Goal: Task Accomplishment & Management: Use online tool/utility

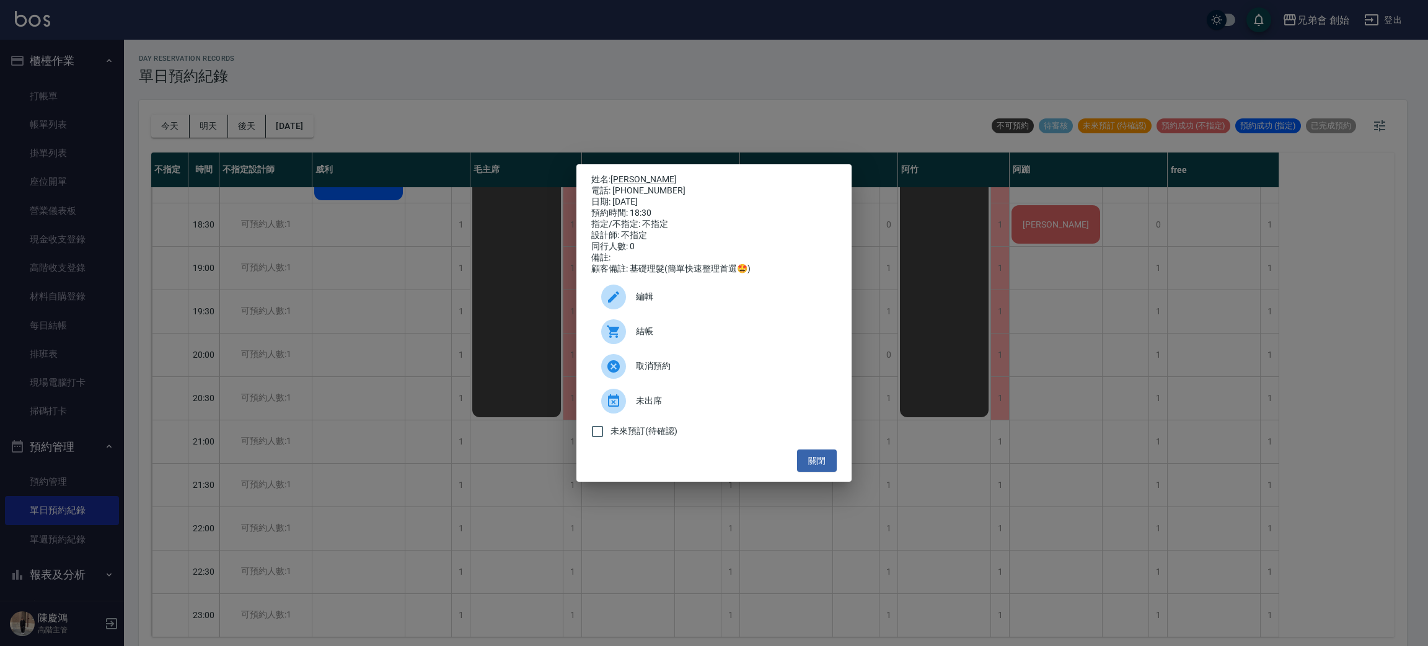
click at [1002, 441] on div "姓名: [PERSON_NAME]: [PHONE_NUMBER] 日期: [DATE] 預約時間: 18:30 指定/不指定: 不指定 設計師: 不指定 同…" at bounding box center [714, 323] width 1428 height 646
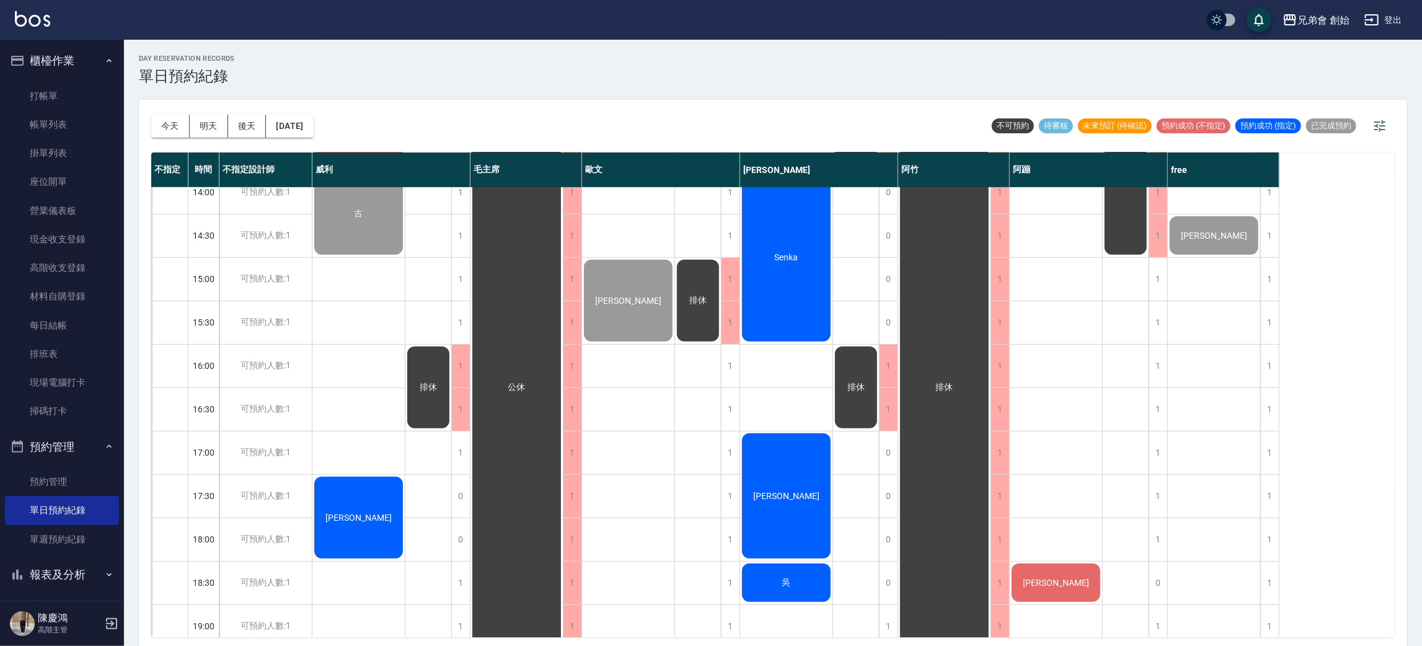
scroll to position [358, 0]
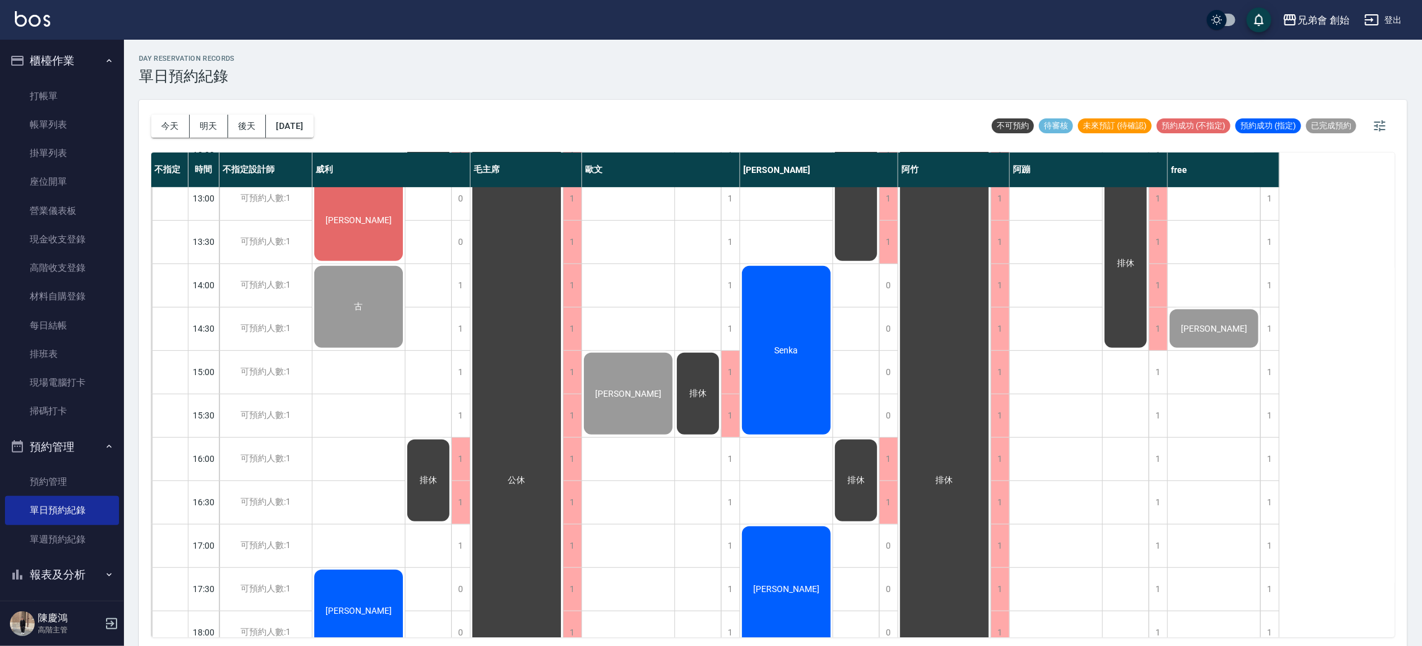
click at [796, 356] on div "Senka" at bounding box center [786, 350] width 92 height 172
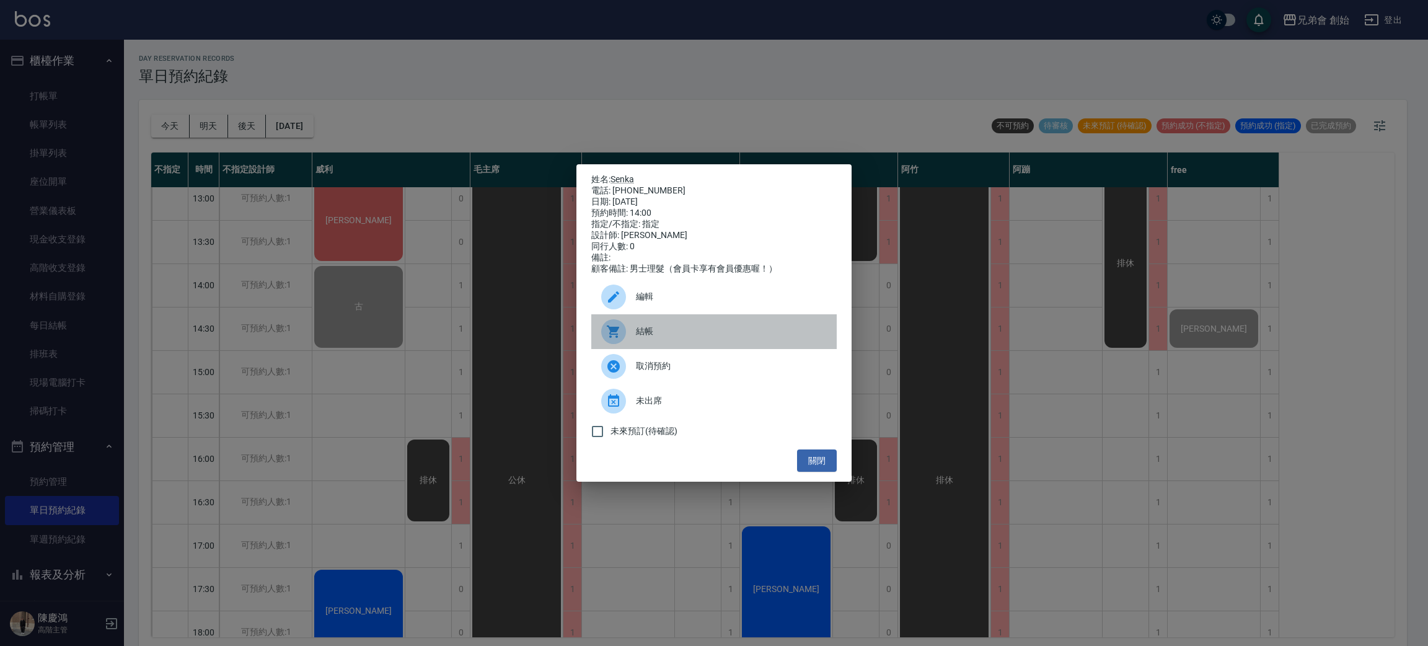
click at [661, 328] on div "結帳" at bounding box center [713, 331] width 245 height 35
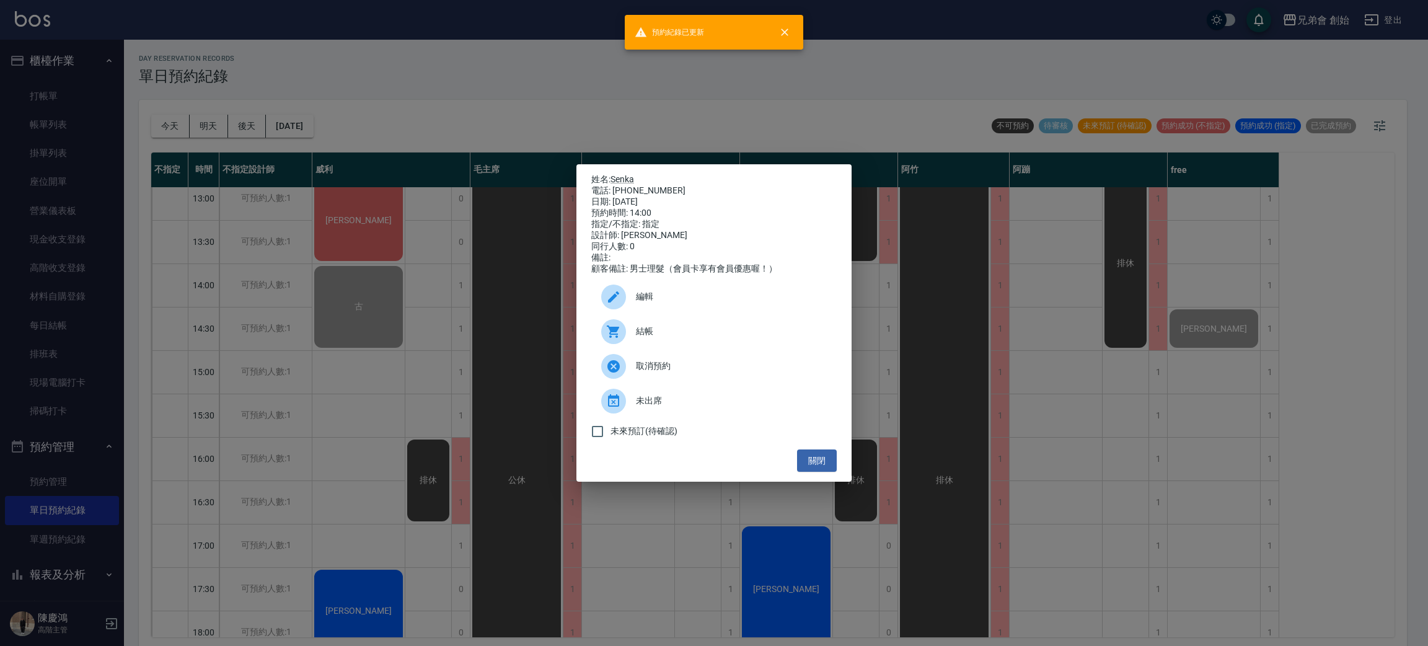
drag, startPoint x: 592, startPoint y: 487, endPoint x: 616, endPoint y: 494, distance: 24.5
click at [592, 482] on div "姓名: Senka 電話: 0988272046 日期: 2025/09/25 預約時間: 14:00 指定/不指定: 指定 設計師: 潘潘 同行人數: 0 …" at bounding box center [713, 323] width 275 height 318
click at [816, 471] on button "關閉" at bounding box center [817, 460] width 40 height 23
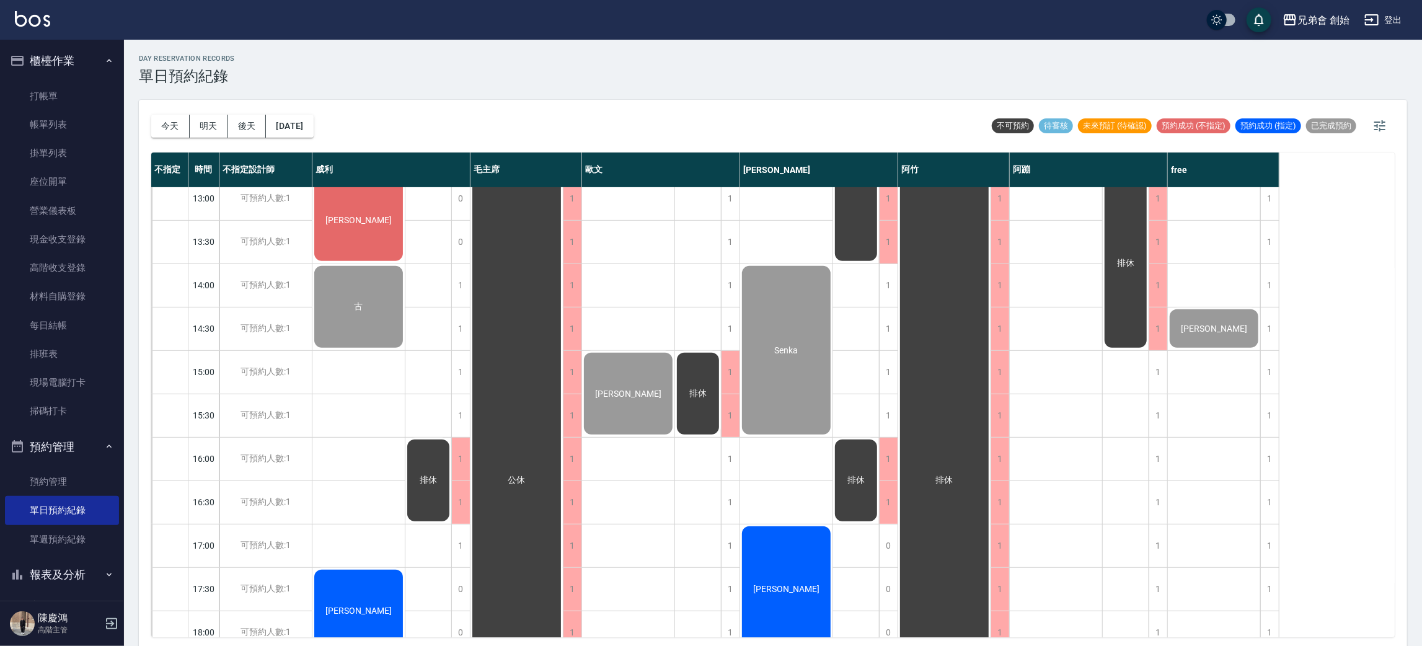
scroll to position [451, 0]
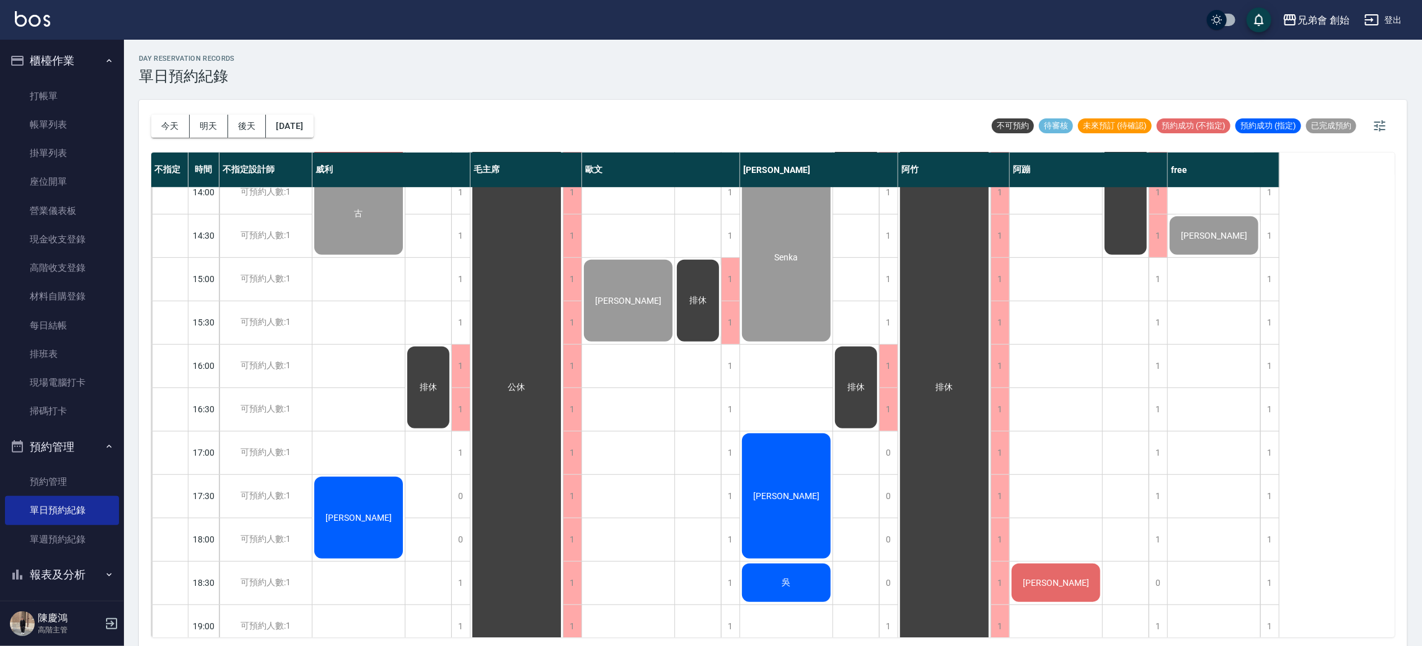
click at [790, 504] on div "[PERSON_NAME]" at bounding box center [786, 495] width 92 height 129
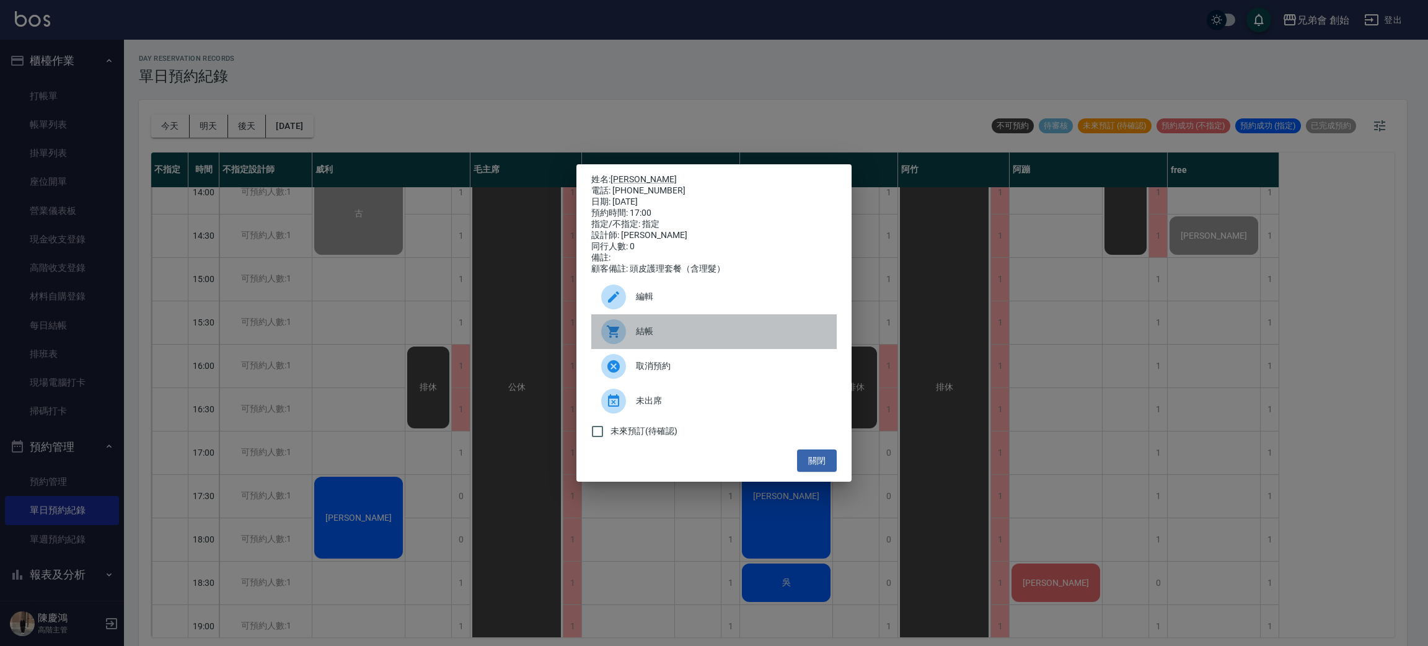
click at [663, 338] on span "結帳" at bounding box center [731, 331] width 191 height 13
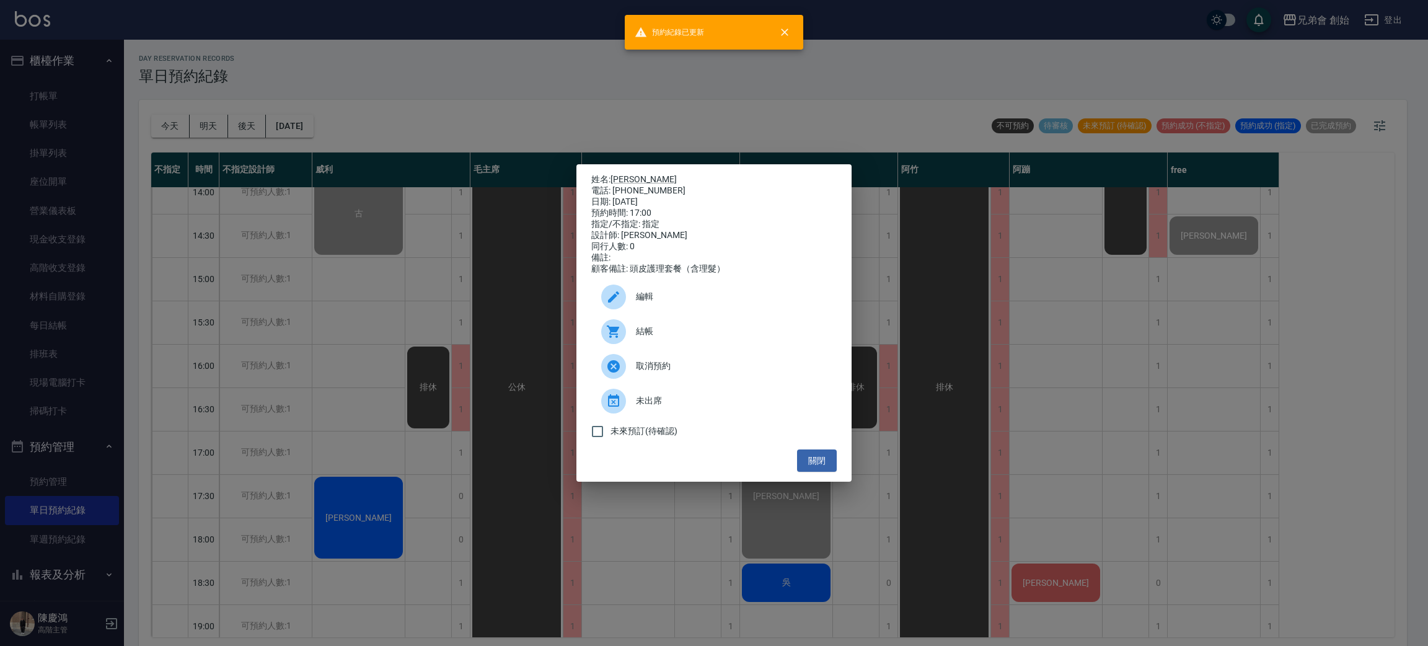
click at [675, 519] on div "姓名: 蕭宇佑 電話: 0976733696 日期: 2025/09/25 預約時間: 17:00 指定/不指定: 指定 設計師: 潘潘 同行人數: 0 備註…" at bounding box center [714, 323] width 1428 height 646
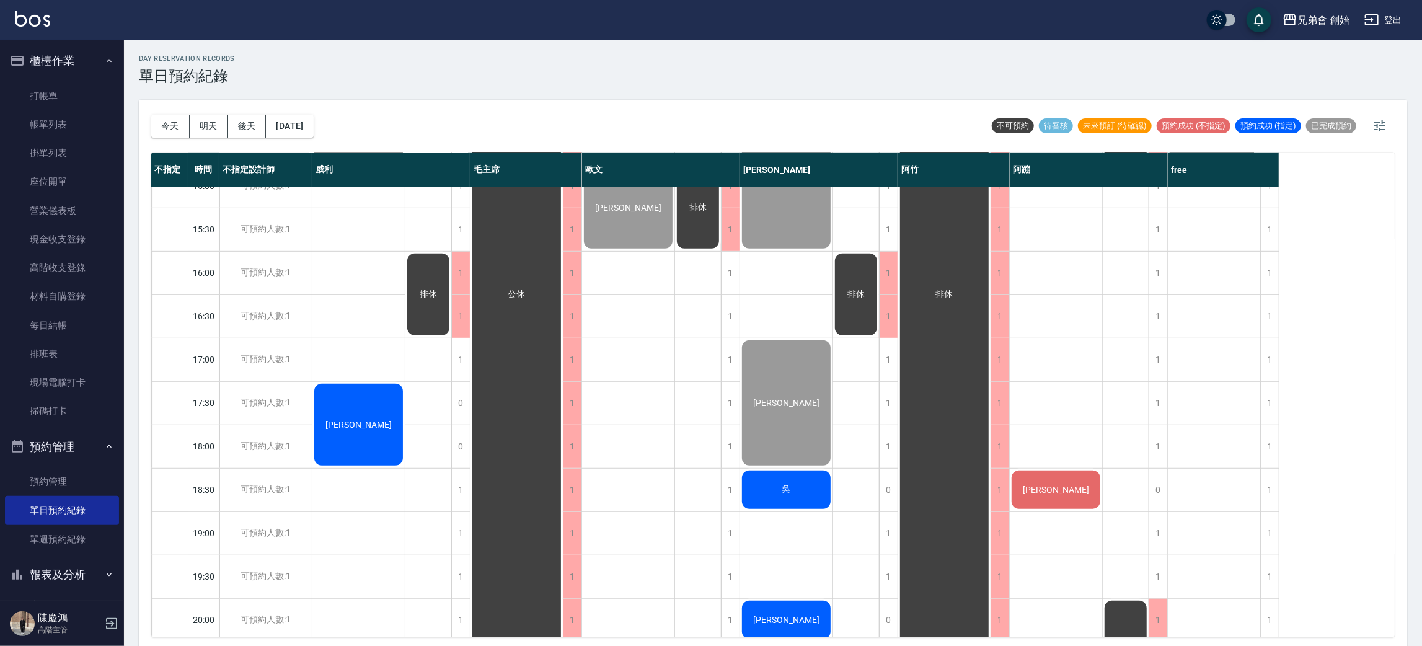
scroll to position [636, 0]
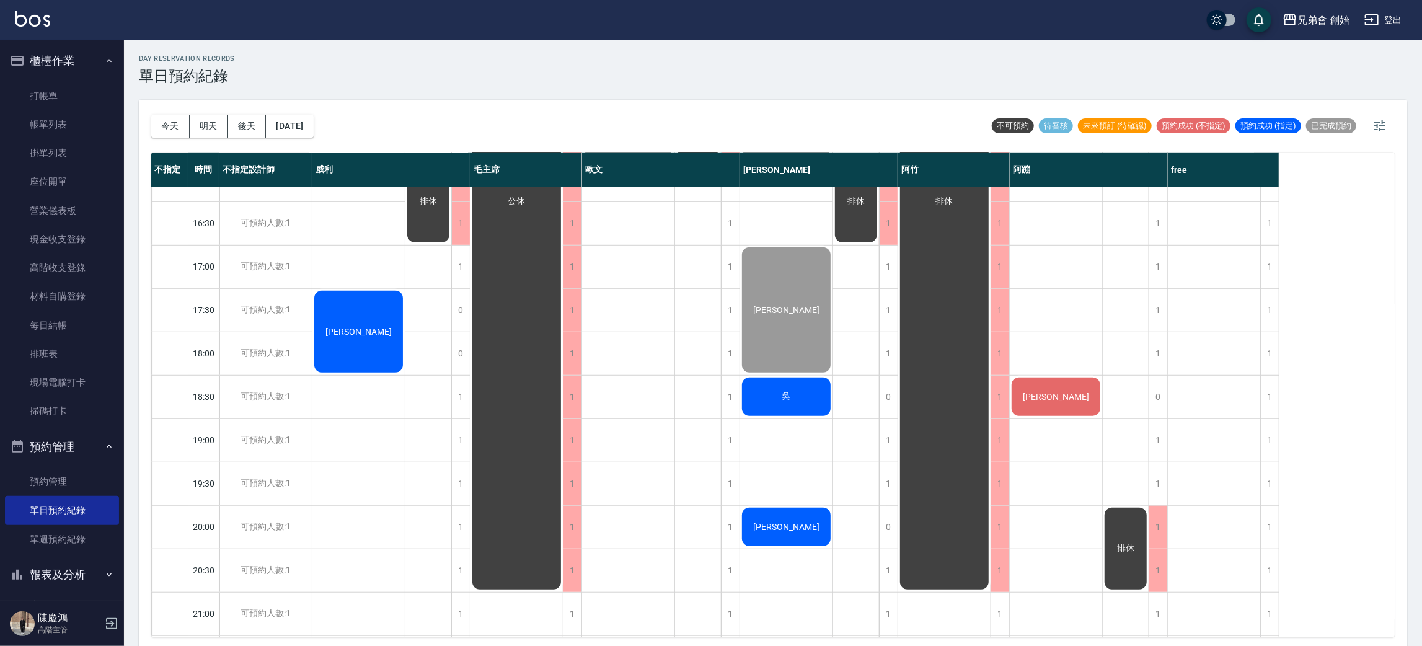
click at [795, 399] on div "吳" at bounding box center [786, 397] width 92 height 42
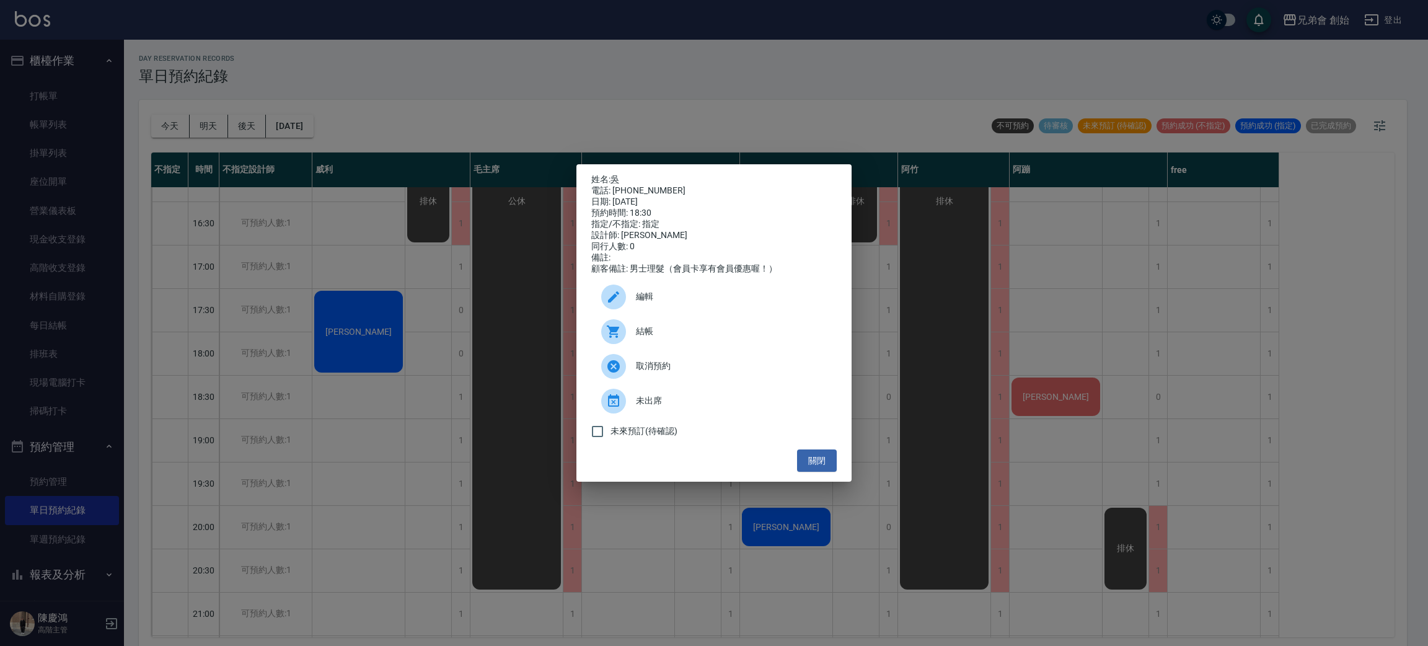
click at [653, 328] on div "結帳" at bounding box center [713, 331] width 245 height 35
click at [724, 602] on div "姓名: 吳 電話: 0921258188 日期: 2025/09/25 預約時間: 18:30 指定/不指定: 指定 設計師: 潘潘 同行人數: 0 備註: …" at bounding box center [714, 323] width 1428 height 646
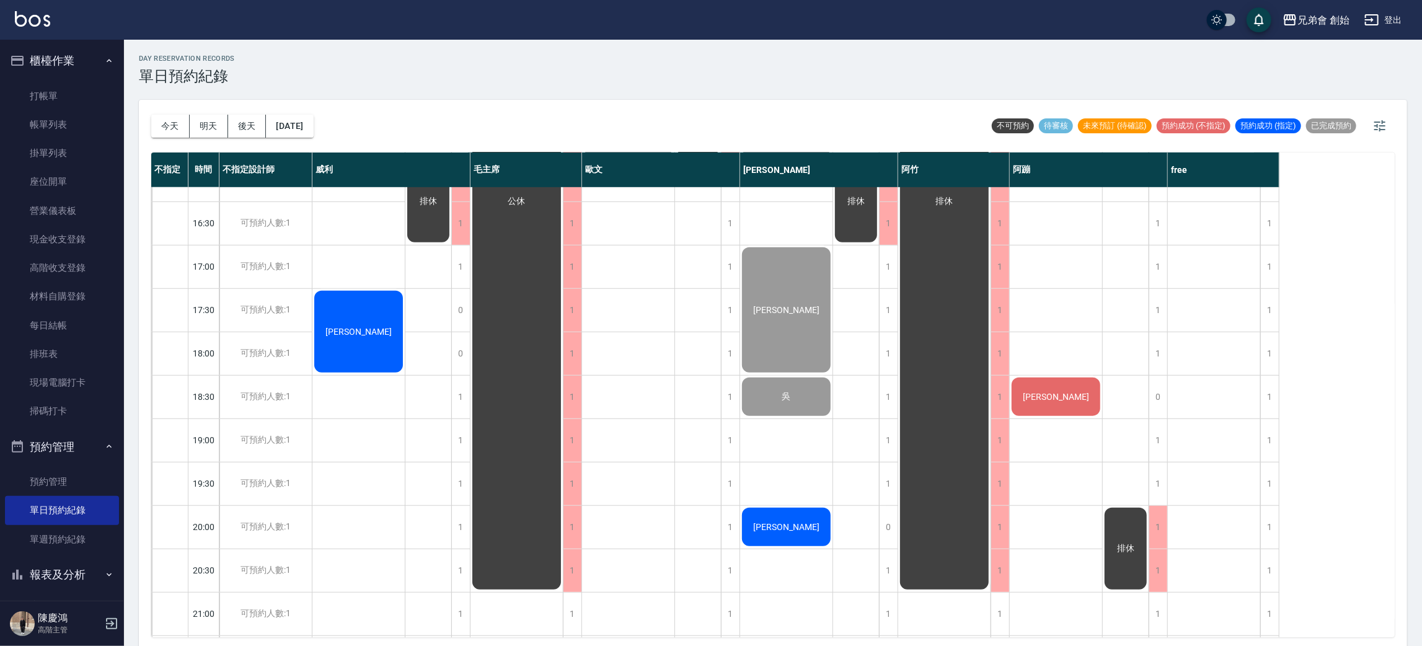
click at [749, 530] on div "劉諭" at bounding box center [786, 527] width 92 height 42
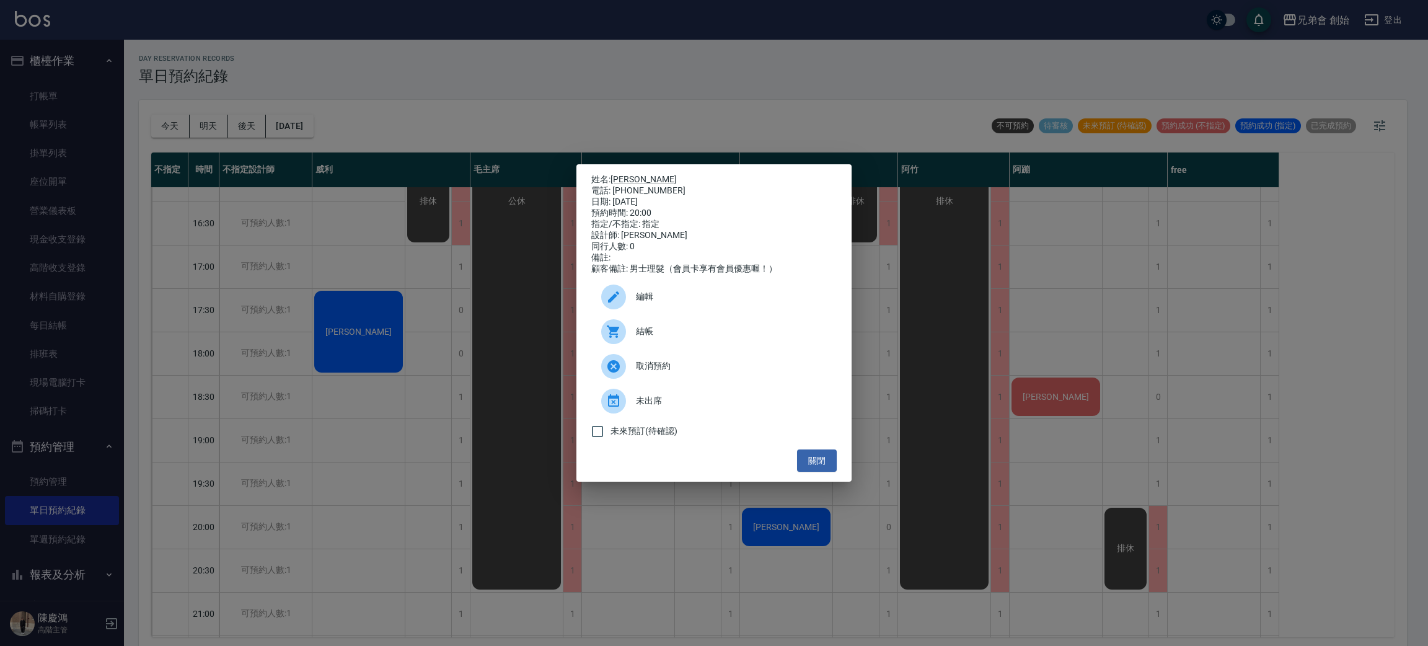
click at [627, 331] on div at bounding box center [618, 331] width 35 height 25
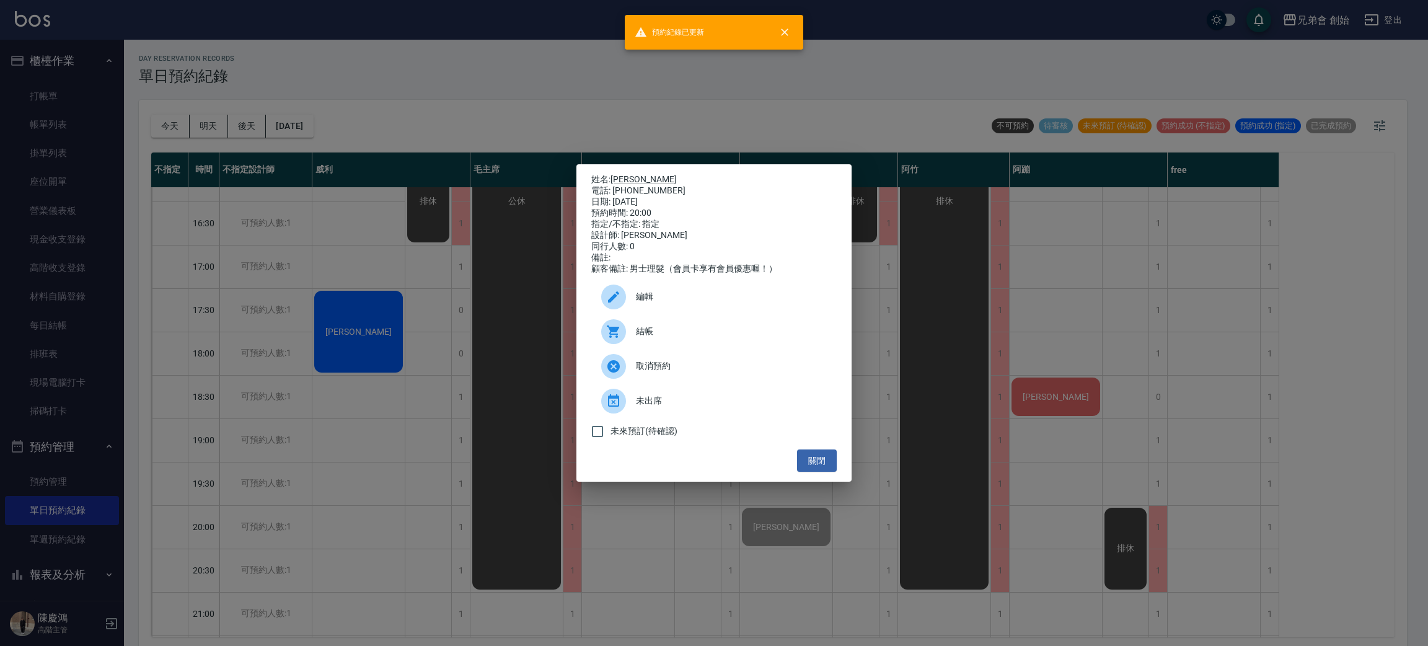
click at [348, 297] on div "姓名: 劉諭 電話: 0912920658 日期: 2025/09/25 預約時間: 20:00 指定/不指定: 指定 設計師: 潘潘 同行人數: 0 備註:…" at bounding box center [714, 323] width 1428 height 646
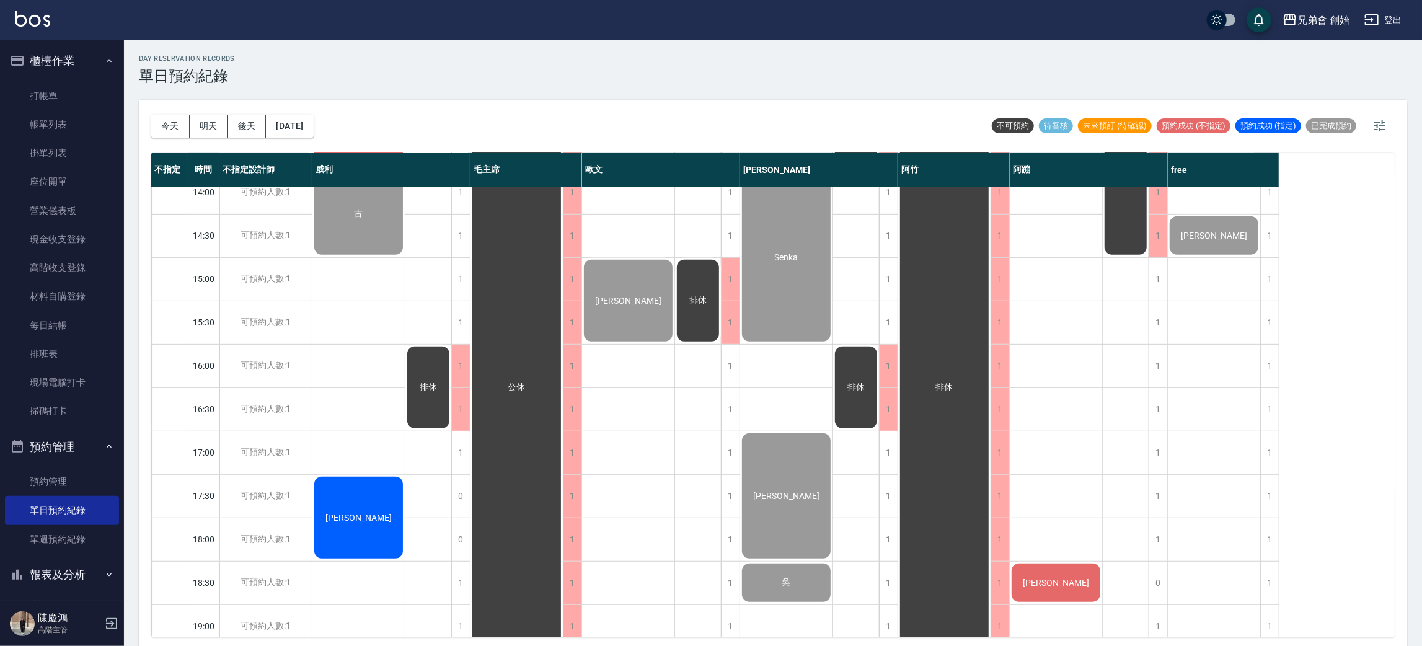
scroll to position [265, 0]
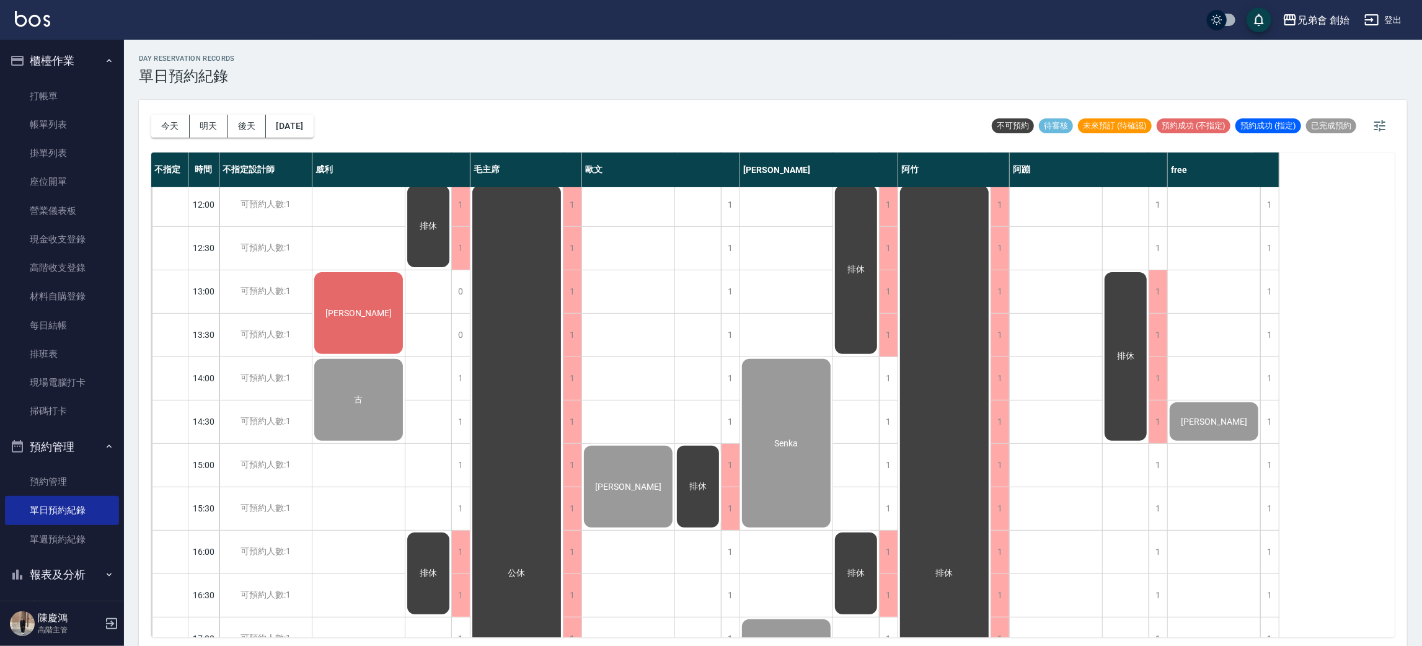
click at [156, 109] on div "今天 明天 後天 2025/09/25" at bounding box center [232, 126] width 162 height 53
click at [169, 111] on div "今天 明天 後天 2025/09/25" at bounding box center [232, 126] width 162 height 53
click at [162, 121] on button "今天" at bounding box center [170, 126] width 38 height 23
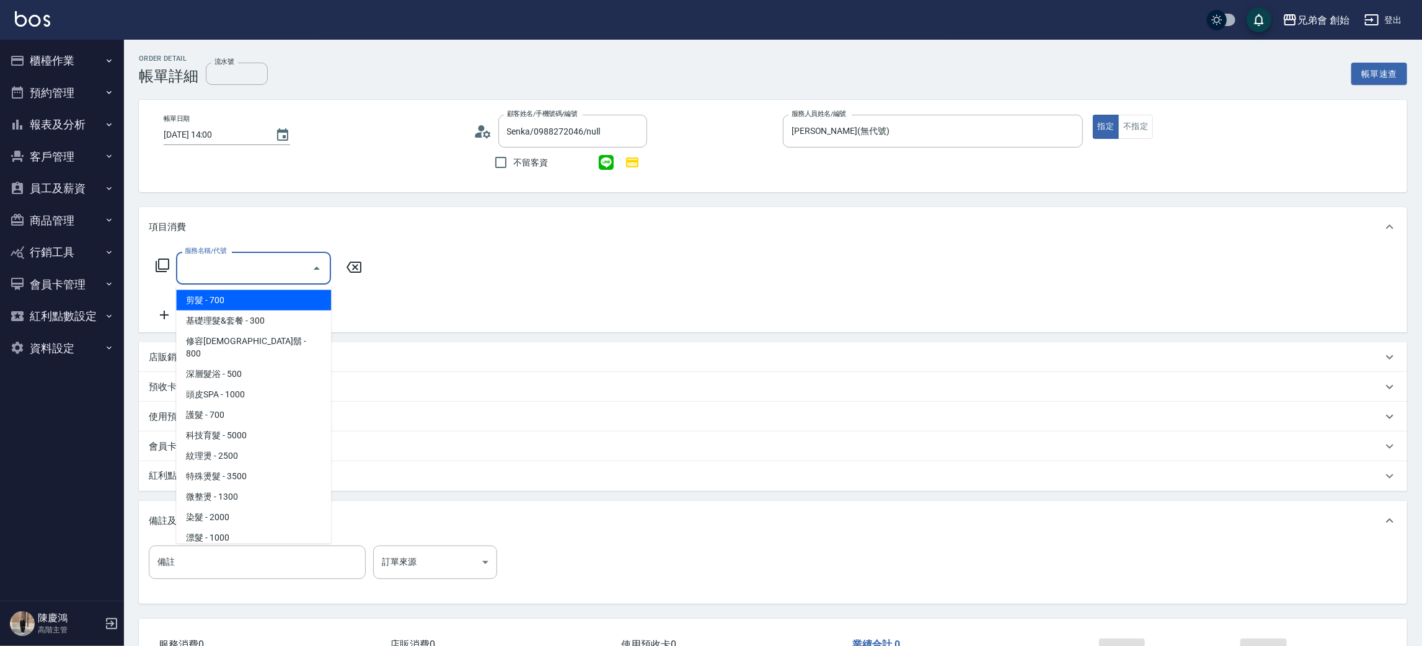
click at [206, 297] on span "剪髮 - 700" at bounding box center [253, 300] width 155 height 20
type input "剪髮(A01)"
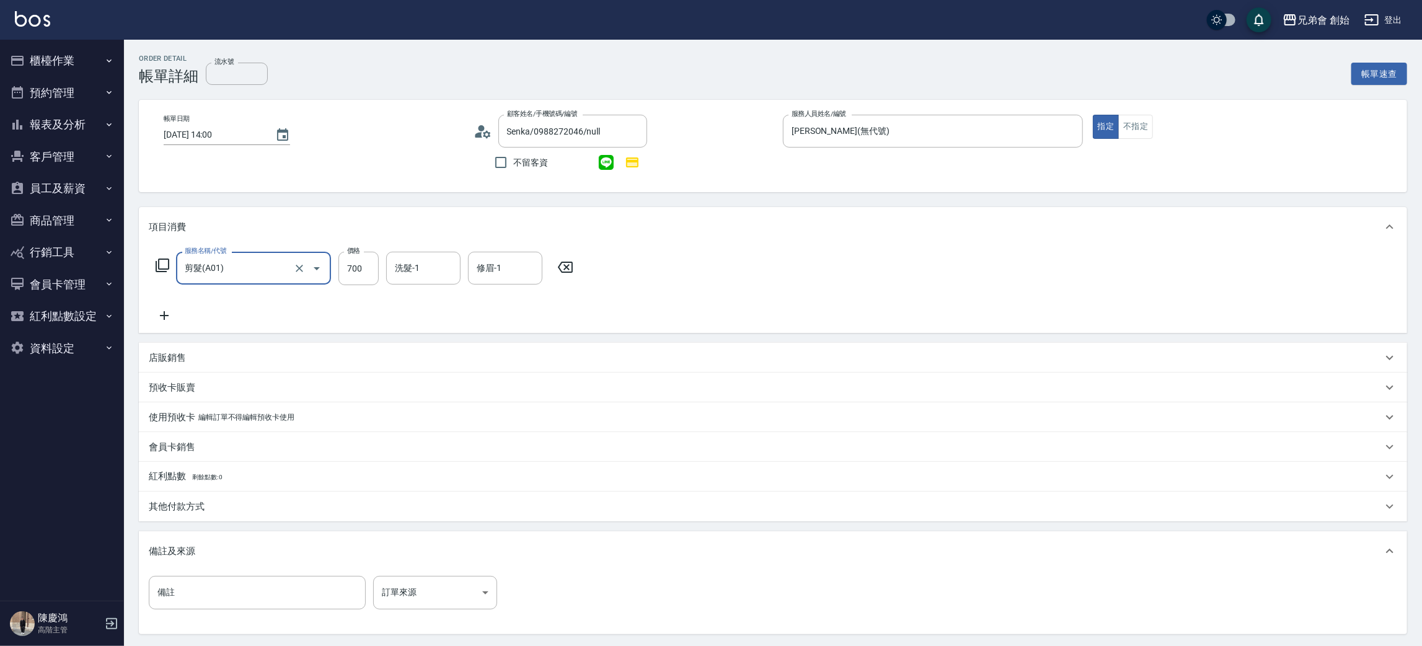
click at [149, 317] on icon at bounding box center [164, 315] width 31 height 15
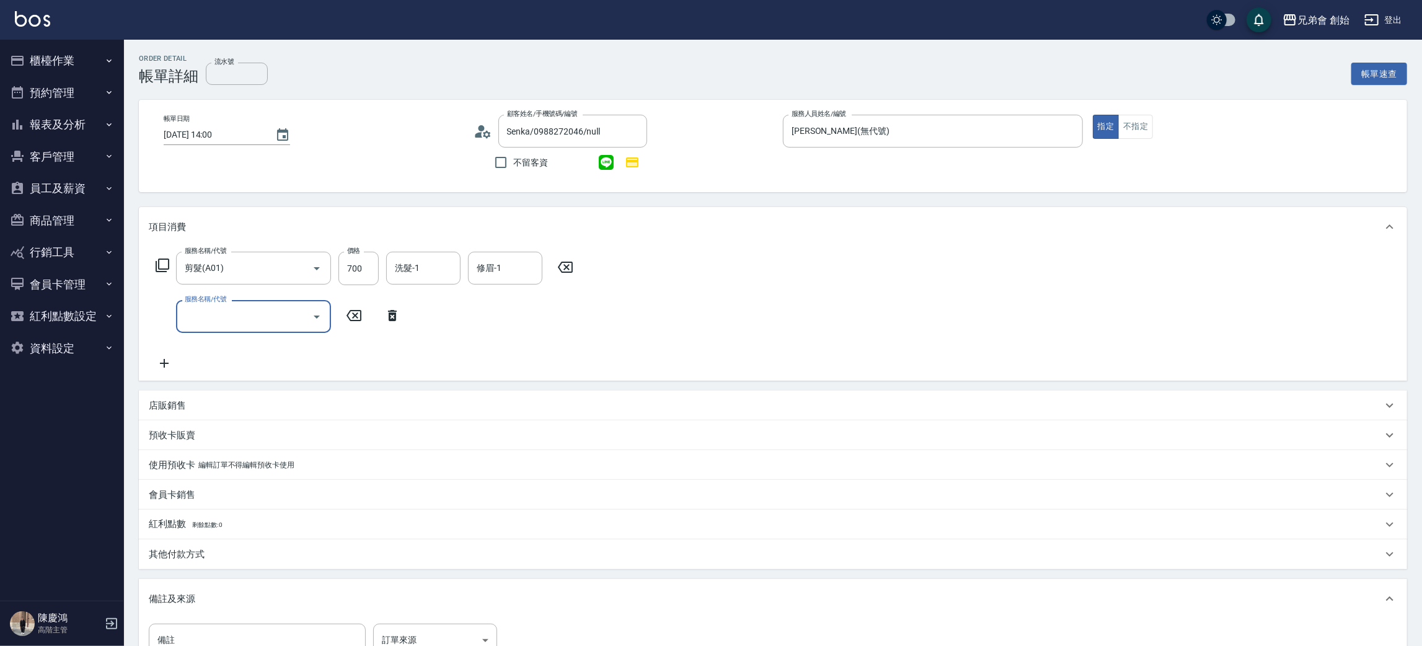
click at [177, 321] on div "服務名稱/代號" at bounding box center [253, 316] width 155 height 33
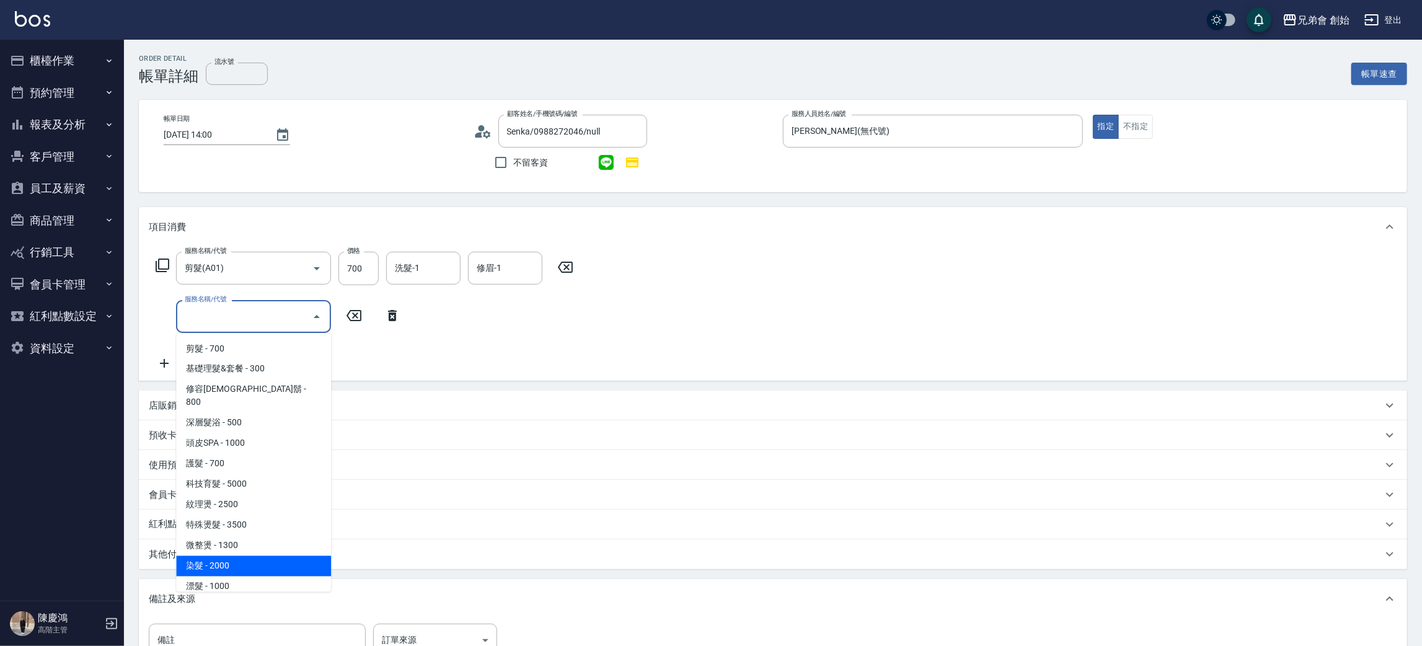
click at [218, 557] on span "染髮 - 2000" at bounding box center [253, 566] width 155 height 20
type input "染髮 (E01)"
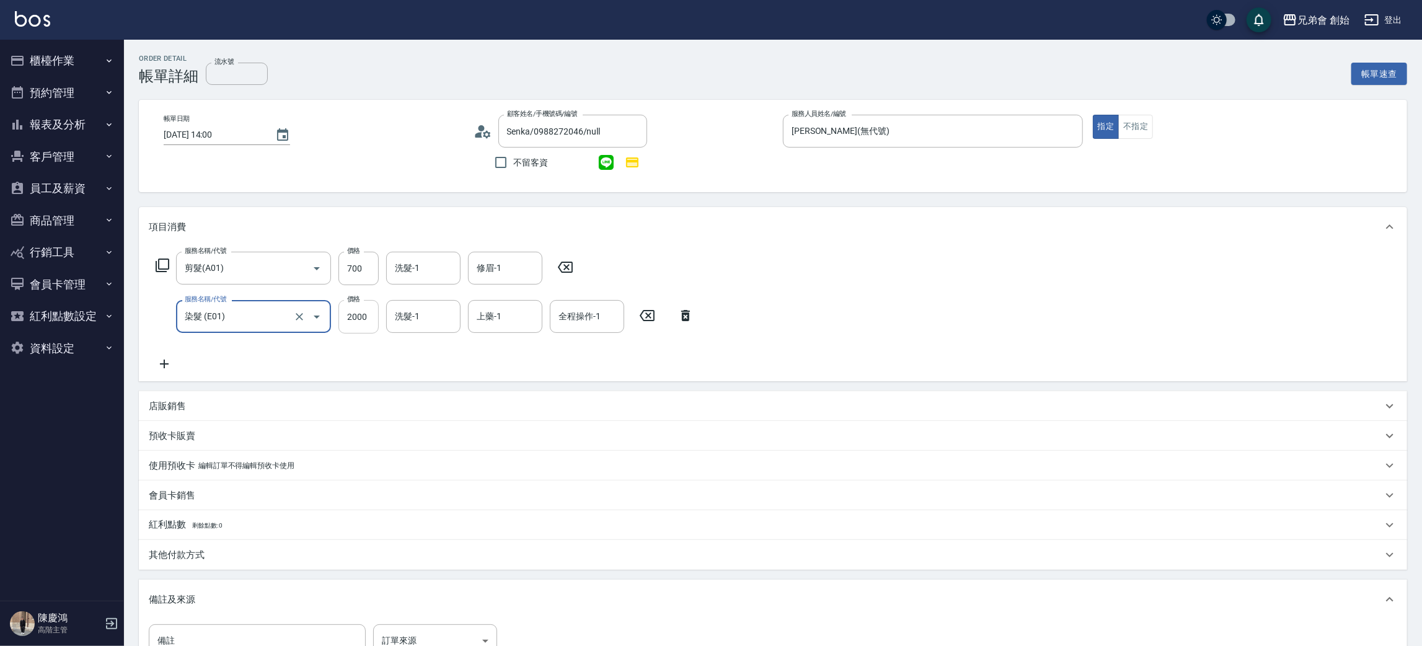
click at [348, 314] on input "2000" at bounding box center [358, 316] width 40 height 33
type input "1600"
click at [173, 578] on div "項目消費 服務名稱/代號 剪髮(A01) 服務名稱/代號 價格 700 價格 洗髮-1 洗髮-1 修眉-1 修眉-1 服務名稱/代號 染髮 (E01) 服務名…" at bounding box center [773, 444] width 1268 height 475
click at [196, 547] on div "其他付款方式" at bounding box center [773, 555] width 1268 height 30
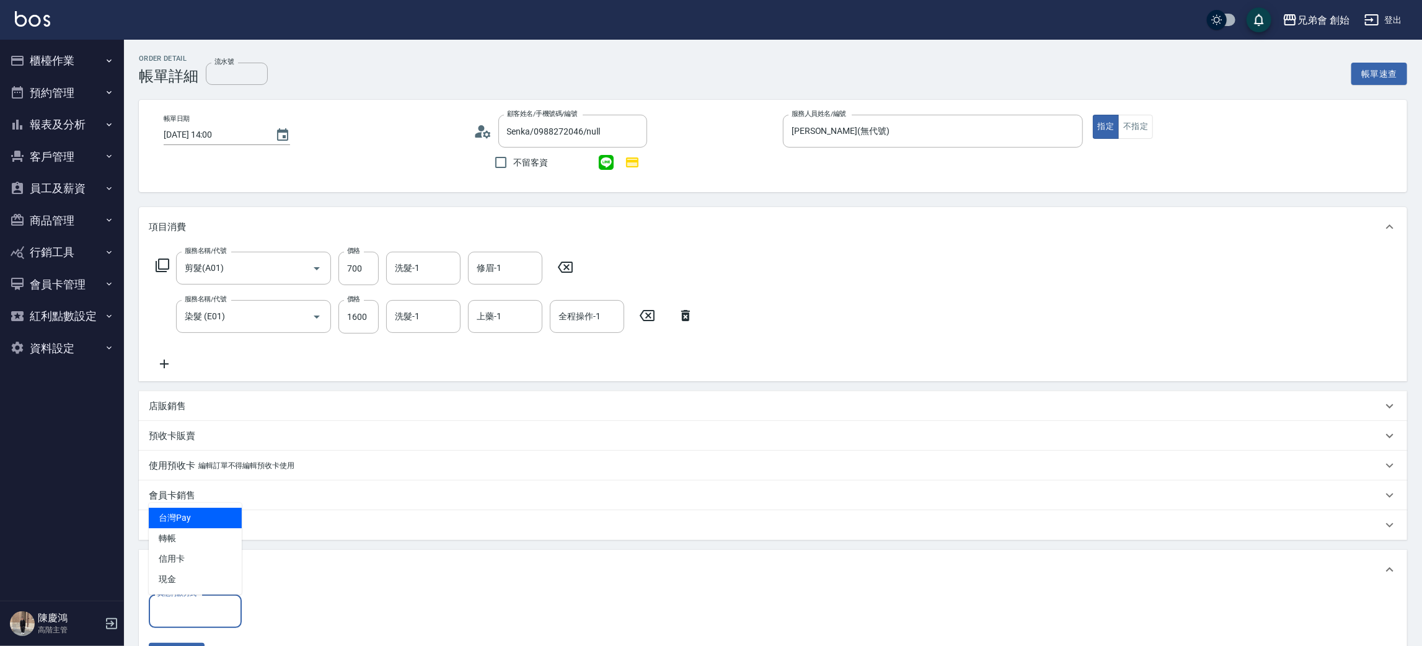
click at [198, 617] on input "其他付款方式" at bounding box center [195, 611] width 82 height 22
click at [196, 565] on span "信用卡" at bounding box center [195, 558] width 93 height 20
type input "信用卡"
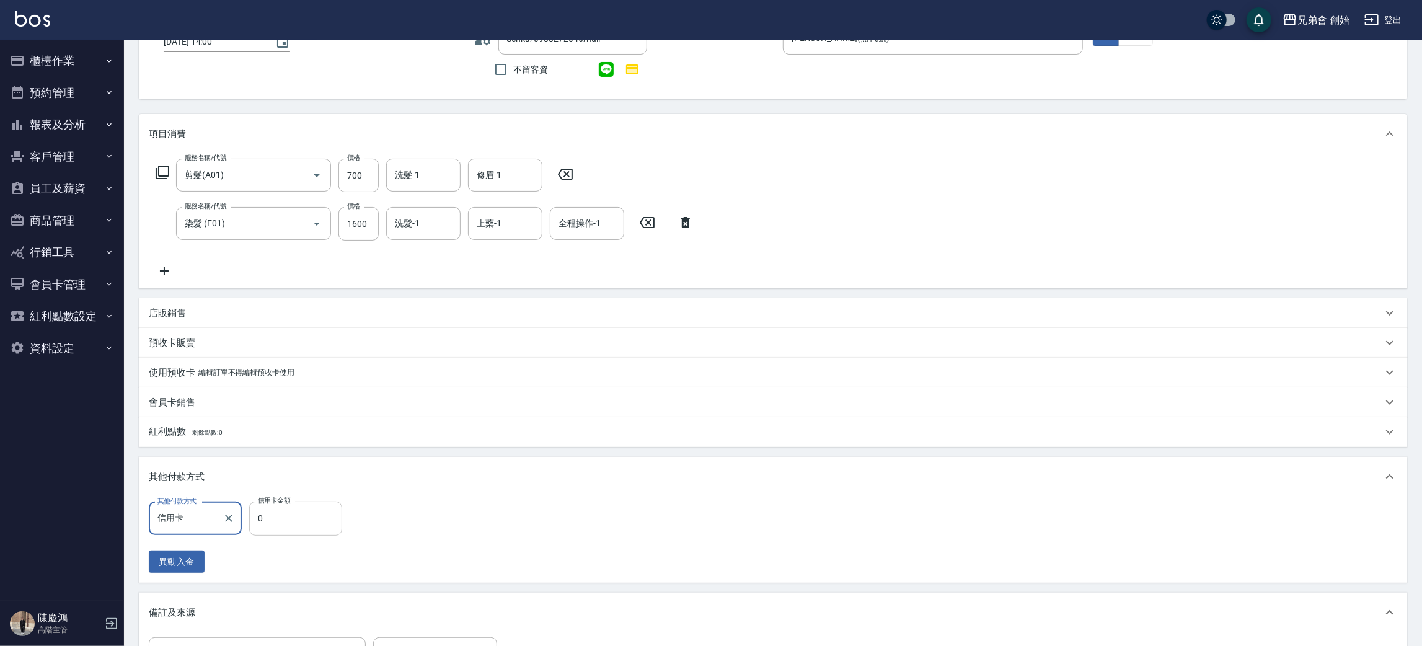
click at [291, 509] on input "0" at bounding box center [295, 517] width 93 height 33
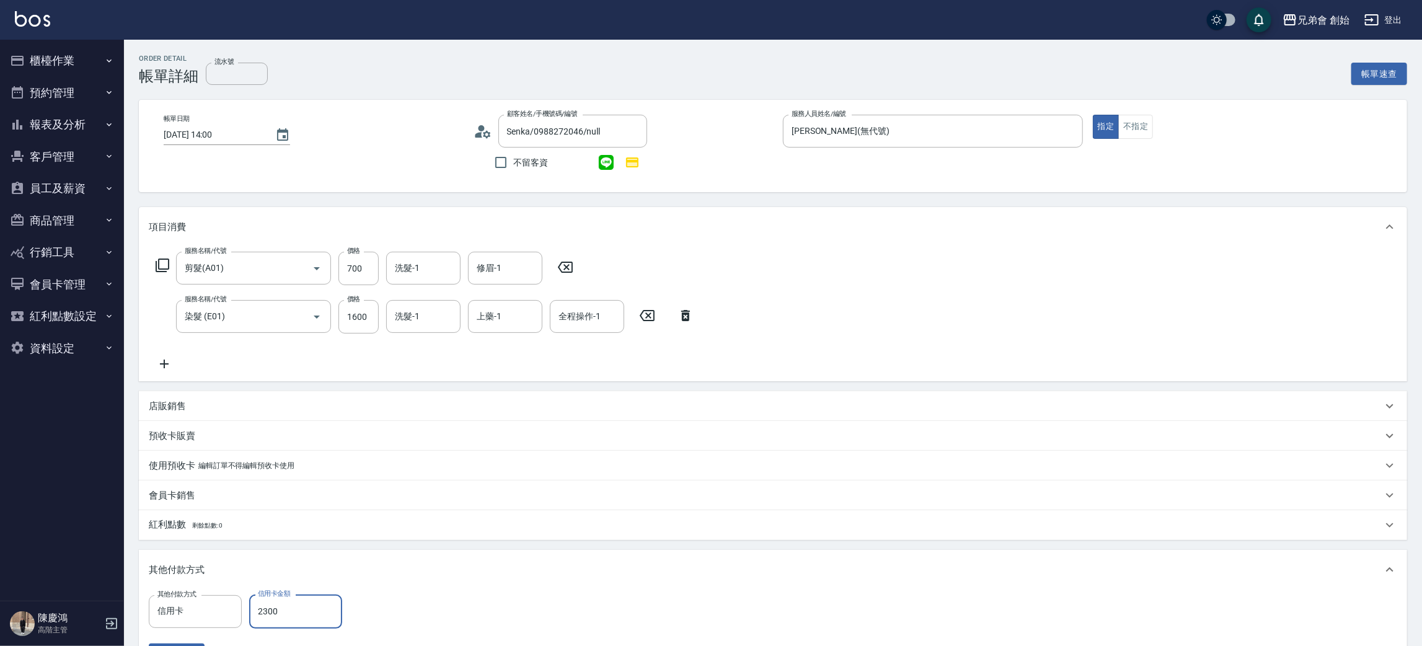
type input "2300"
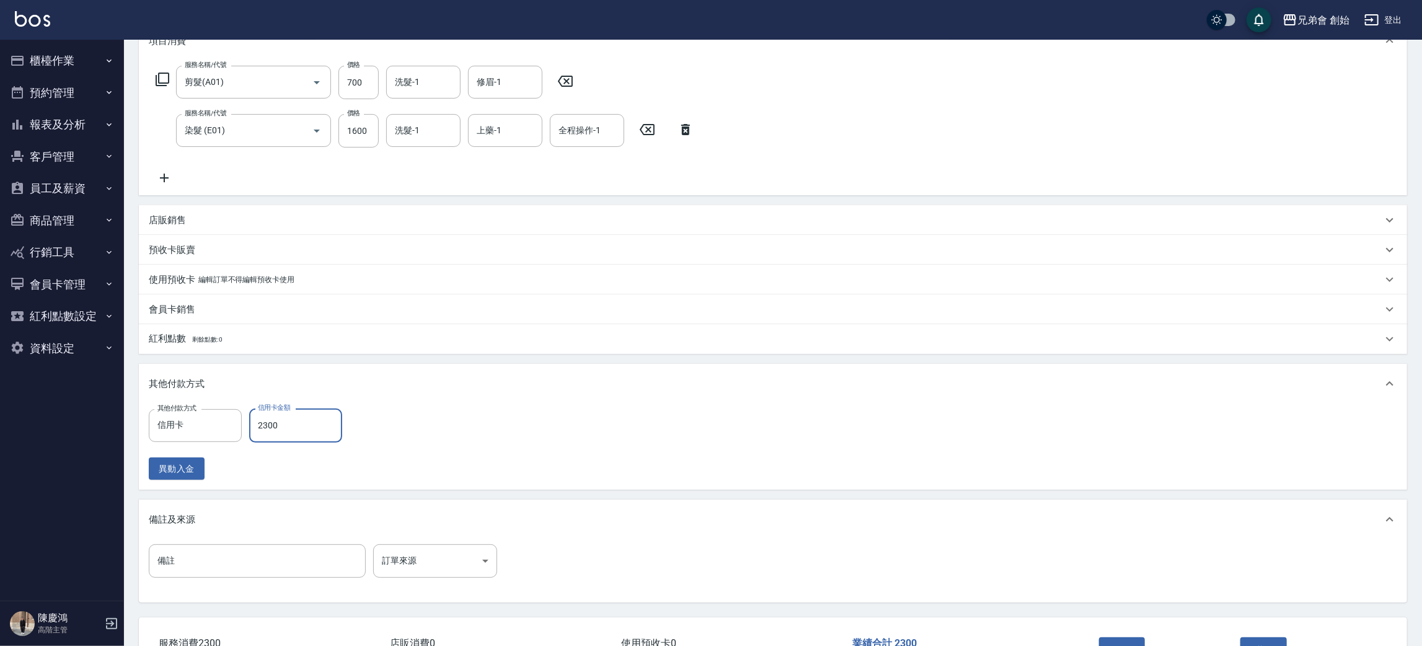
scroll to position [273, 0]
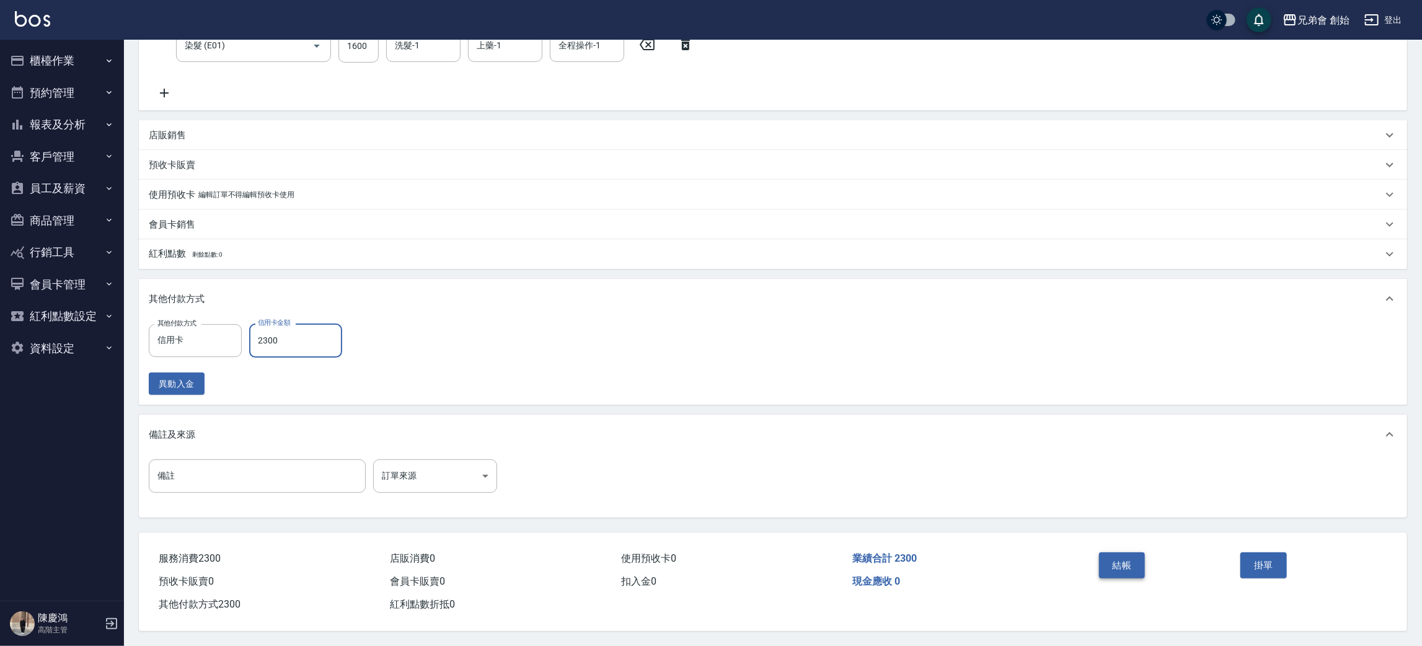
click at [1130, 554] on button "結帳" at bounding box center [1122, 565] width 46 height 26
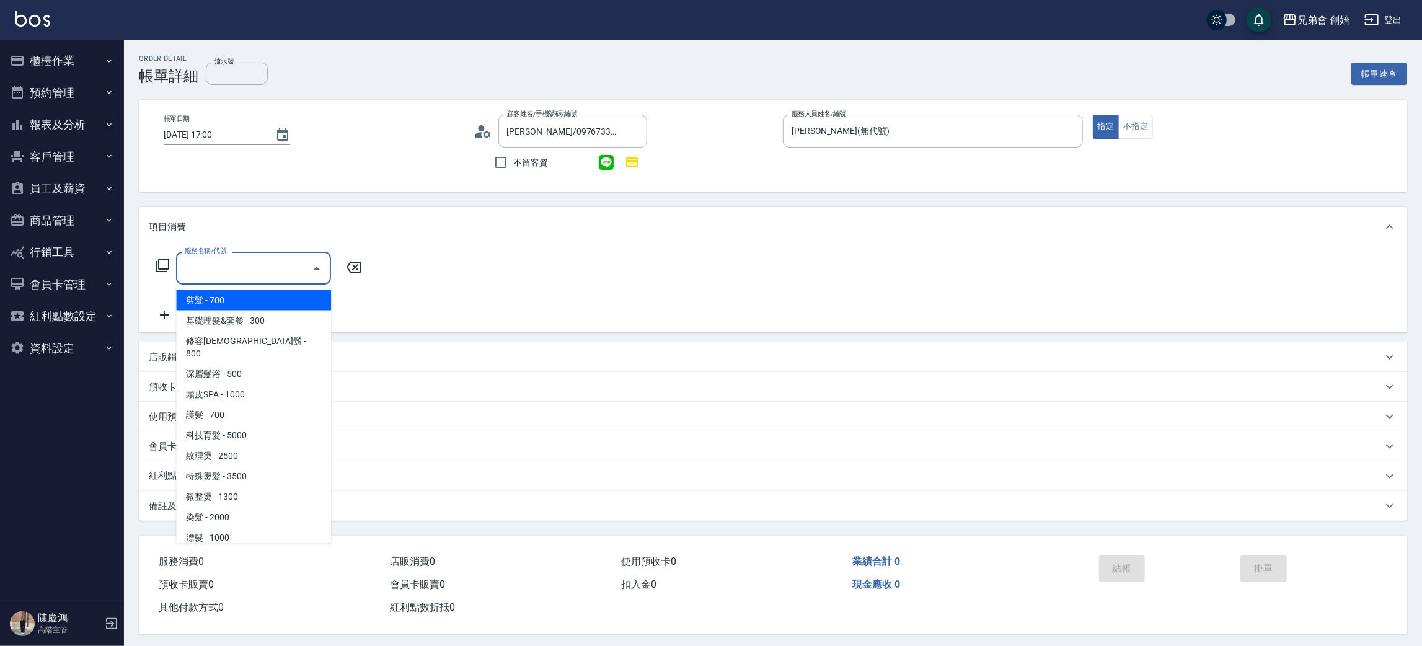
click at [196, 303] on span "剪髮 - 700" at bounding box center [253, 300] width 155 height 20
type input "剪髮(A01)"
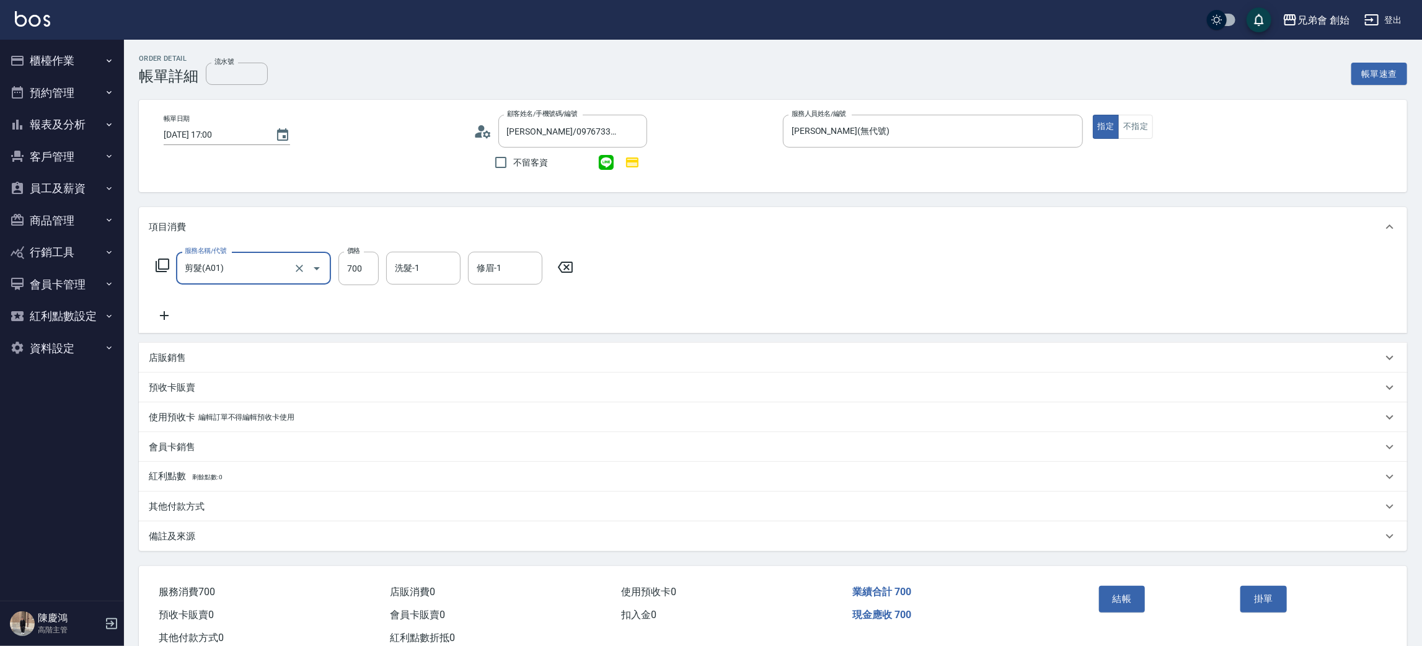
click at [162, 318] on icon at bounding box center [164, 315] width 31 height 15
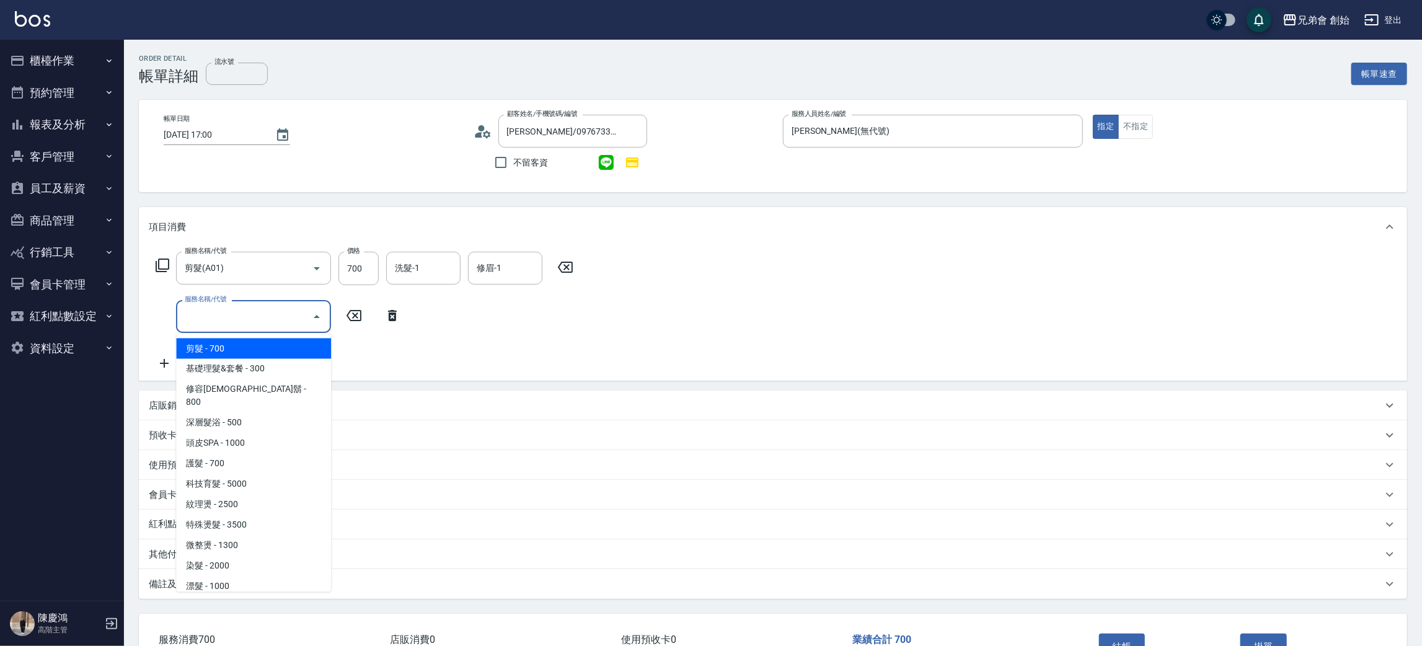
click at [206, 317] on input "服務名稱/代號" at bounding box center [244, 317] width 125 height 22
click at [270, 377] on span "基礎理髮&套餐 - 300" at bounding box center [253, 369] width 155 height 20
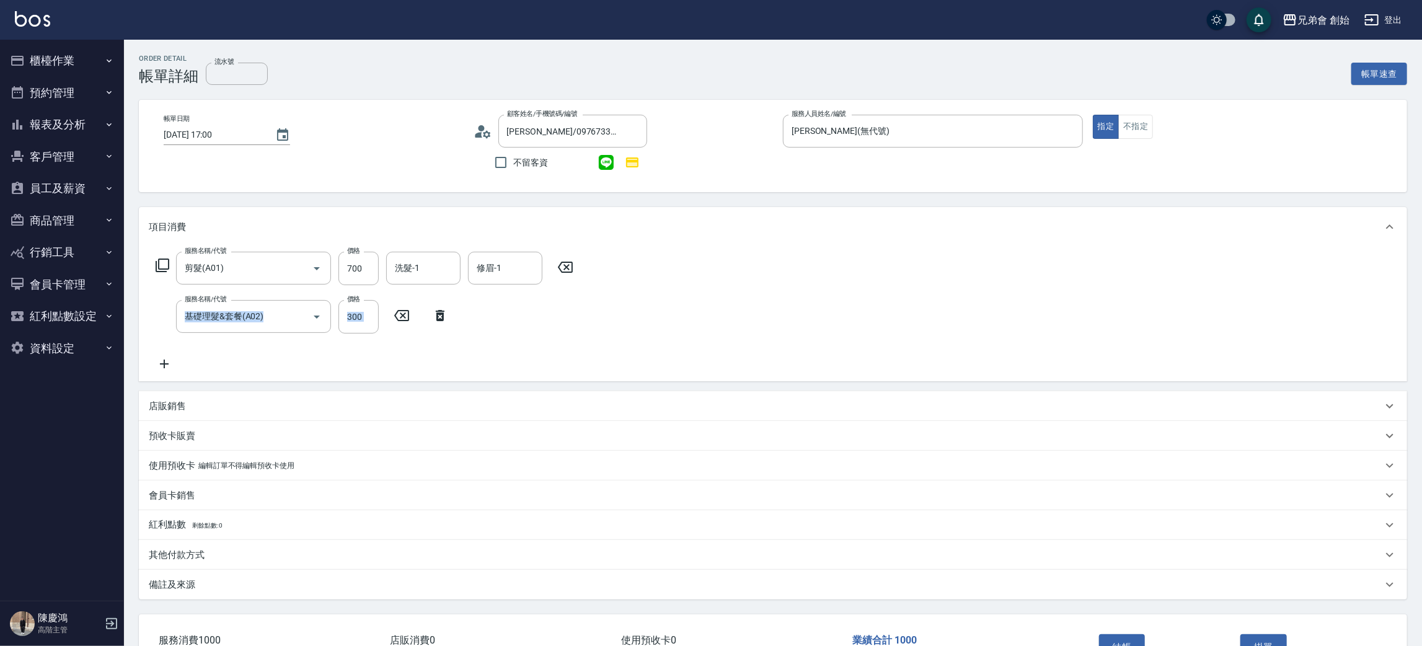
drag, startPoint x: 270, startPoint y: 377, endPoint x: 270, endPoint y: 394, distance: 16.7
click at [270, 394] on div "項目消費 服務名稱/代號 剪髮(A01) 服務名稱/代號 價格 700 價格 洗髮-1 洗髮-1 修眉-1 修眉-1 服務名稱/代號 基礎理髮&套餐(A02)…" at bounding box center [773, 403] width 1268 height 392
click at [235, 314] on input "基礎理髮&套餐(A02)" at bounding box center [236, 317] width 109 height 22
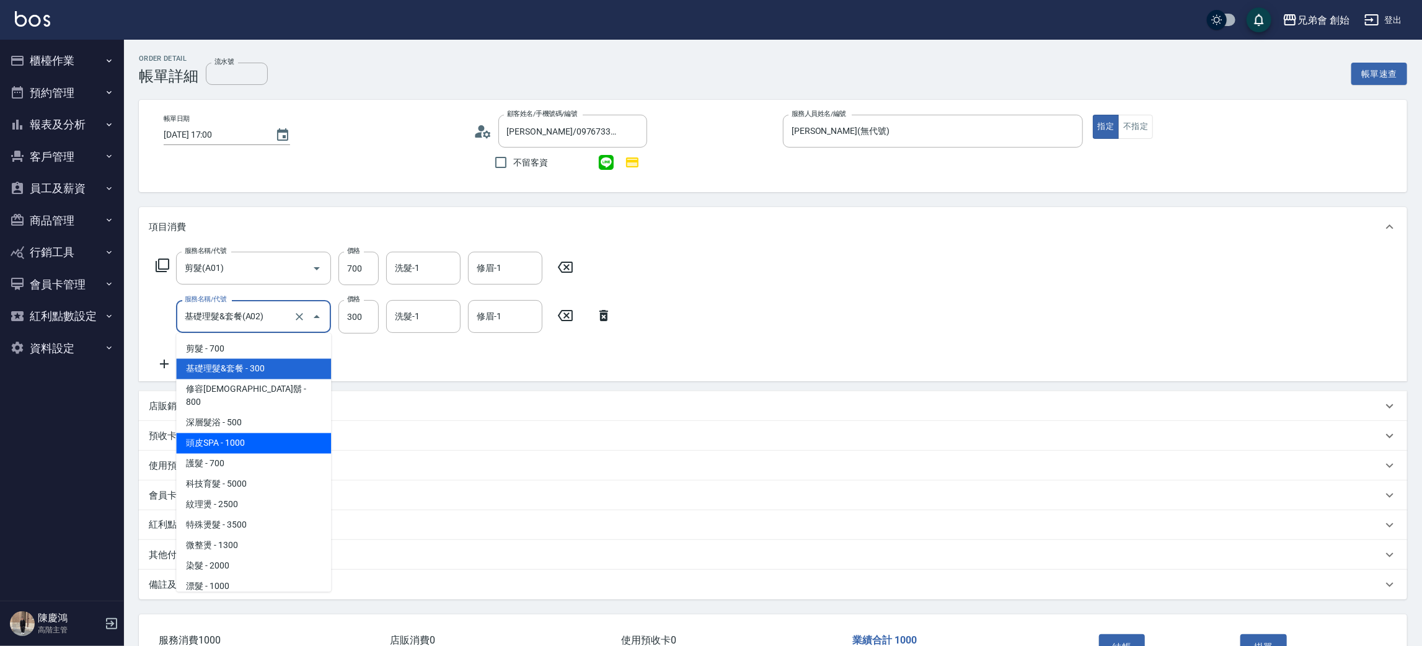
click at [240, 433] on span "頭皮SPA - 1000" at bounding box center [253, 443] width 155 height 20
type input "頭皮SPA(B02)"
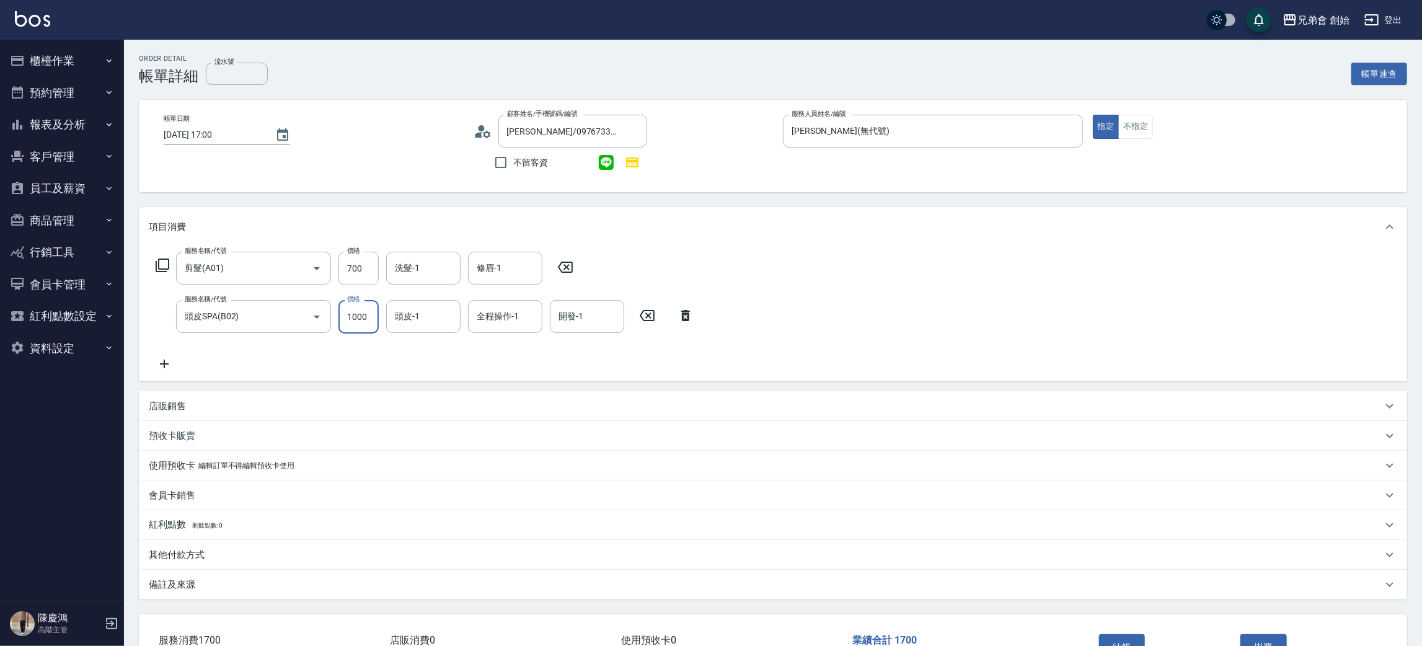
click at [356, 310] on input "1000" at bounding box center [358, 316] width 40 height 33
type input "800"
click at [174, 563] on div "其他付款方式" at bounding box center [773, 555] width 1268 height 30
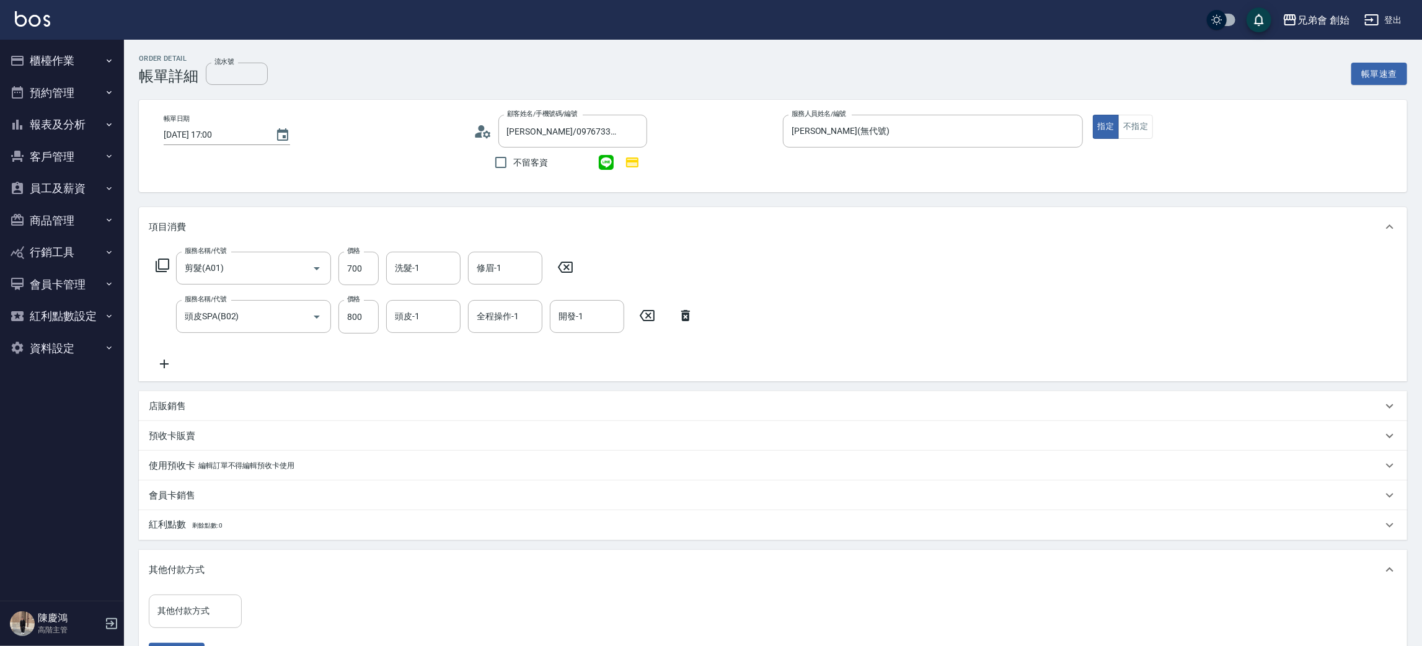
click at [206, 625] on div "其他付款方式" at bounding box center [195, 610] width 93 height 33
click at [187, 538] on span "轉帳" at bounding box center [195, 538] width 93 height 20
type input "轉帳"
click at [309, 605] on input "0" at bounding box center [295, 610] width 93 height 33
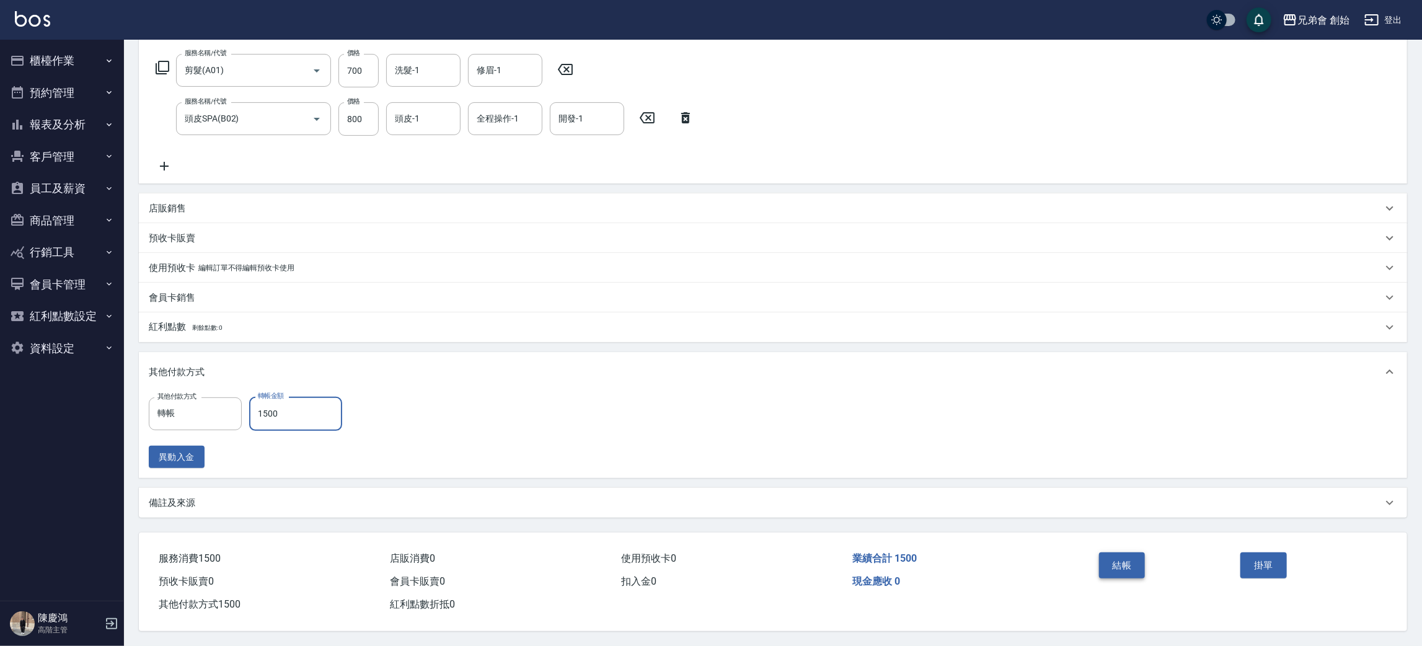
type input "1500"
click at [1125, 566] on button "結帳" at bounding box center [1122, 565] width 46 height 26
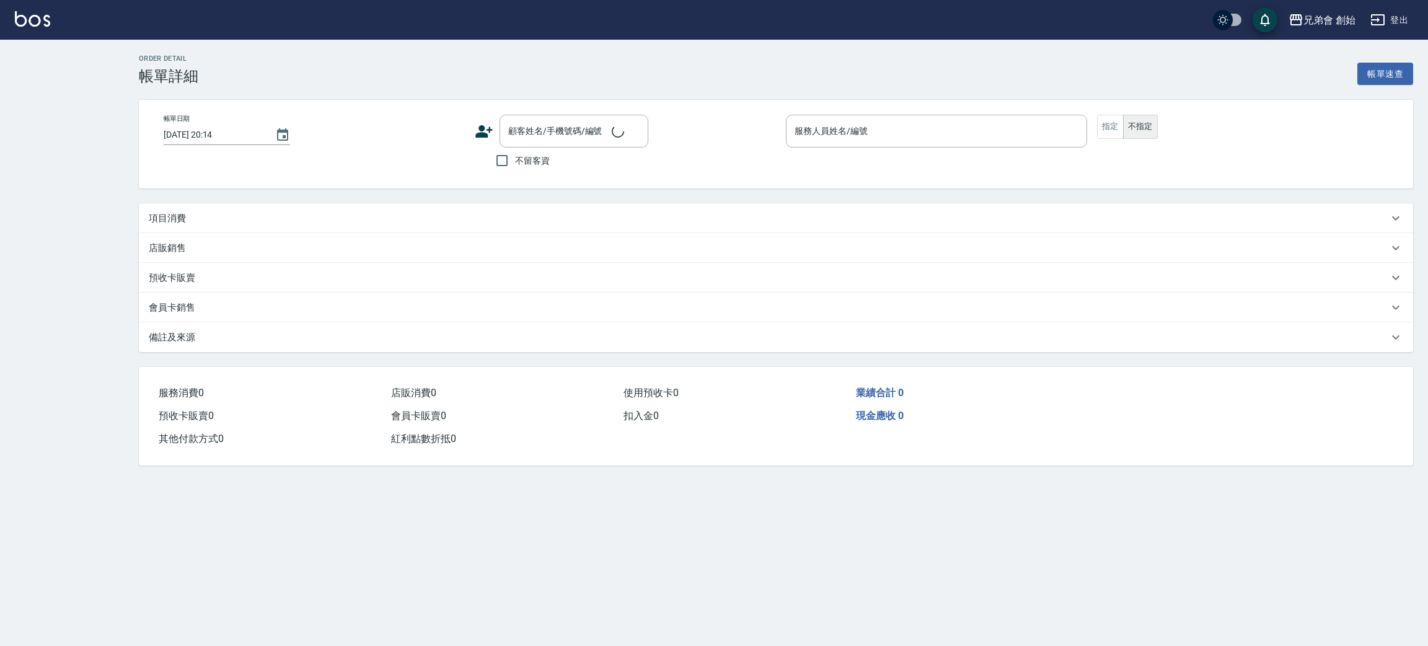
click at [153, 214] on p "項目消費" at bounding box center [167, 218] width 37 height 13
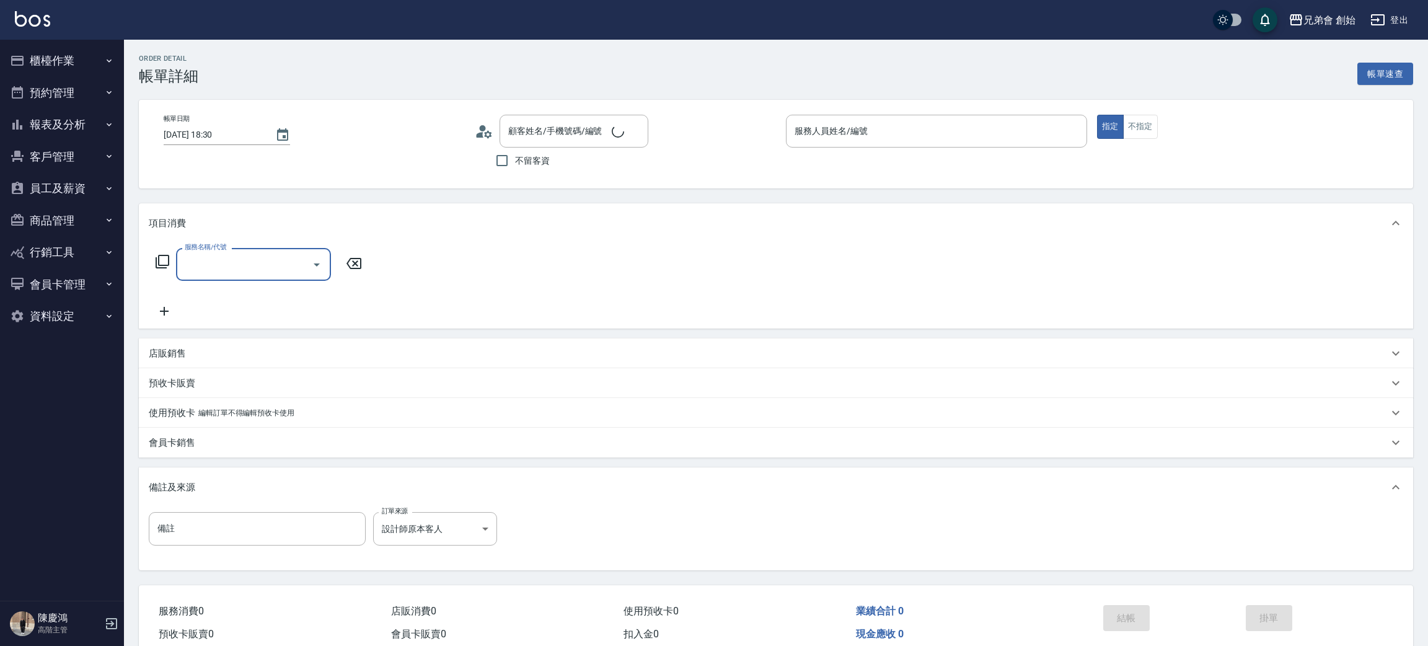
type input "[DATE] 18:30"
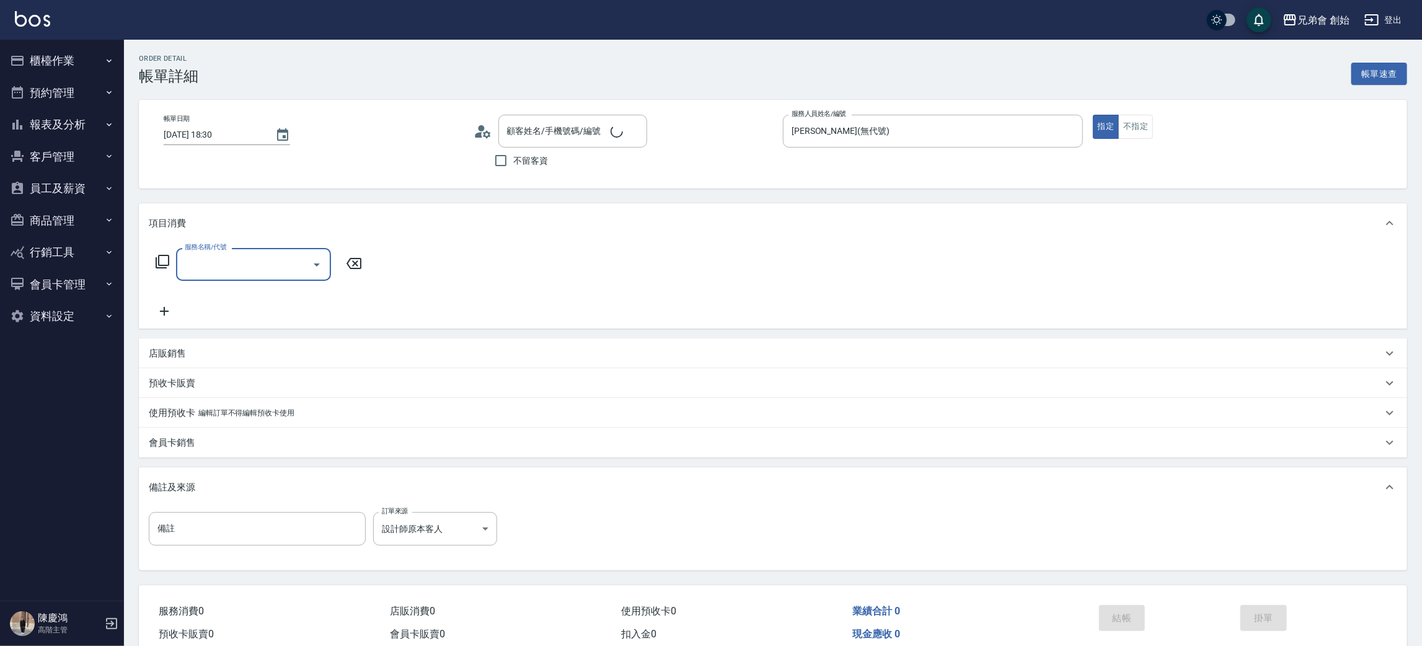
type input "[PERSON_NAME](無代號)"
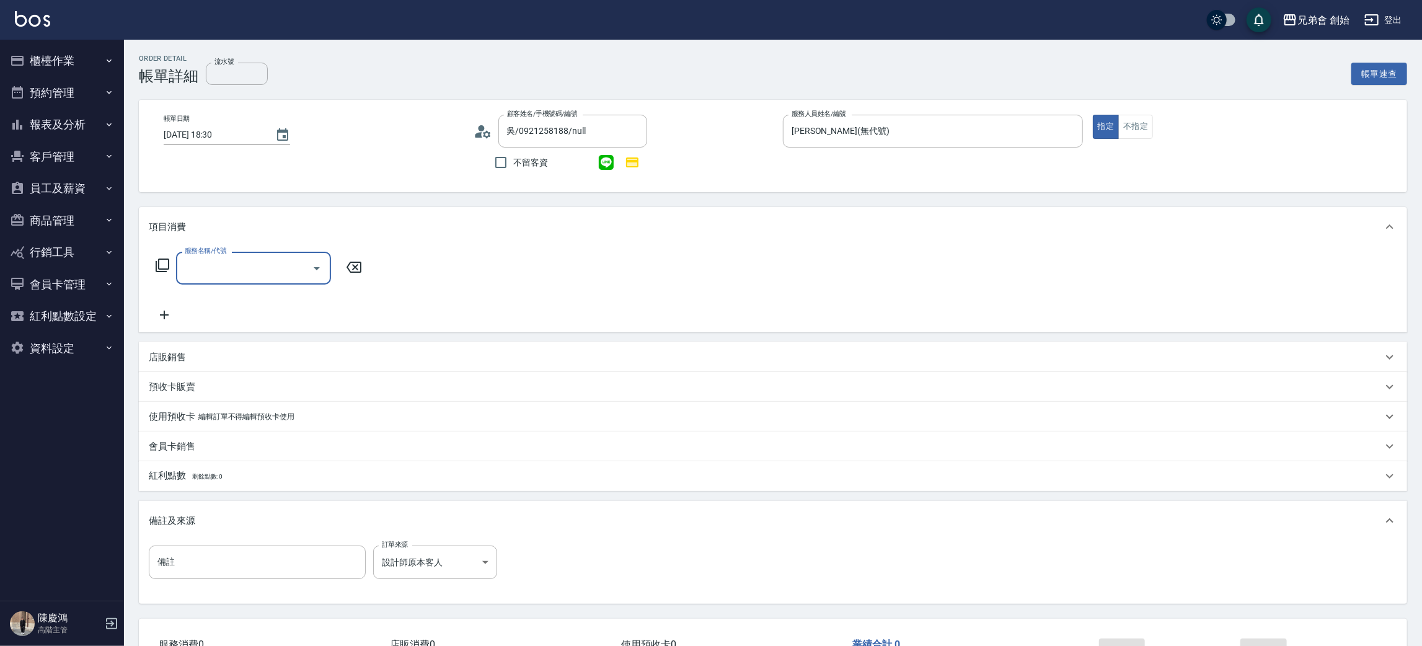
type input "吳/0921258188/null"
click at [215, 259] on input "服務名稱/代號" at bounding box center [244, 268] width 125 height 22
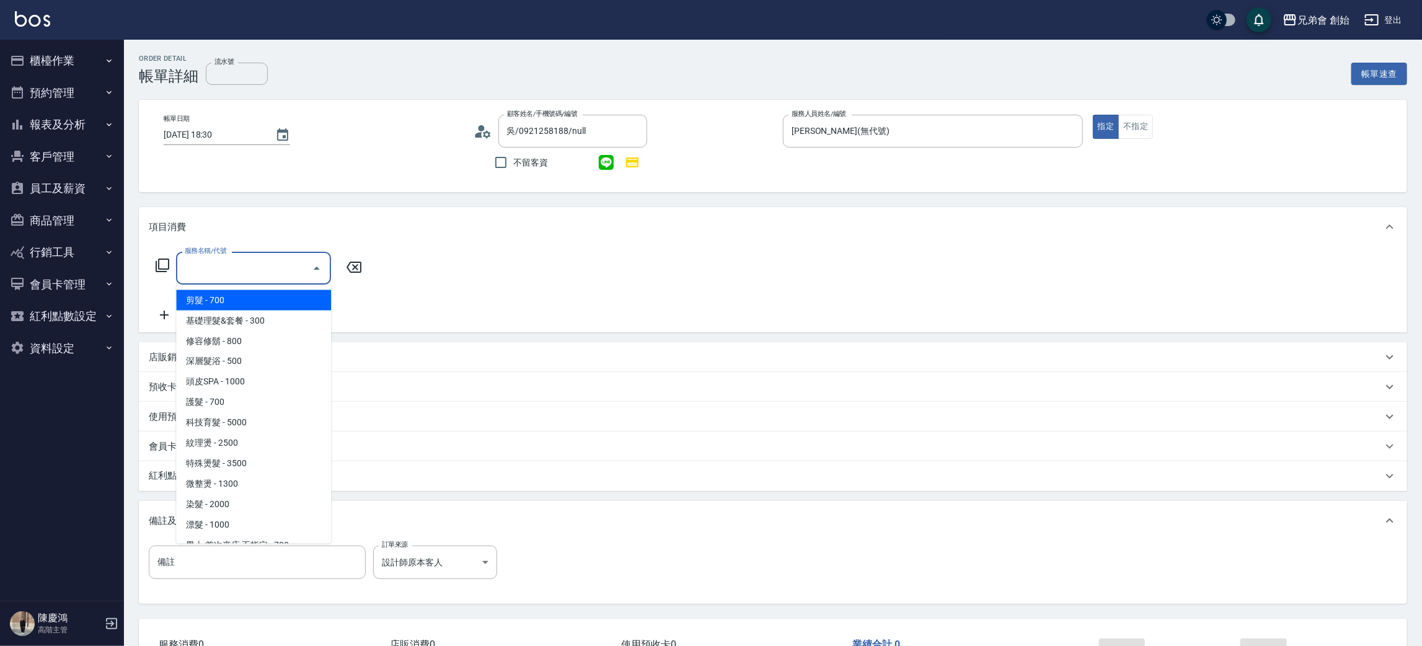
click at [229, 300] on span "剪髮 - 700" at bounding box center [253, 300] width 155 height 20
type input "剪髮(A01)"
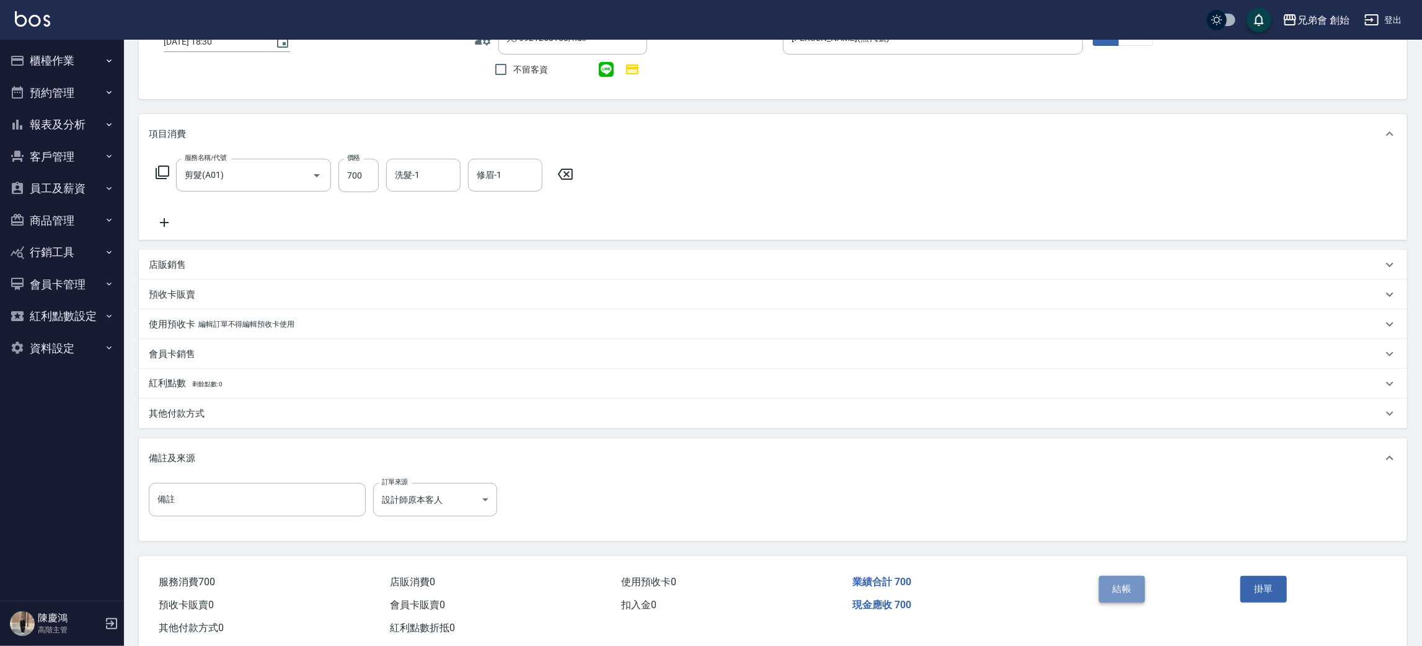
click at [1112, 586] on button "結帳" at bounding box center [1122, 589] width 46 height 26
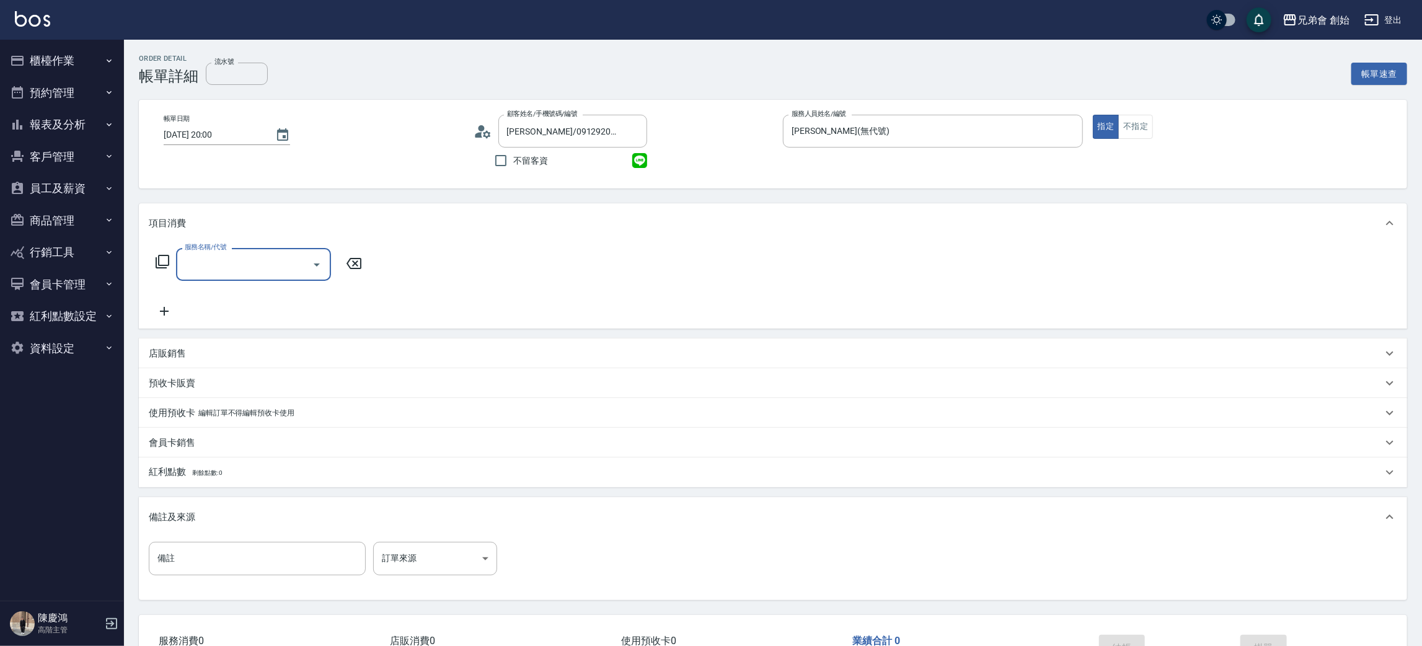
click at [274, 270] on input "服務名稱/代號" at bounding box center [244, 264] width 125 height 22
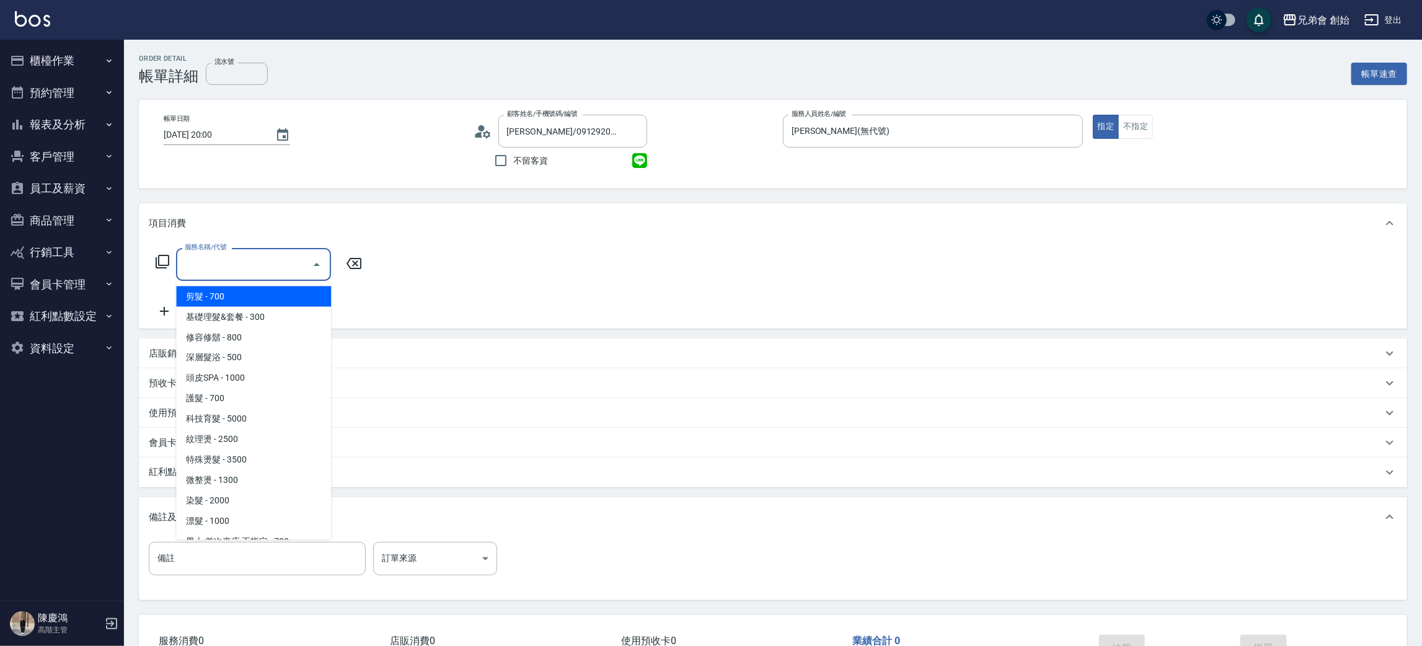
click at [255, 297] on span "剪髮 - 700" at bounding box center [253, 296] width 155 height 20
type input "剪髮(A01)"
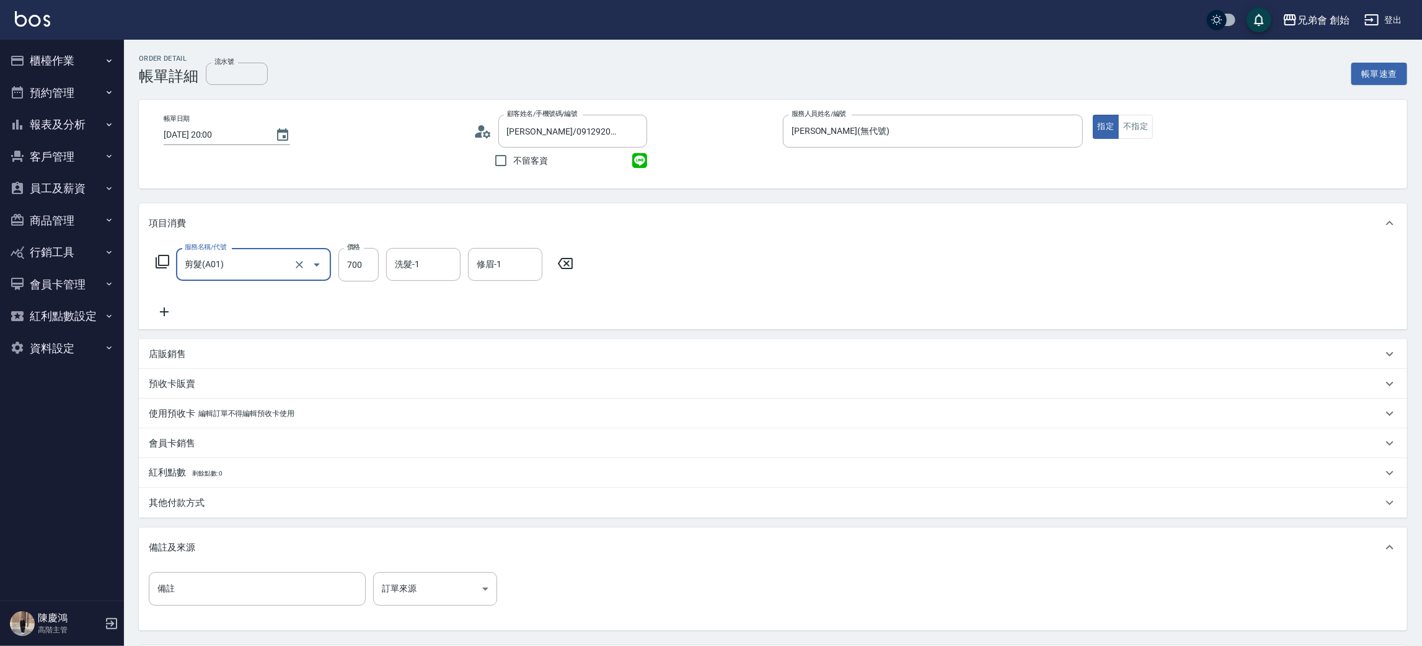
scroll to position [93, 0]
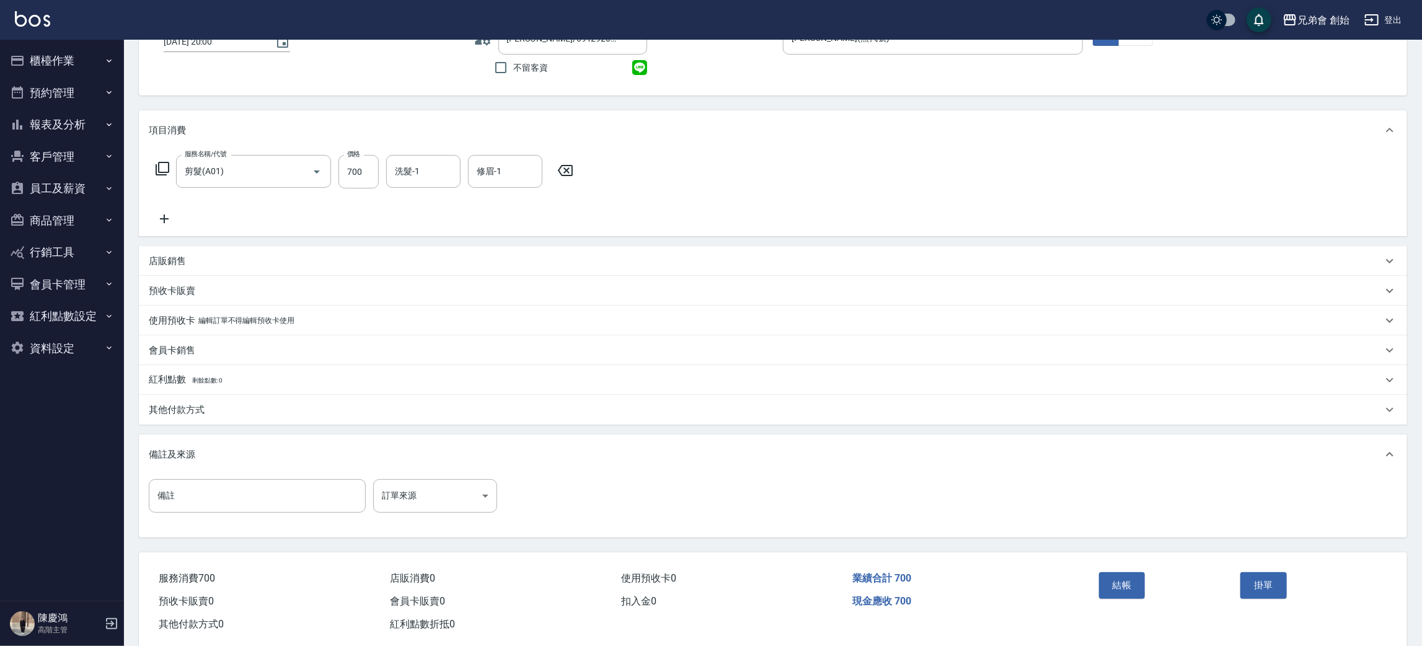
click at [154, 411] on p "其他付款方式" at bounding box center [177, 409] width 56 height 13
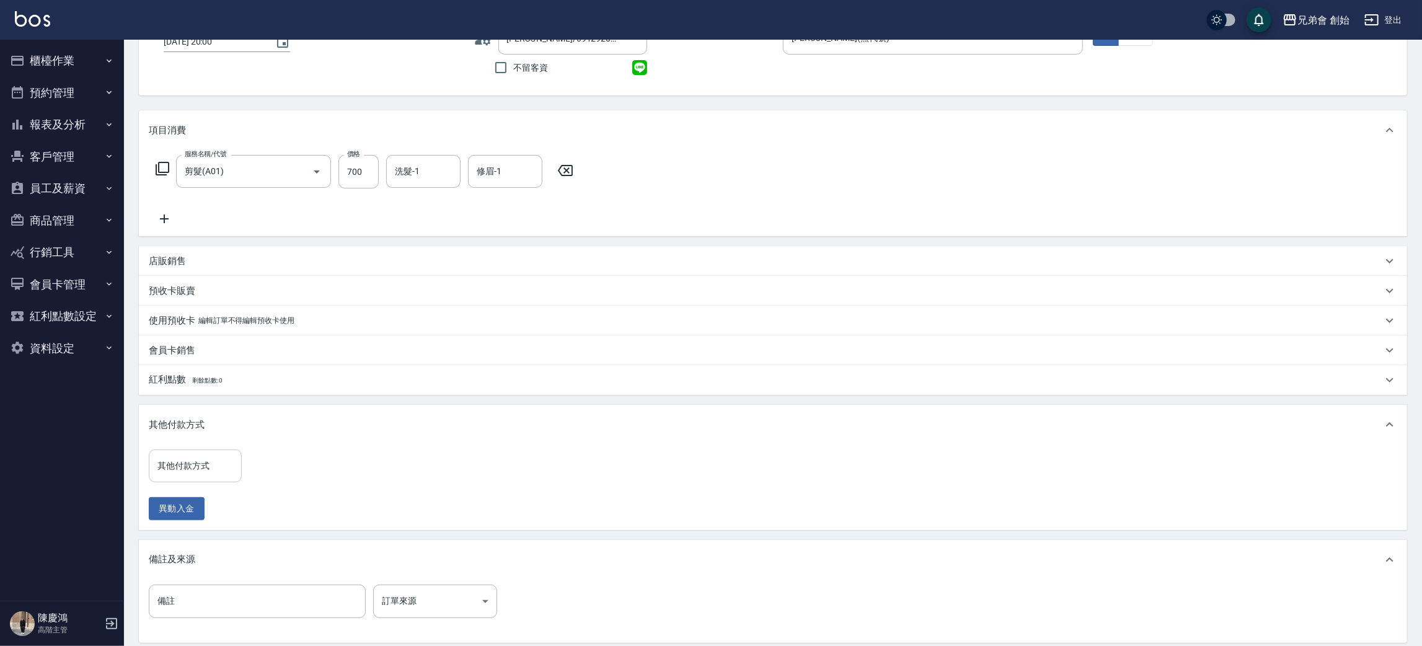
click at [184, 466] on input "其他付款方式" at bounding box center [195, 466] width 82 height 22
click at [198, 504] on span "台灣Pay" at bounding box center [195, 498] width 93 height 20
click at [192, 461] on input "台灣Pay" at bounding box center [185, 467] width 63 height 22
click at [196, 512] on span "轉帳" at bounding box center [195, 518] width 93 height 20
type input "轉帳"
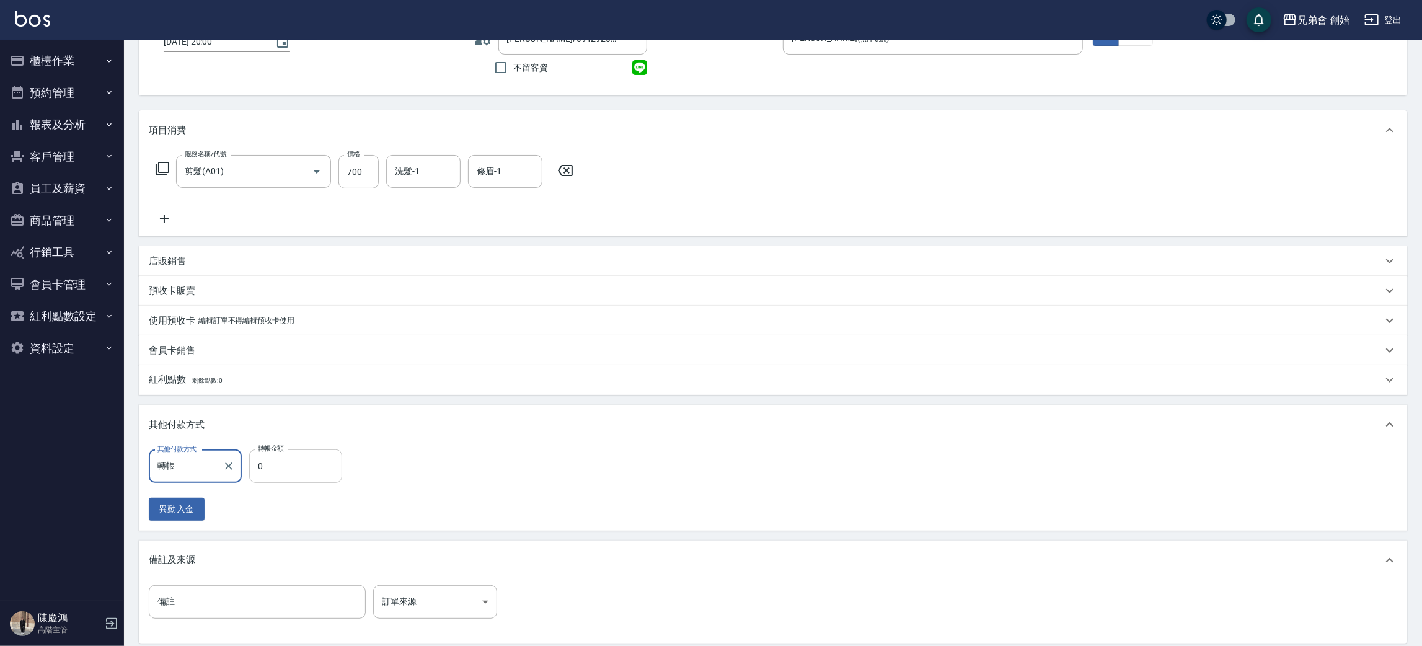
click at [266, 467] on input "0" at bounding box center [295, 465] width 93 height 33
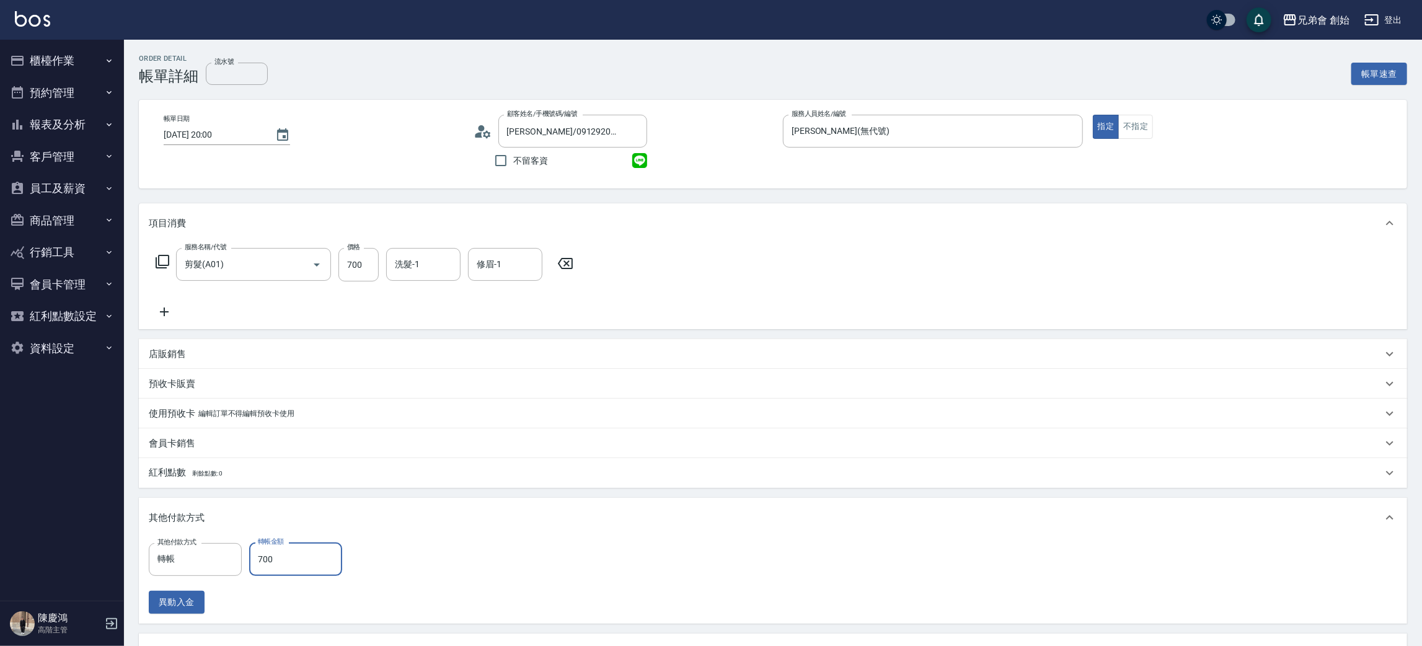
scroll to position [221, 0]
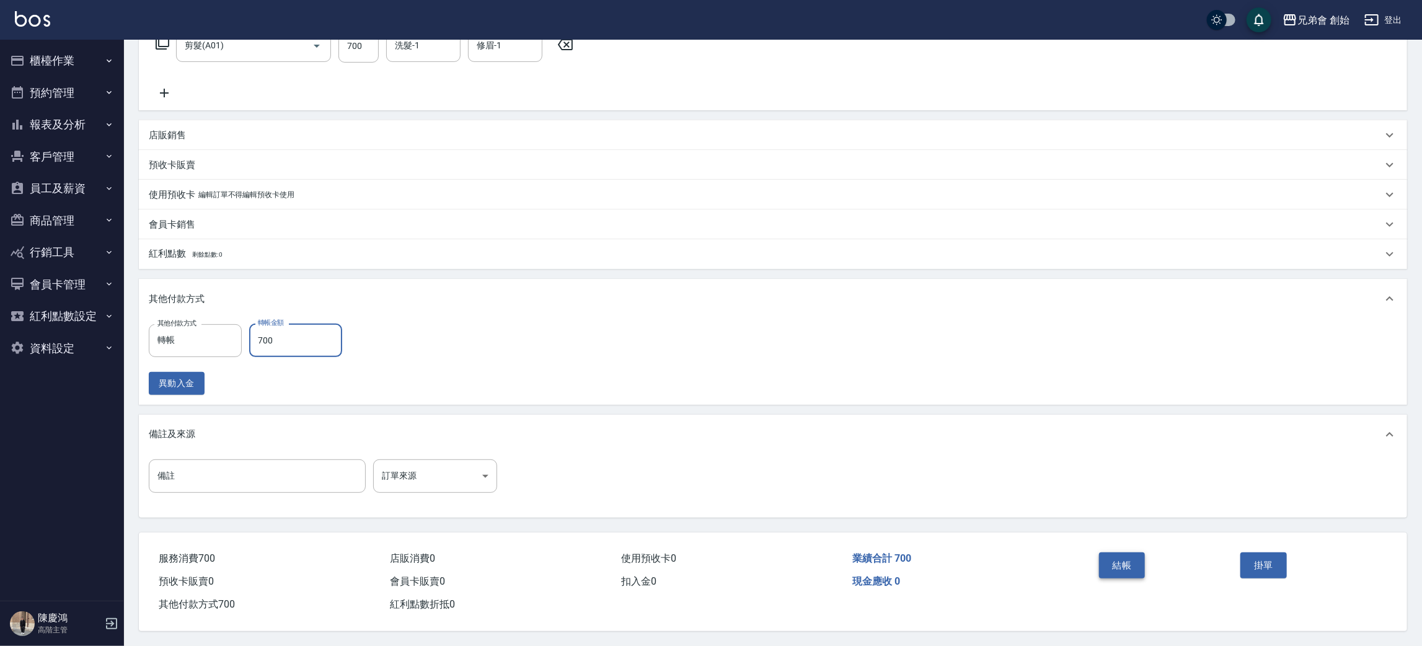
type input "700"
click at [1114, 560] on button "結帳" at bounding box center [1122, 565] width 46 height 26
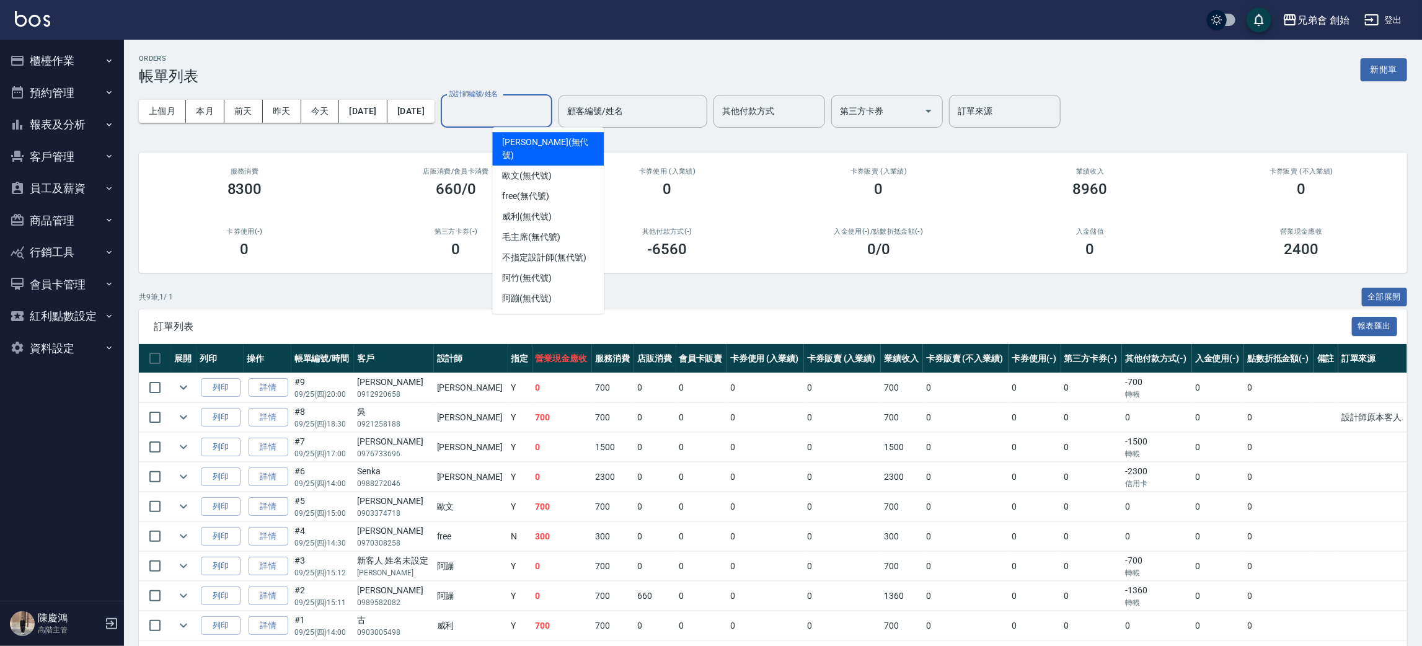
click at [546, 102] on div "設計師編號/姓名 設計師編號/姓名" at bounding box center [497, 111] width 112 height 33
click at [542, 137] on span "潘潘 (無代號)" at bounding box center [548, 149] width 92 height 26
type input "潘潘(無代號)"
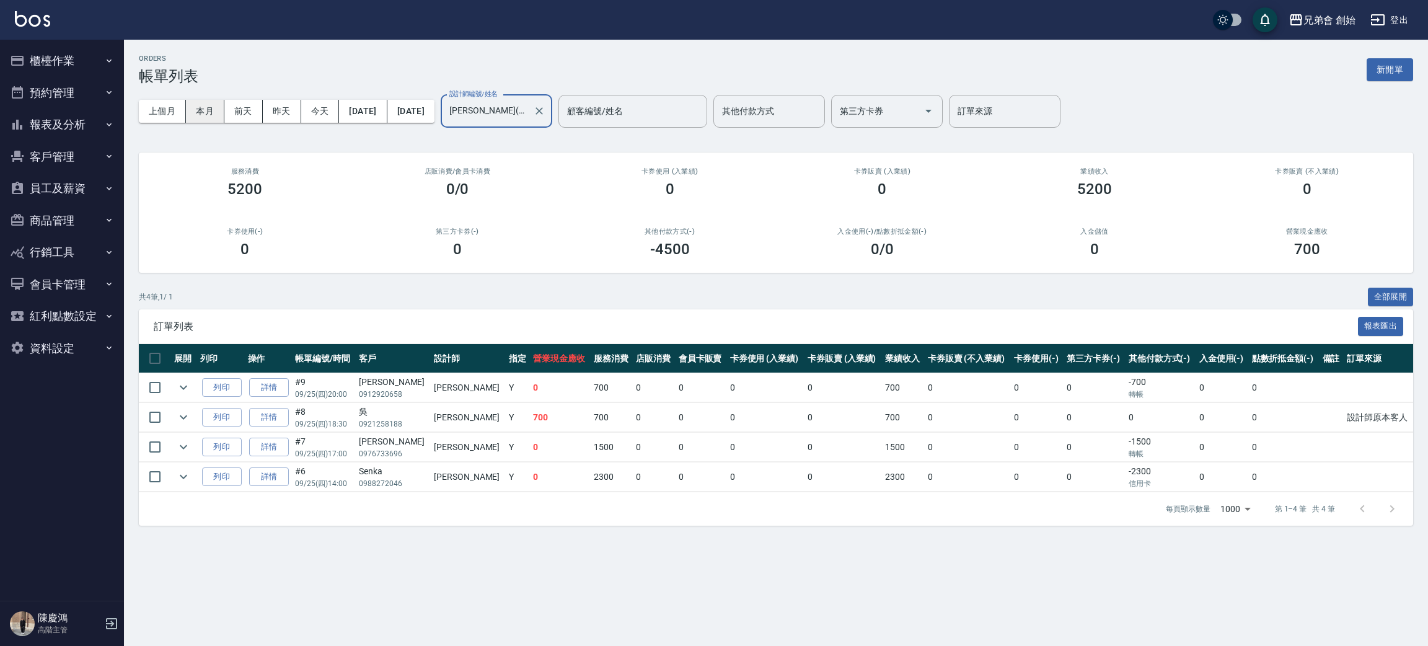
click at [208, 100] on button "本月" at bounding box center [205, 111] width 38 height 23
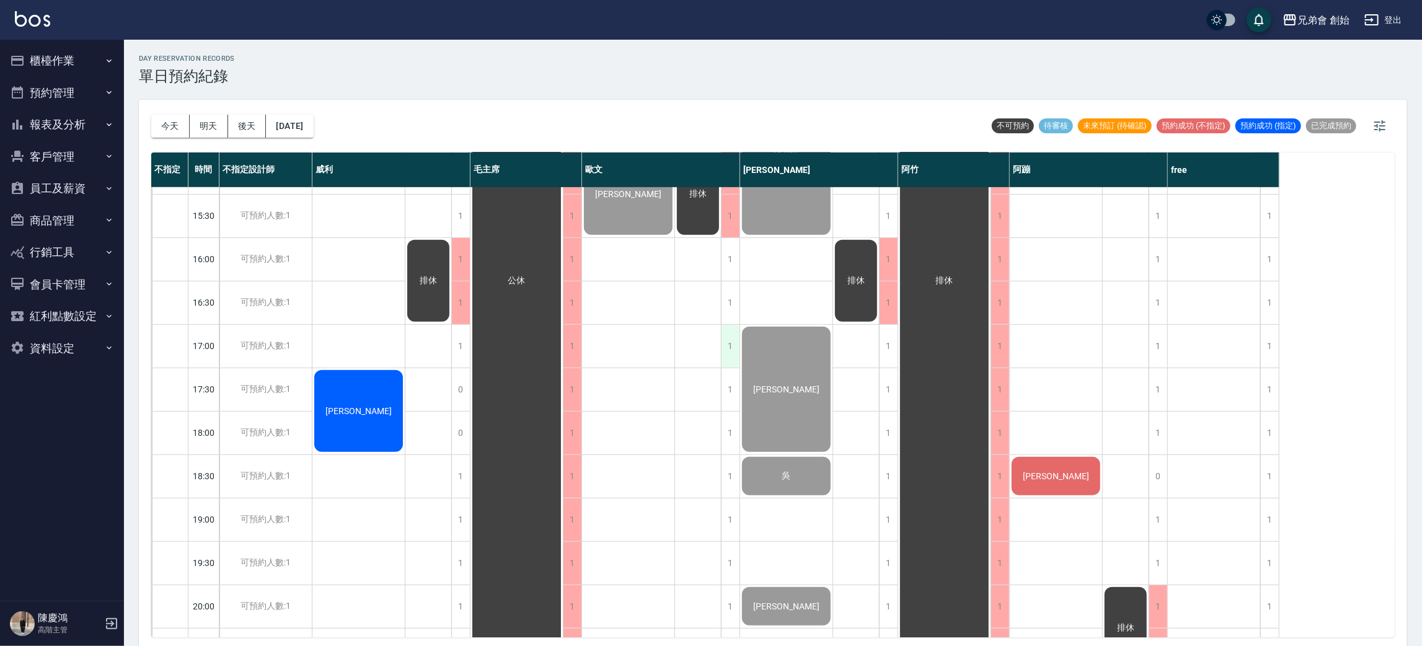
scroll to position [822, 0]
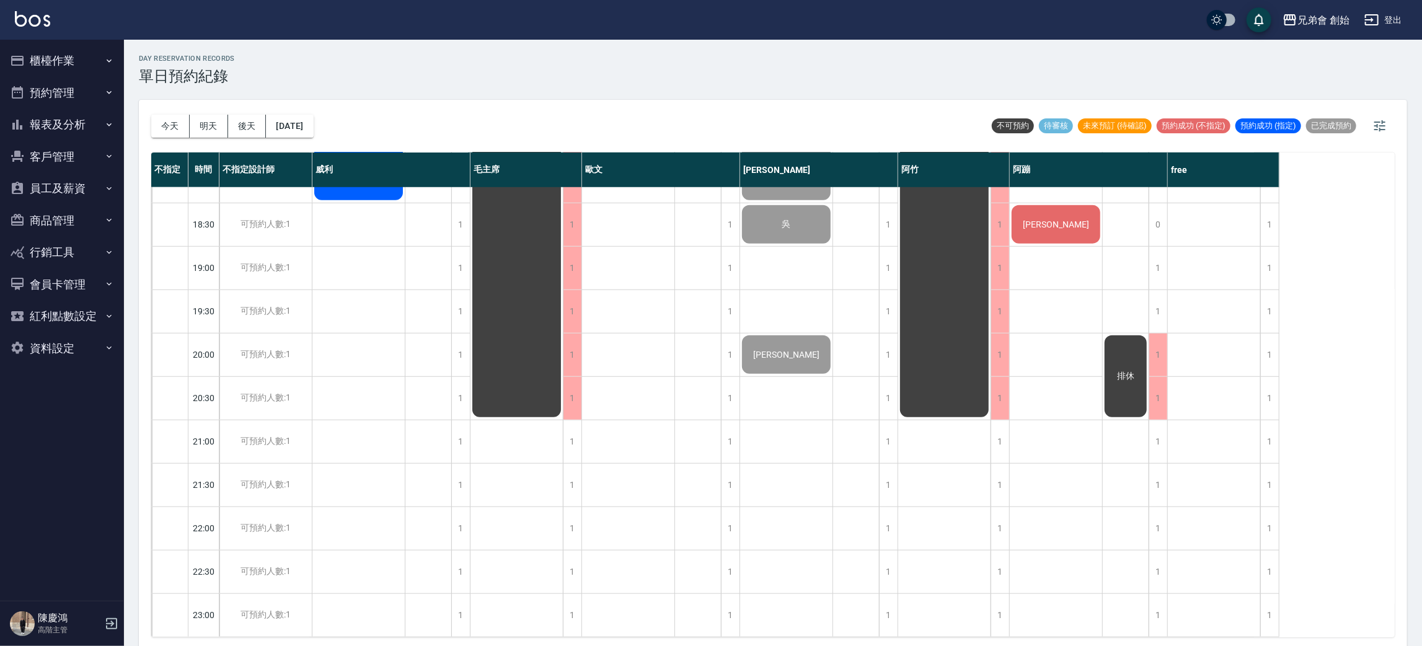
click at [1043, 203] on div "[PERSON_NAME]" at bounding box center [1056, 224] width 92 height 42
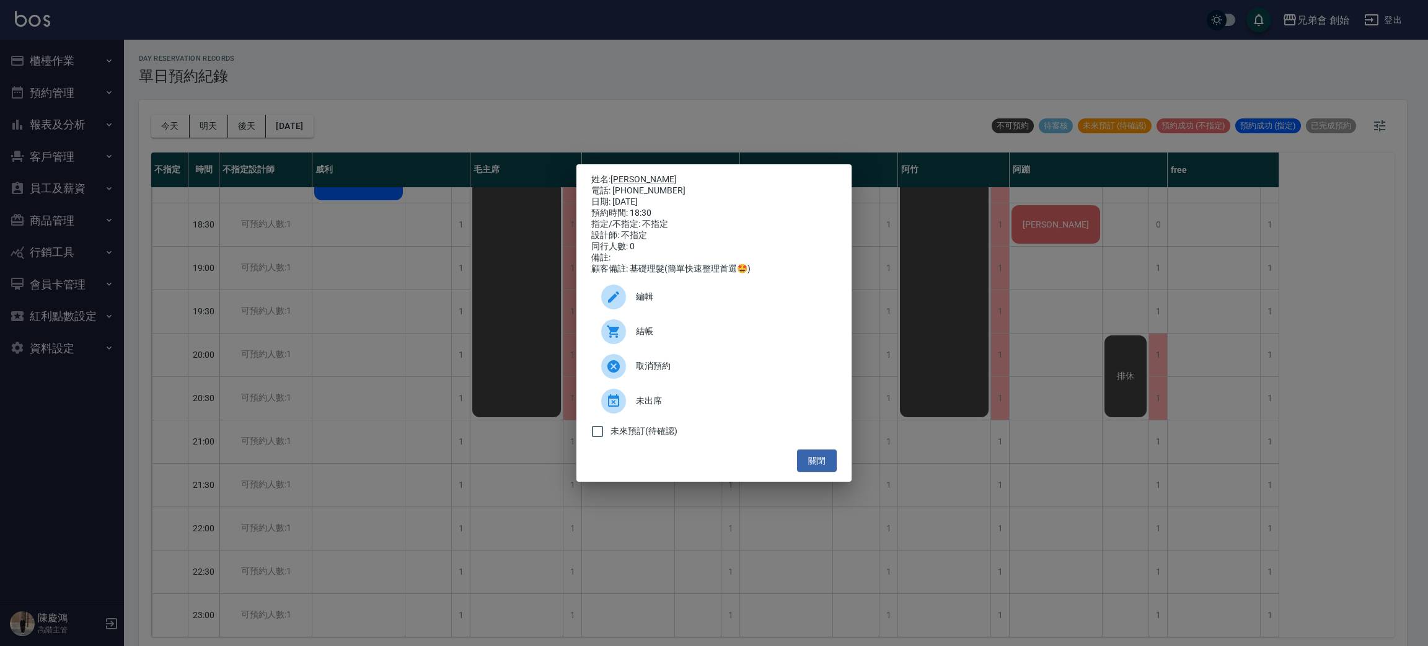
click at [683, 336] on span "結帳" at bounding box center [731, 331] width 191 height 13
click at [363, 58] on div "姓名: [PERSON_NAME] 電話: [PHONE_NUMBER] 日期: [DATE] 預約時間: 18:30 指定/不指定: 不指定 設計師: 不指…" at bounding box center [714, 323] width 1428 height 646
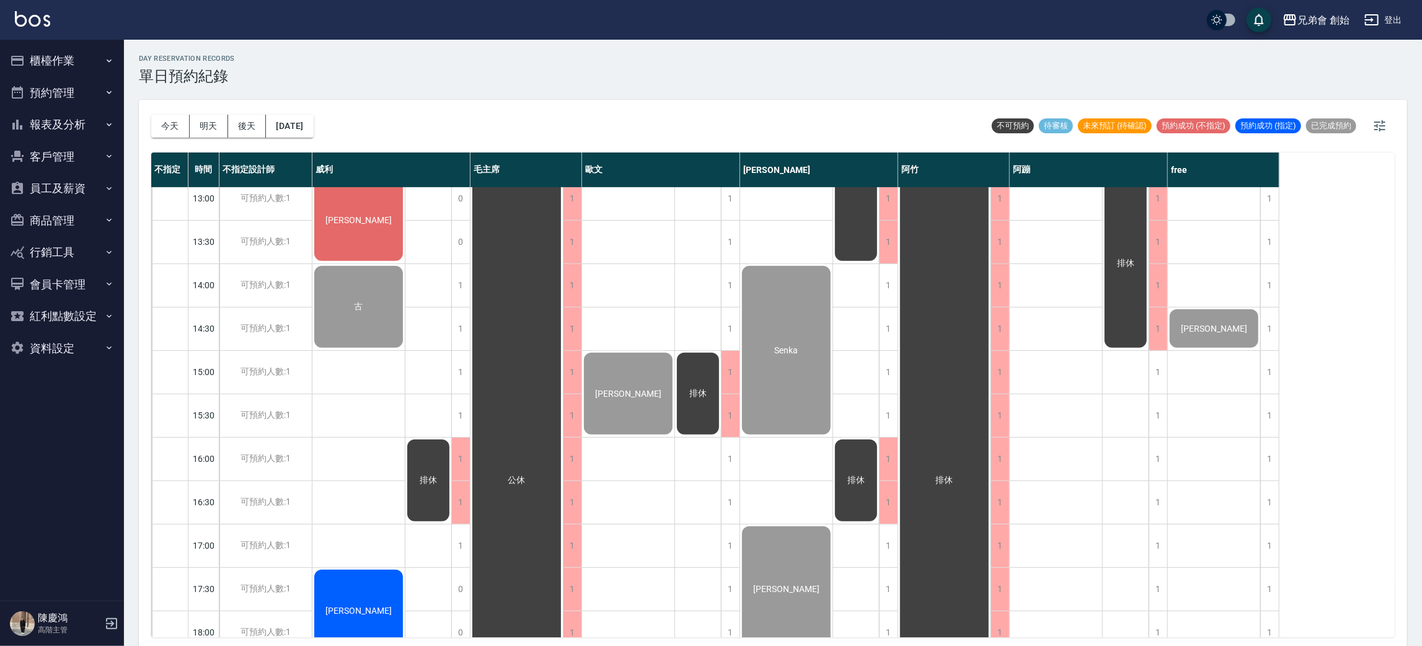
scroll to position [544, 0]
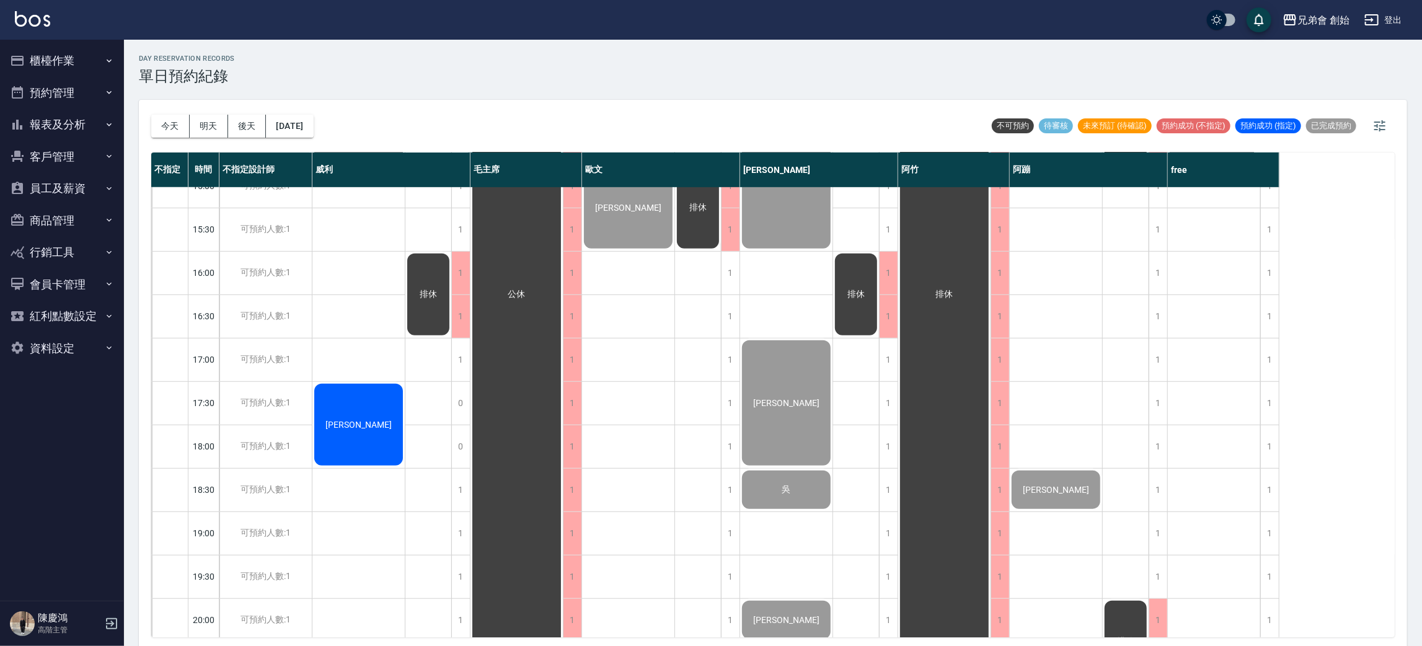
click at [355, 426] on span "[PERSON_NAME]" at bounding box center [358, 425] width 71 height 10
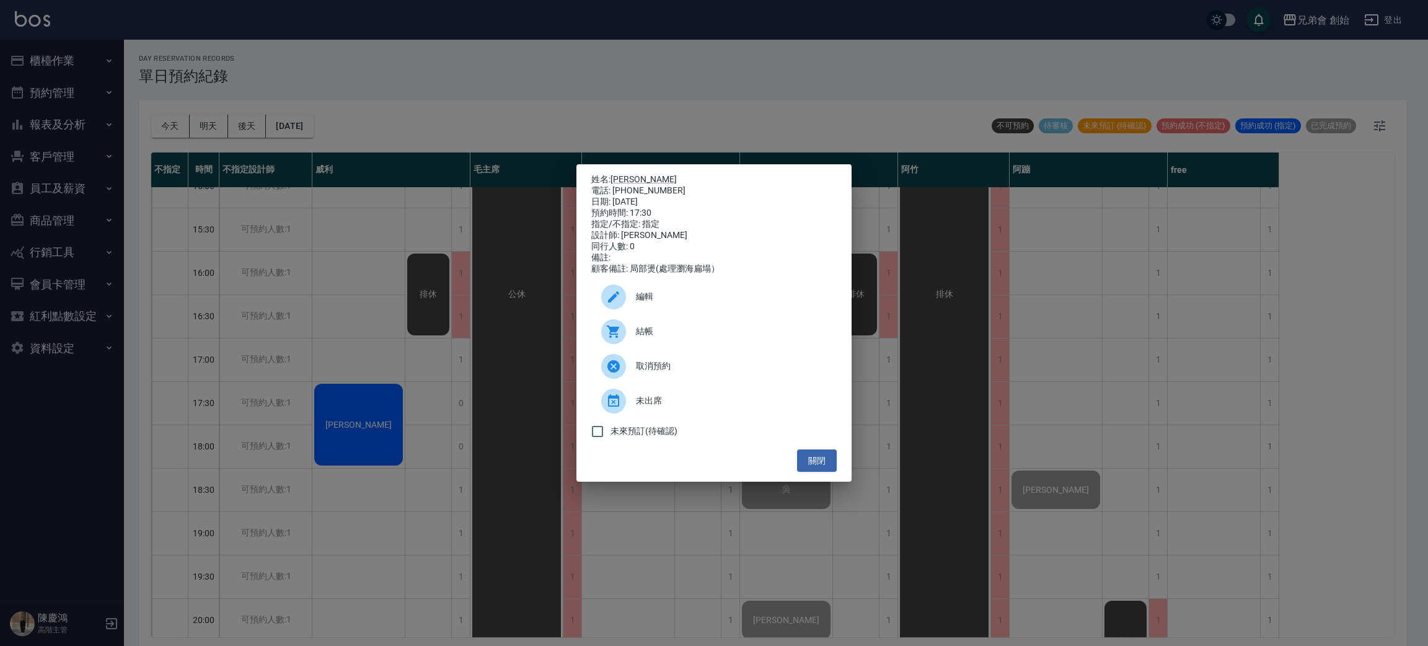
click at [661, 338] on span "結帳" at bounding box center [731, 331] width 191 height 13
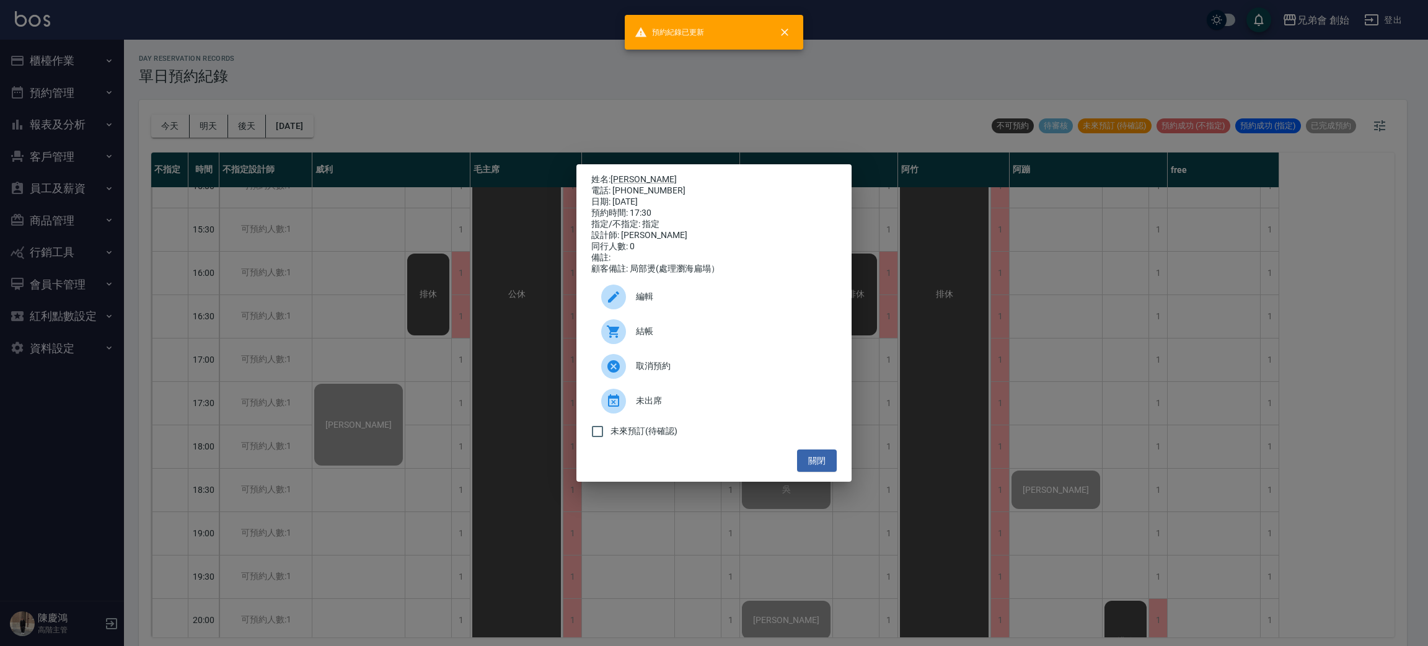
click at [525, 134] on div "姓名: [PERSON_NAME] 電話: [PHONE_NUMBER] 日期: [DATE] 預約時間: 17:30 指定/不指定: 指定 設計師: [PE…" at bounding box center [714, 323] width 1428 height 646
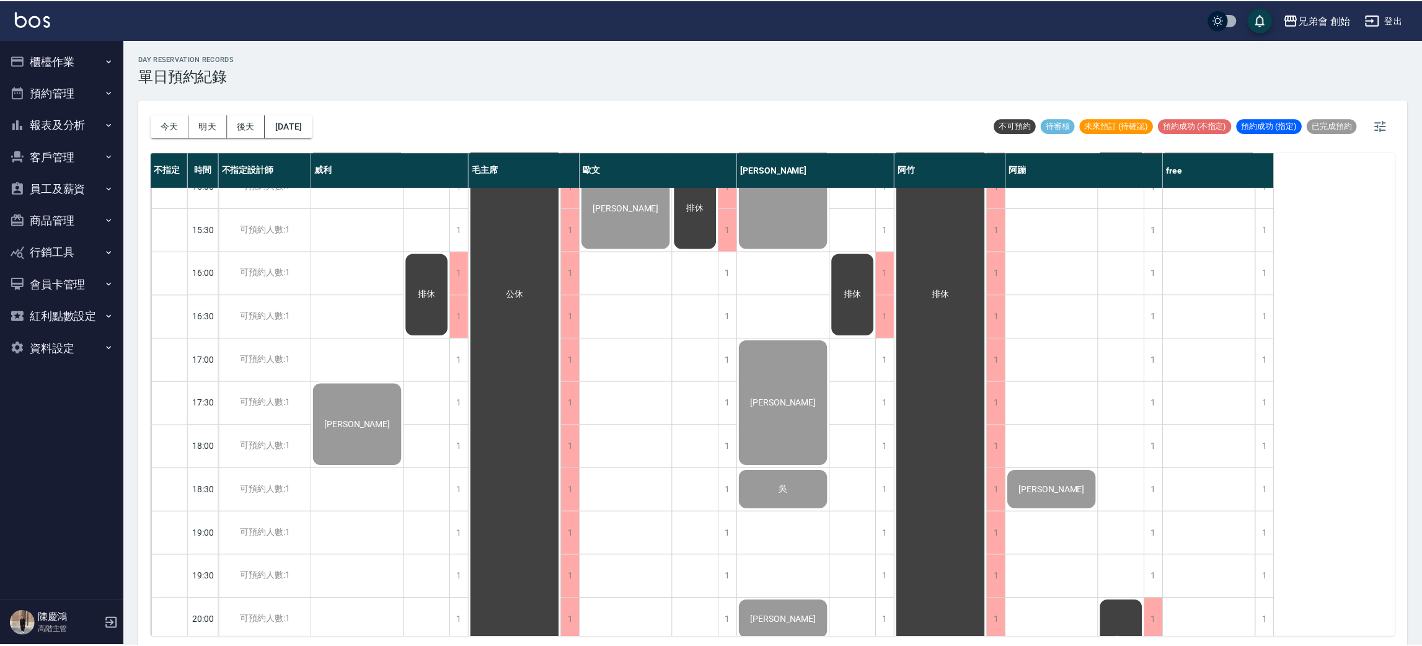
scroll to position [265, 0]
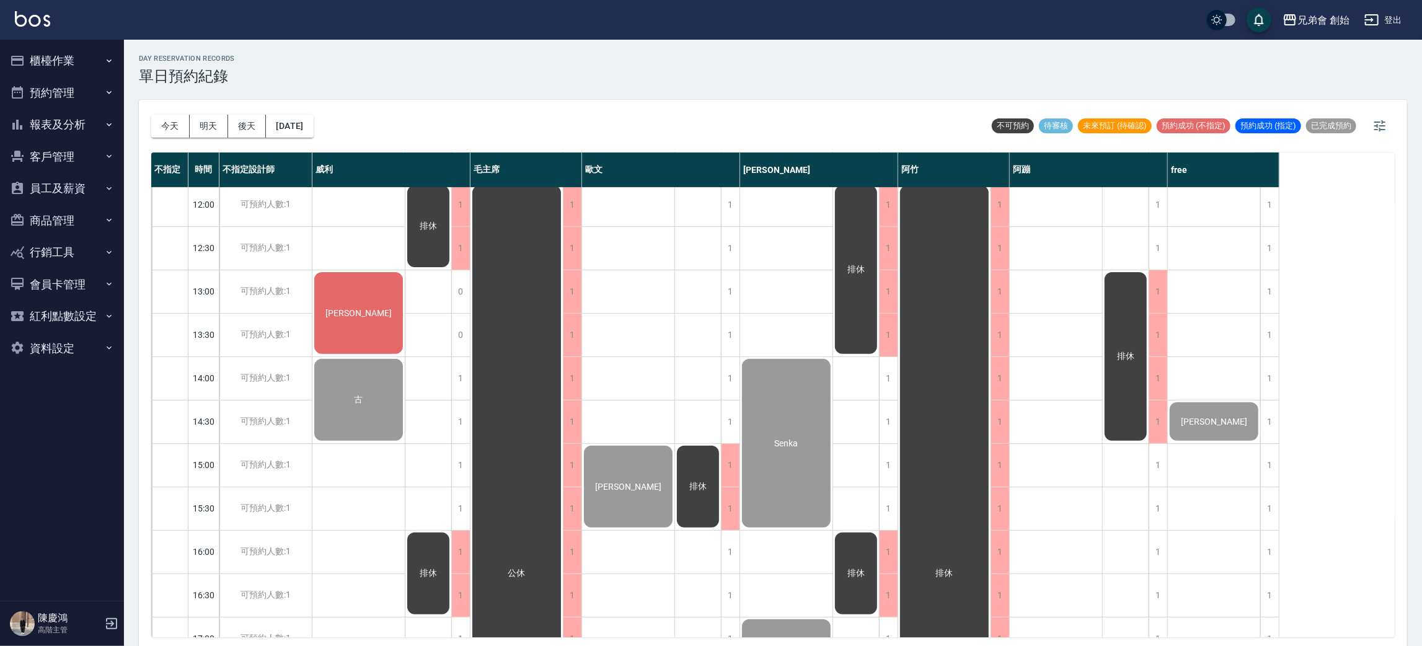
click at [351, 293] on div "[PERSON_NAME]" at bounding box center [358, 313] width 92 height 86
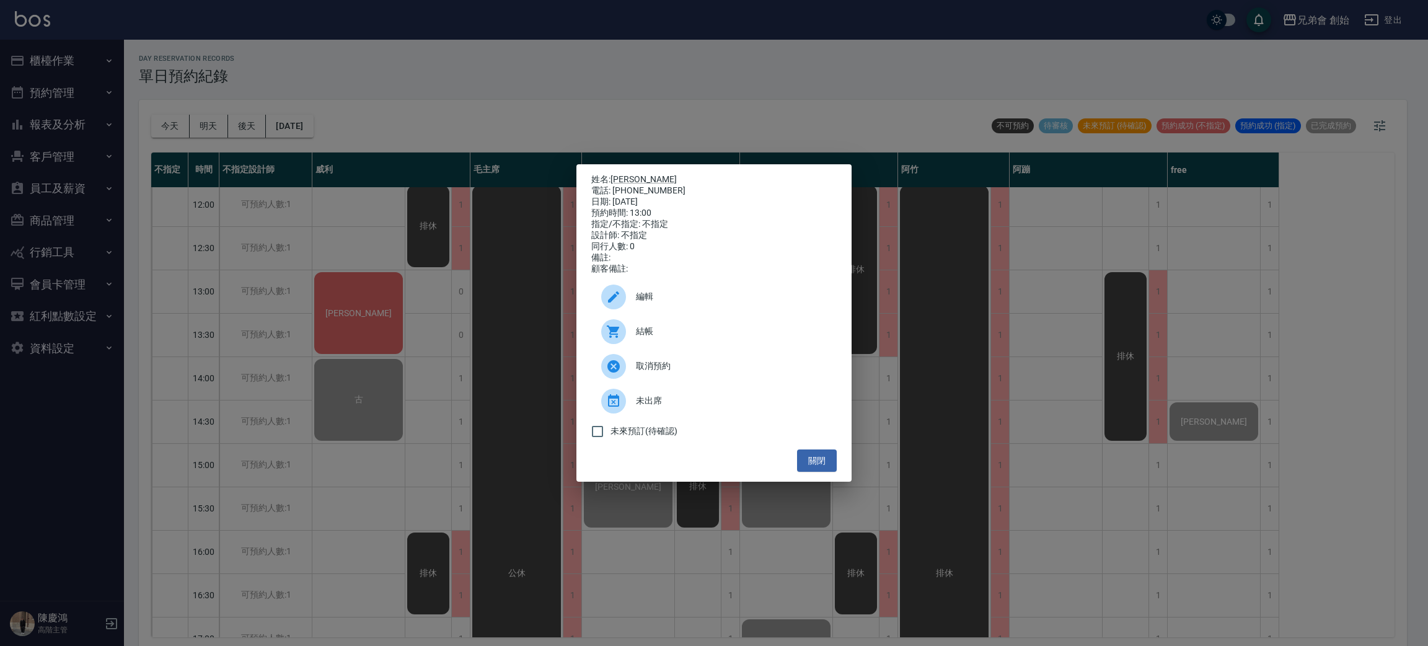
drag, startPoint x: 668, startPoint y: 403, endPoint x: 685, endPoint y: 465, distance: 63.6
click at [685, 465] on div "姓名: [PERSON_NAME] 電話: [PHONE_NUMBER] 日期: [DATE] 預約時間: 13:00 指定/不指定: 不指定 設計師: 不指…" at bounding box center [713, 323] width 275 height 318
click at [685, 463] on div "關閉" at bounding box center [713, 460] width 245 height 23
click at [375, 496] on div "姓名: 馮品諺 電話: 0903103317 日期: 2025/09/25 預約時間: 13:00 指定/不指定: 不指定 設計師: 不指定 同行人數: 0 …" at bounding box center [714, 323] width 1428 height 646
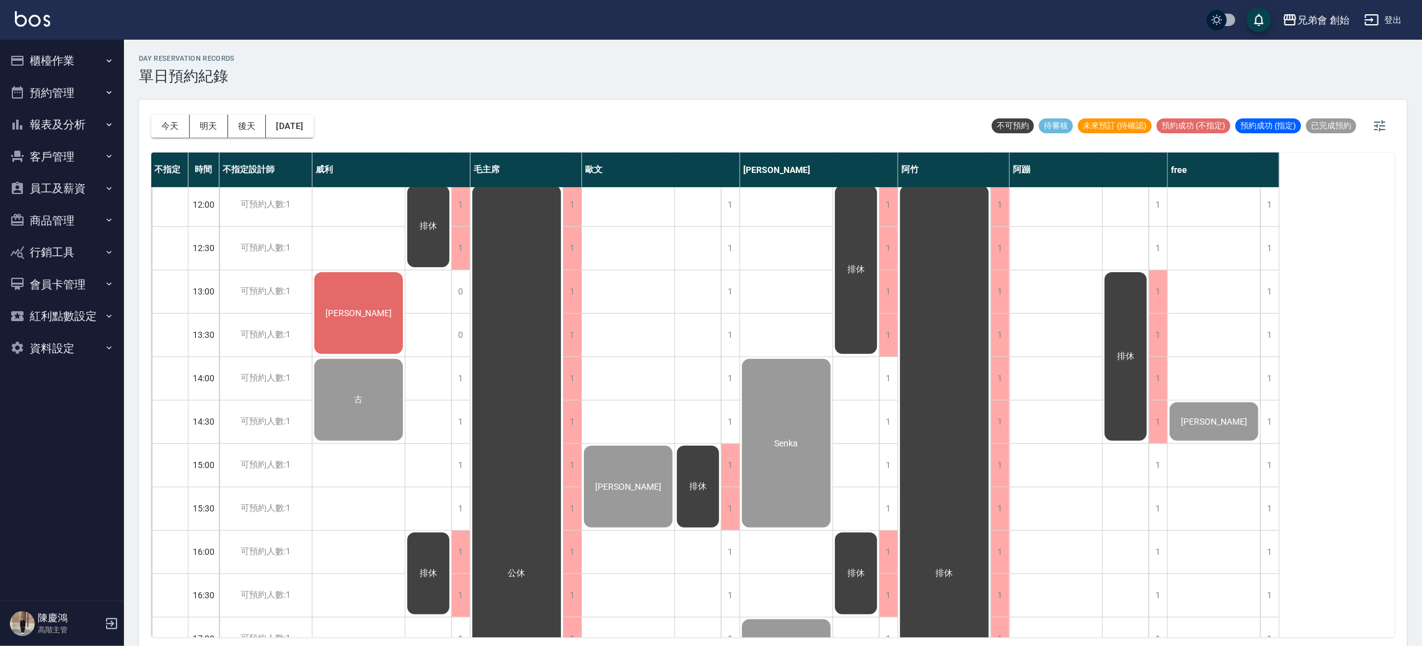
click at [198, 119] on button "明天" at bounding box center [209, 126] width 38 height 23
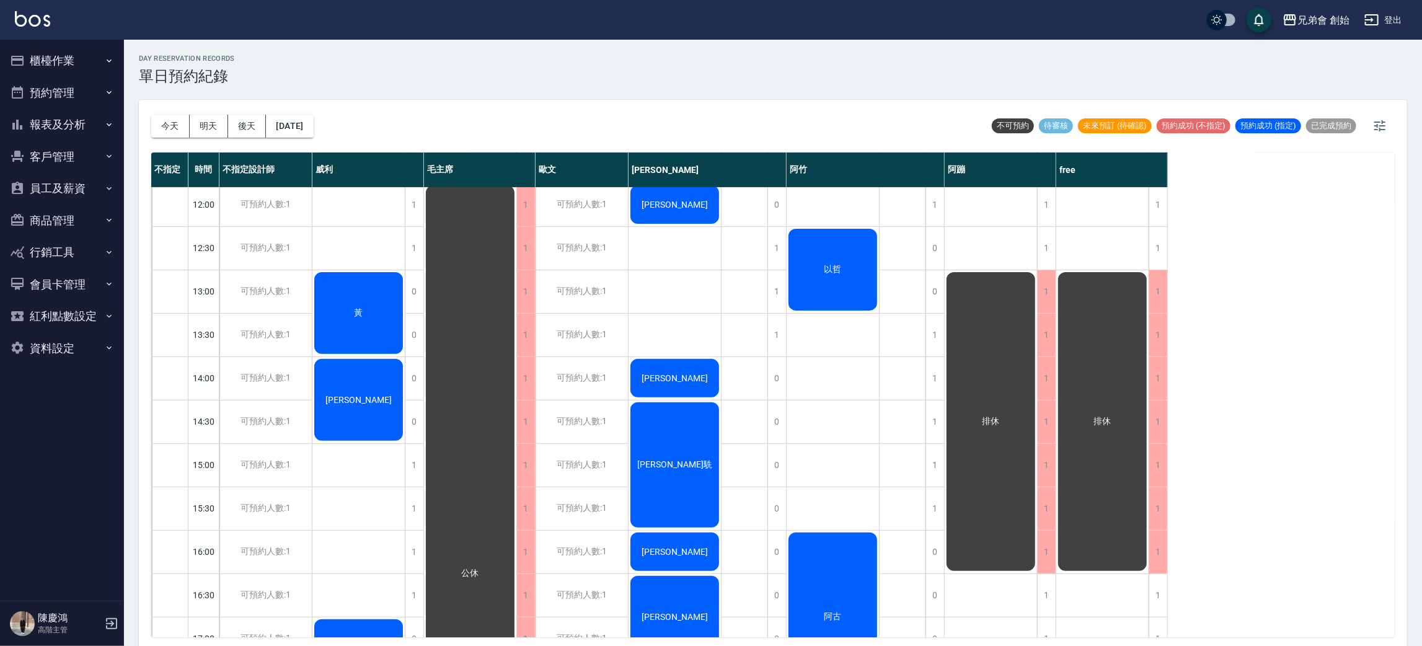
drag, startPoint x: 436, startPoint y: 128, endPoint x: 433, endPoint y: 156, distance: 27.4
click at [433, 151] on div "今天 明天 後天 2025/09/26 不可預約 待審核 未來預訂 (待確認) 預約成功 (不指定) 預約成功 (指定) 已完成預約 不指定 時間 不指定設計…" at bounding box center [773, 375] width 1268 height 550
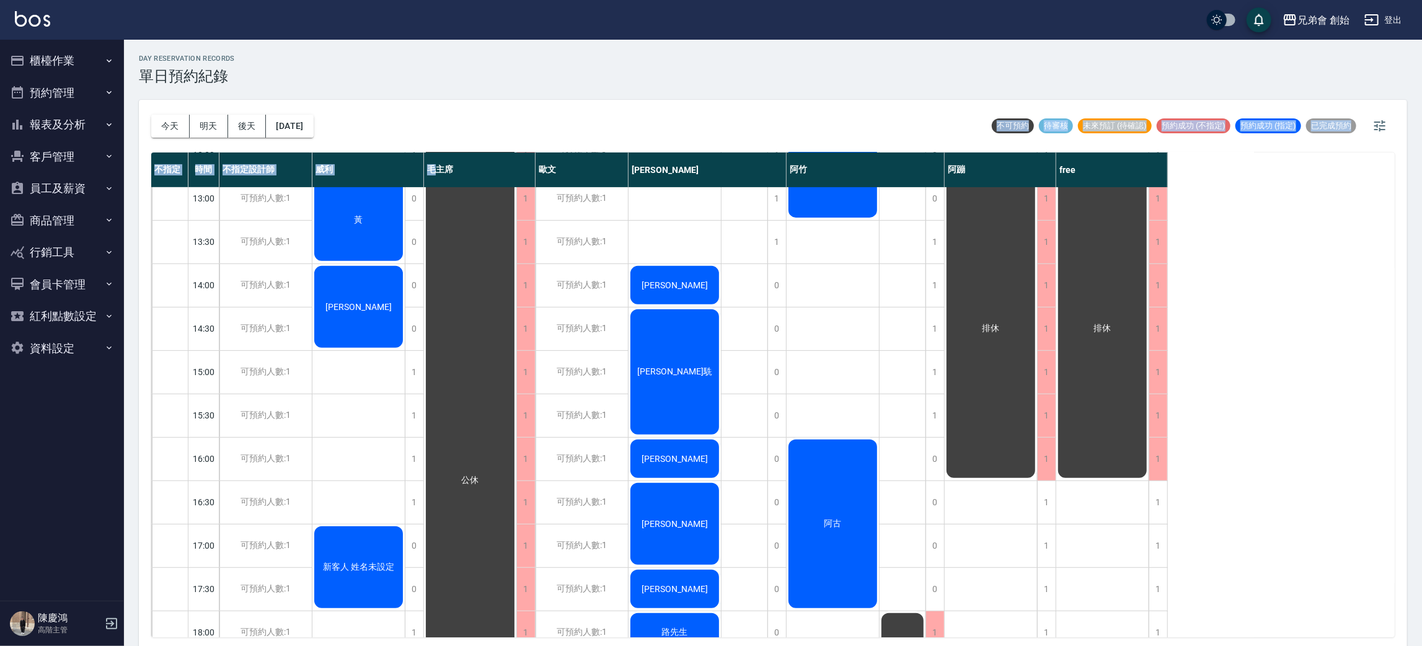
scroll to position [451, 0]
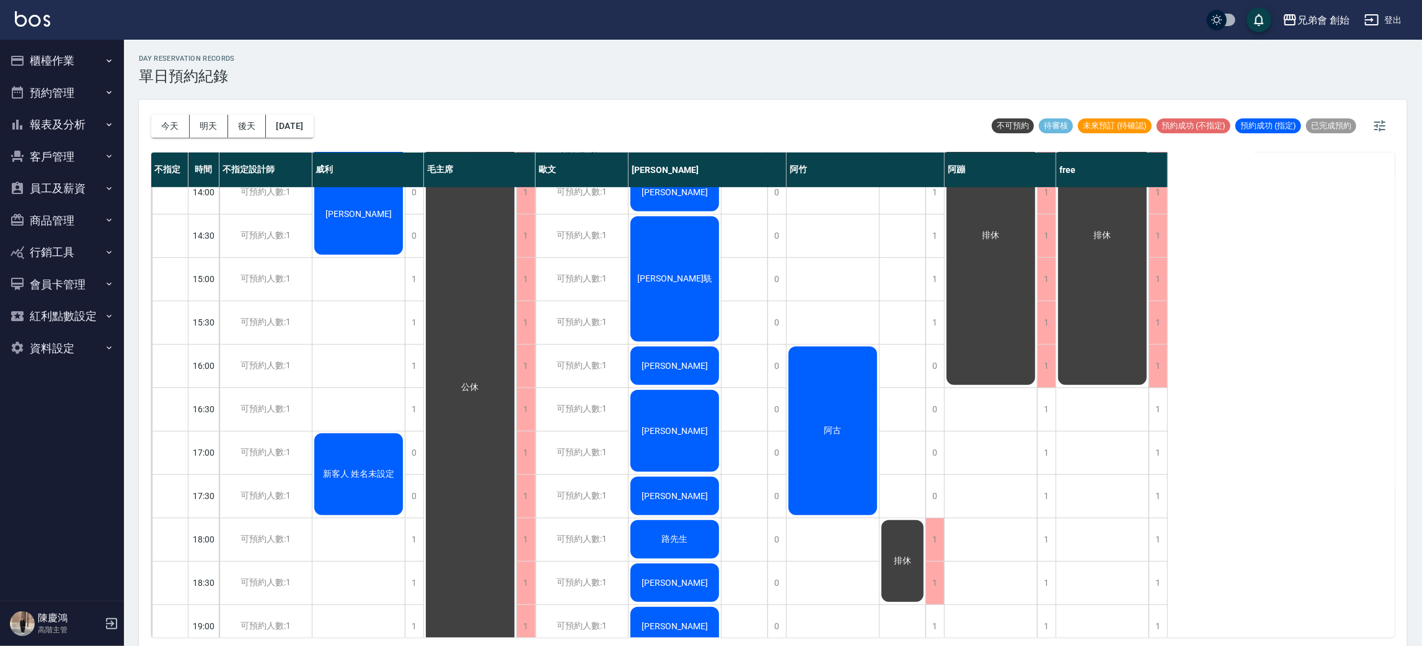
click at [370, 373] on div "黃 林恩東 新客人 姓名未設定" at bounding box center [358, 366] width 93 height 1258
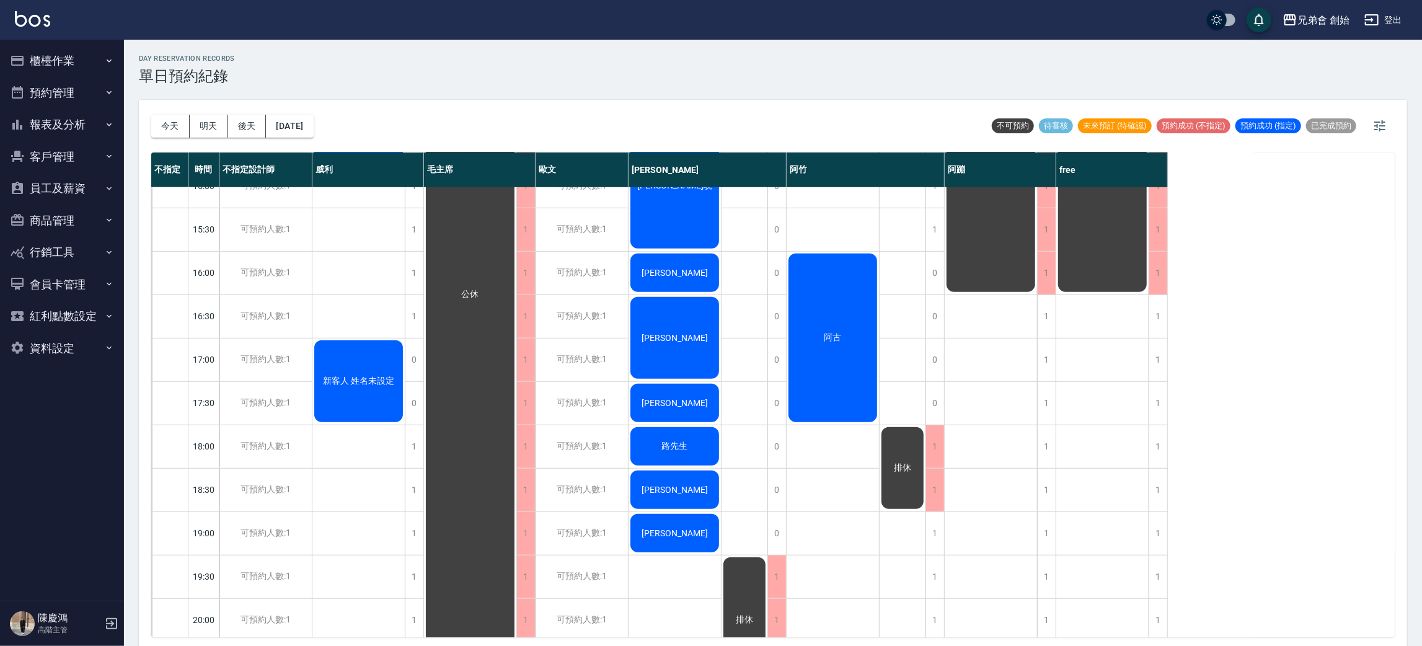
click at [369, 367] on div "新客人 姓名未設定" at bounding box center [358, 381] width 92 height 86
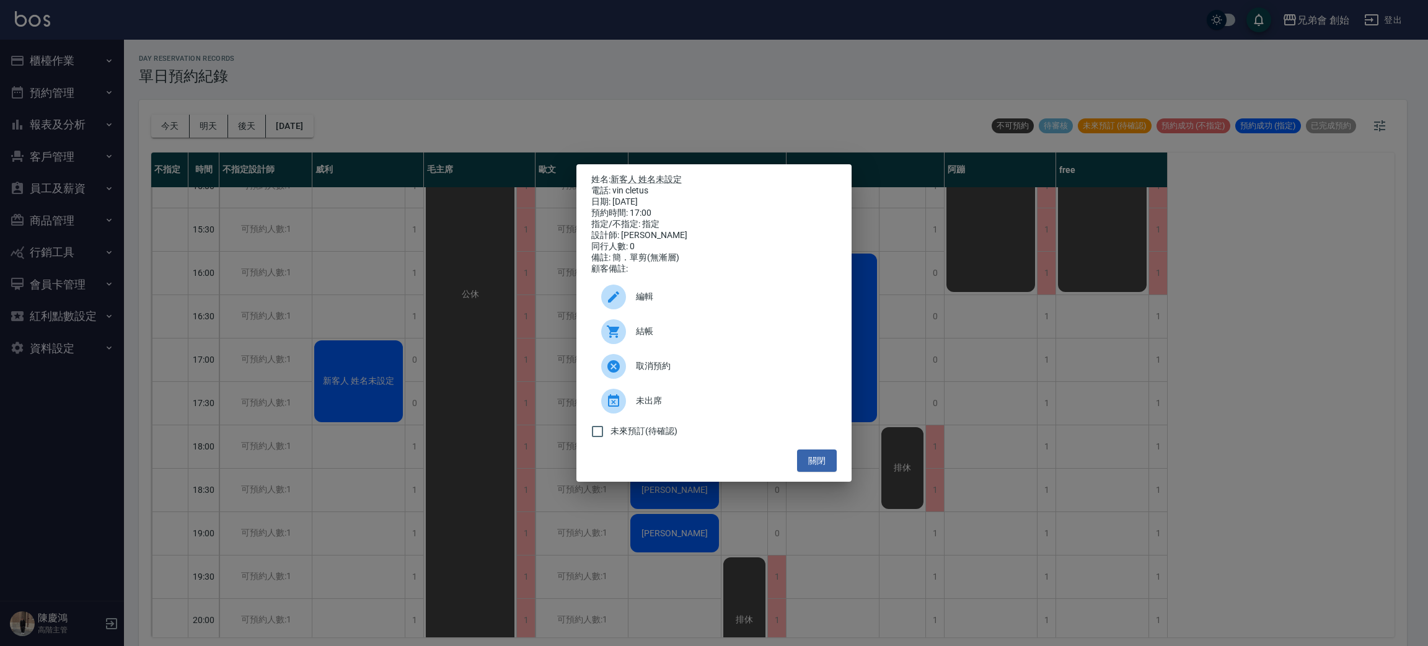
click at [498, 110] on div "姓名: 新客人 姓名未設定 電話: vin cletus 日期: 2025/09/26 預約時間: 17:00 指定/不指定: 指定 設計師: 威利 同行人數…" at bounding box center [714, 323] width 1428 height 646
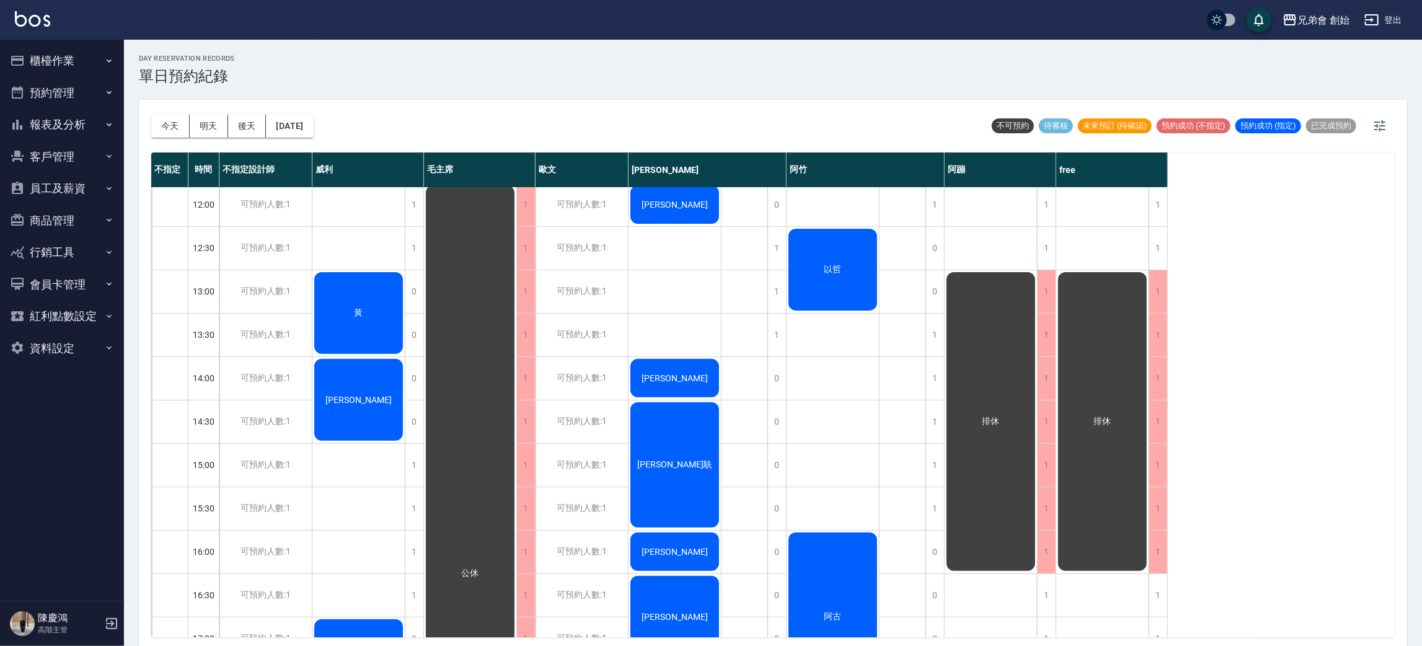
scroll to position [79, 0]
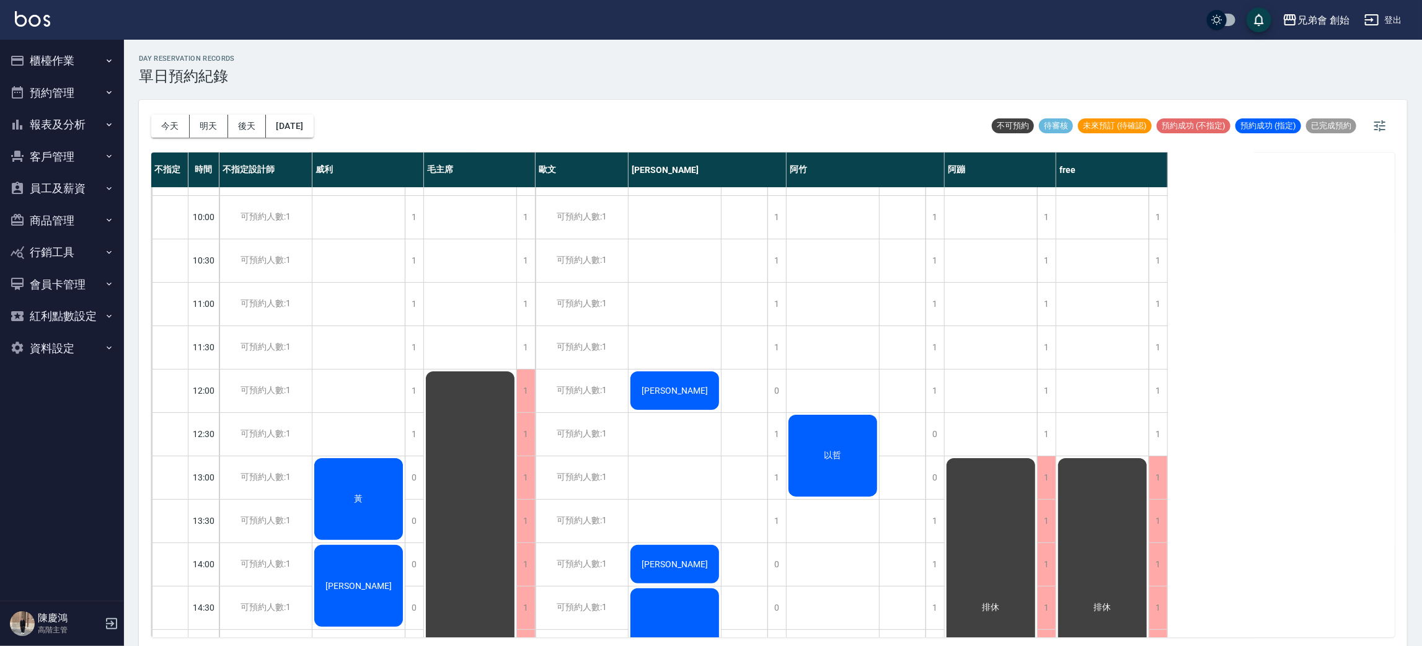
click at [252, 126] on button "後天" at bounding box center [247, 126] width 38 height 23
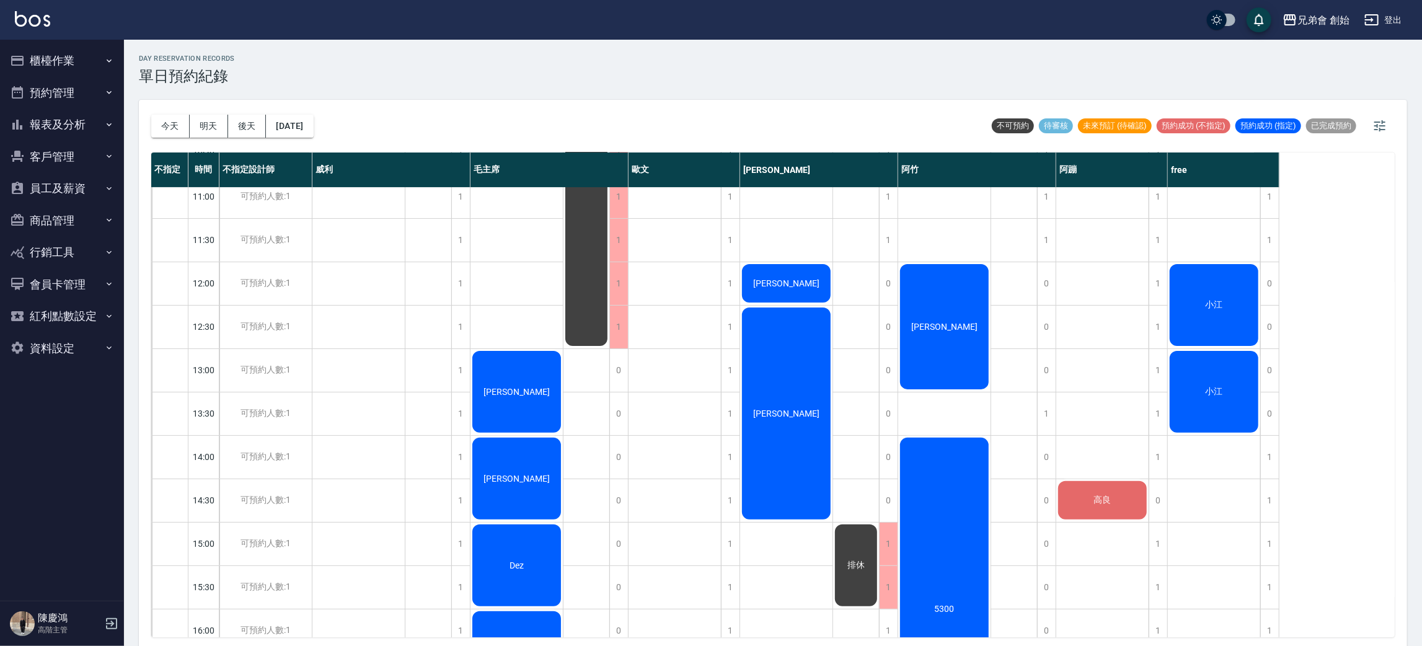
scroll to position [278, 0]
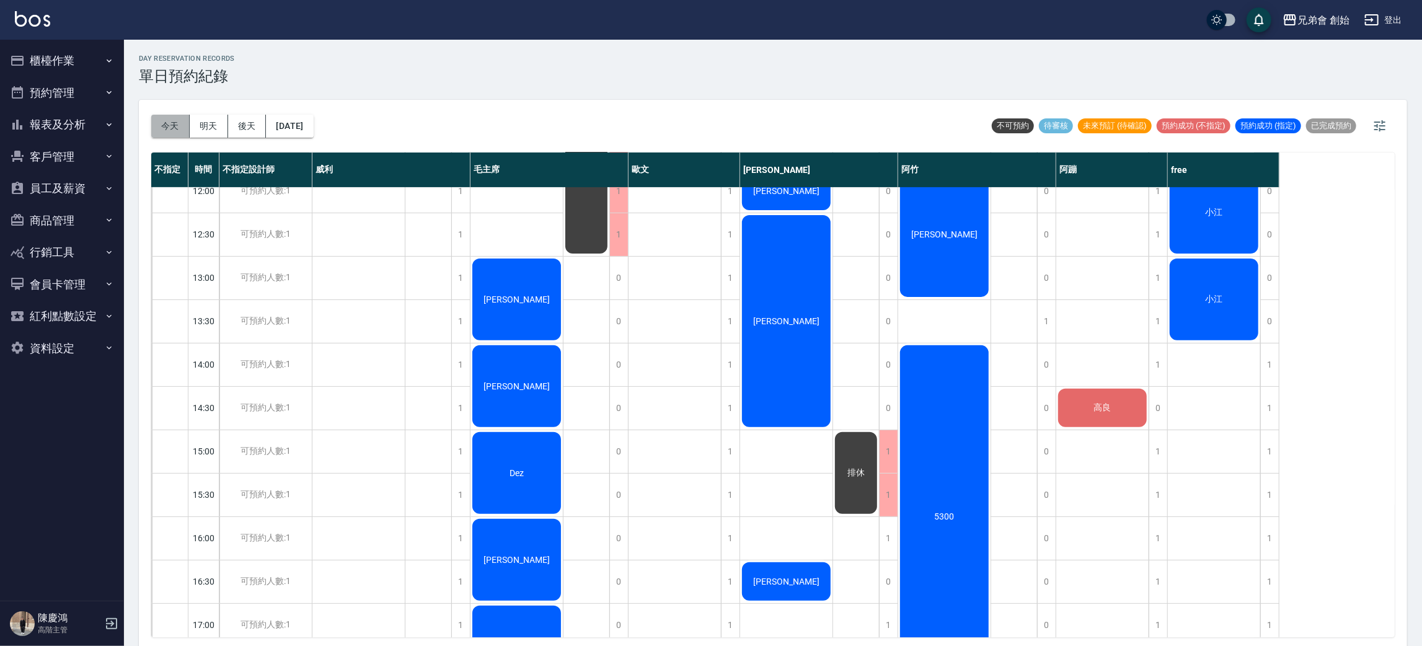
click at [170, 129] on button "今天" at bounding box center [170, 126] width 38 height 23
click at [630, 112] on div at bounding box center [711, 323] width 1422 height 646
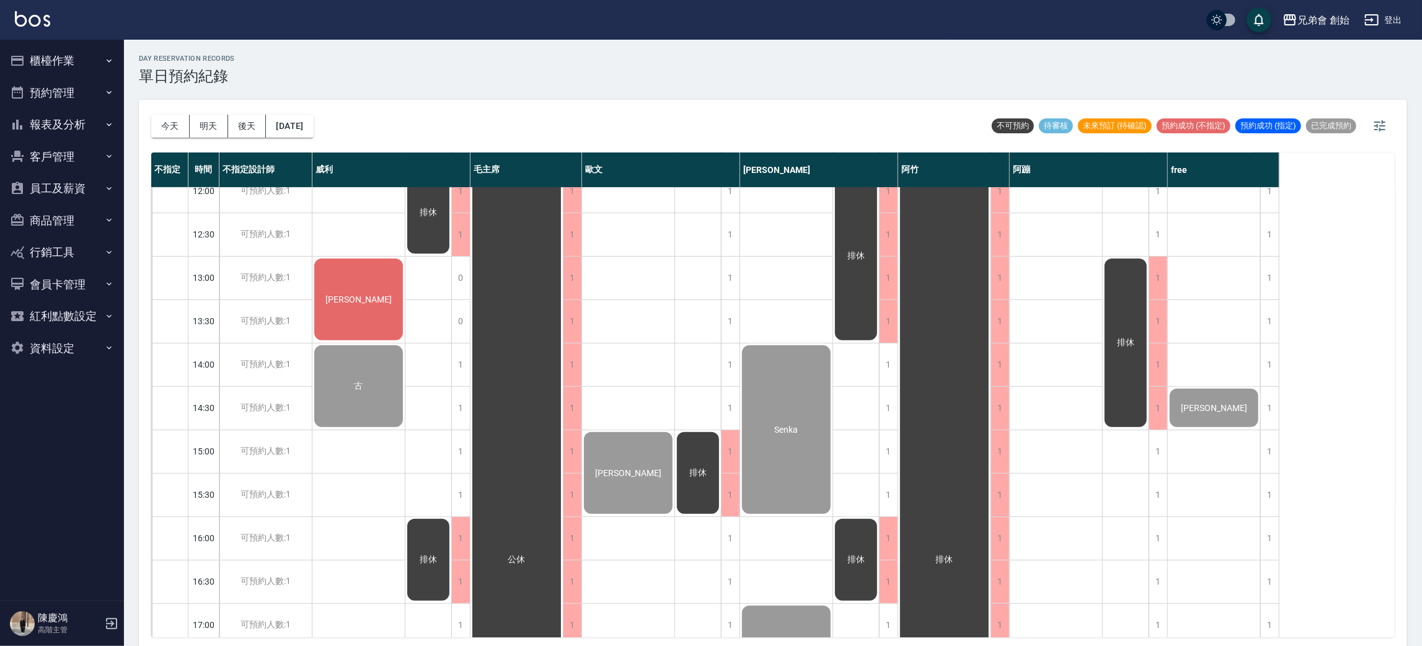
drag, startPoint x: 169, startPoint y: 123, endPoint x: 137, endPoint y: 58, distance: 71.8
click at [169, 123] on button "今天" at bounding box center [170, 126] width 38 height 23
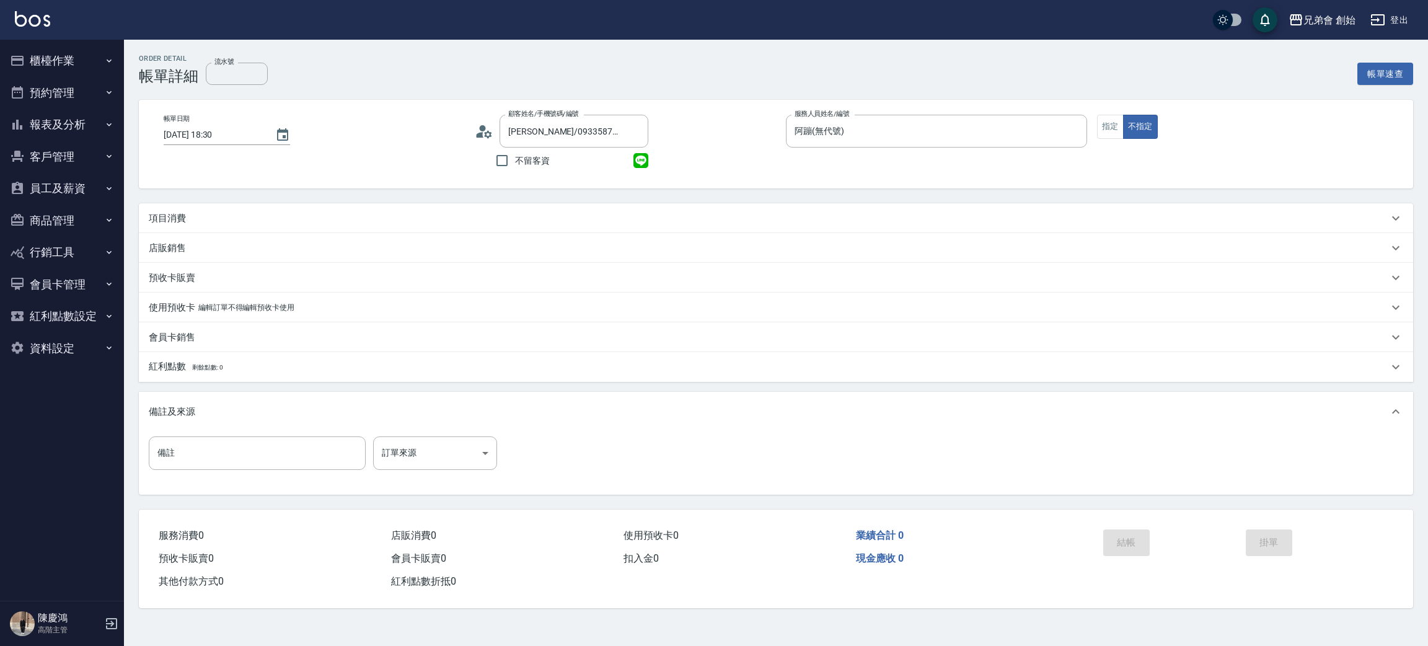
click at [252, 224] on div "項目消費" at bounding box center [768, 218] width 1239 height 13
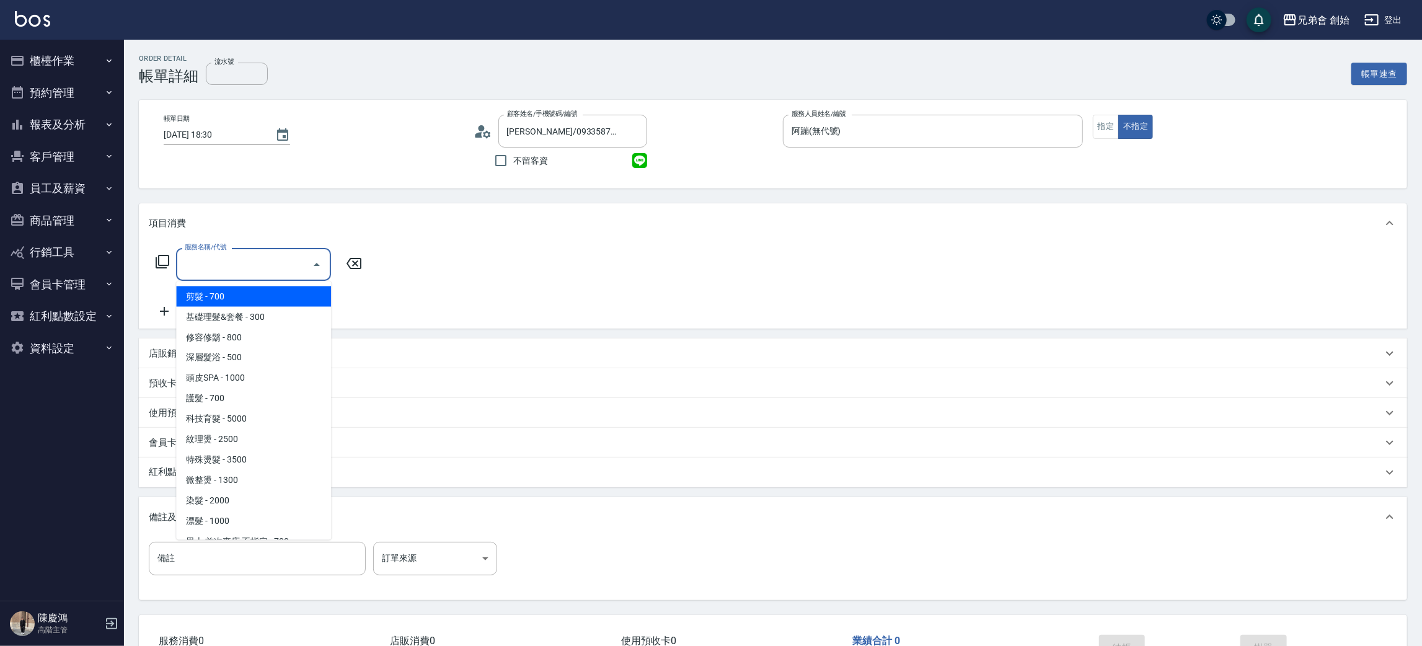
click at [235, 256] on input "服務名稱/代號" at bounding box center [244, 264] width 125 height 22
click at [291, 322] on span "基礎理髮&套餐 - 300" at bounding box center [253, 317] width 155 height 20
type input "基礎理髮&套餐(A02)"
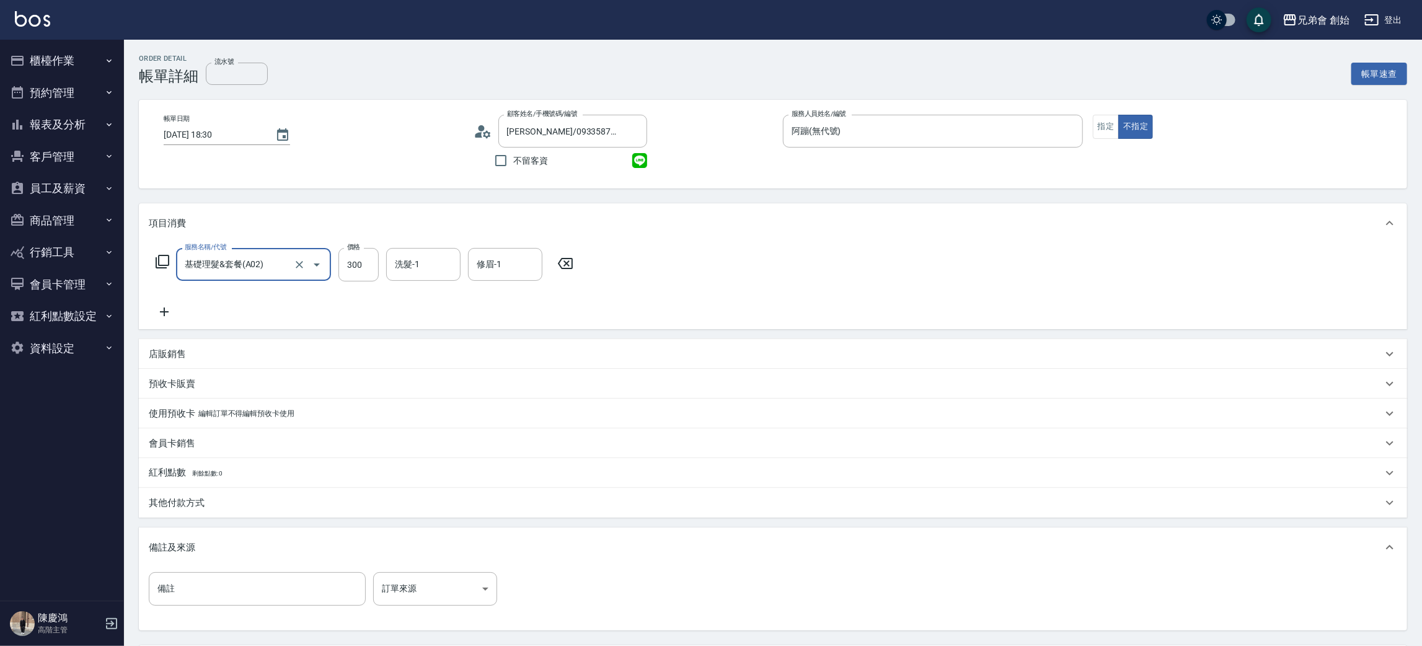
scroll to position [116, 0]
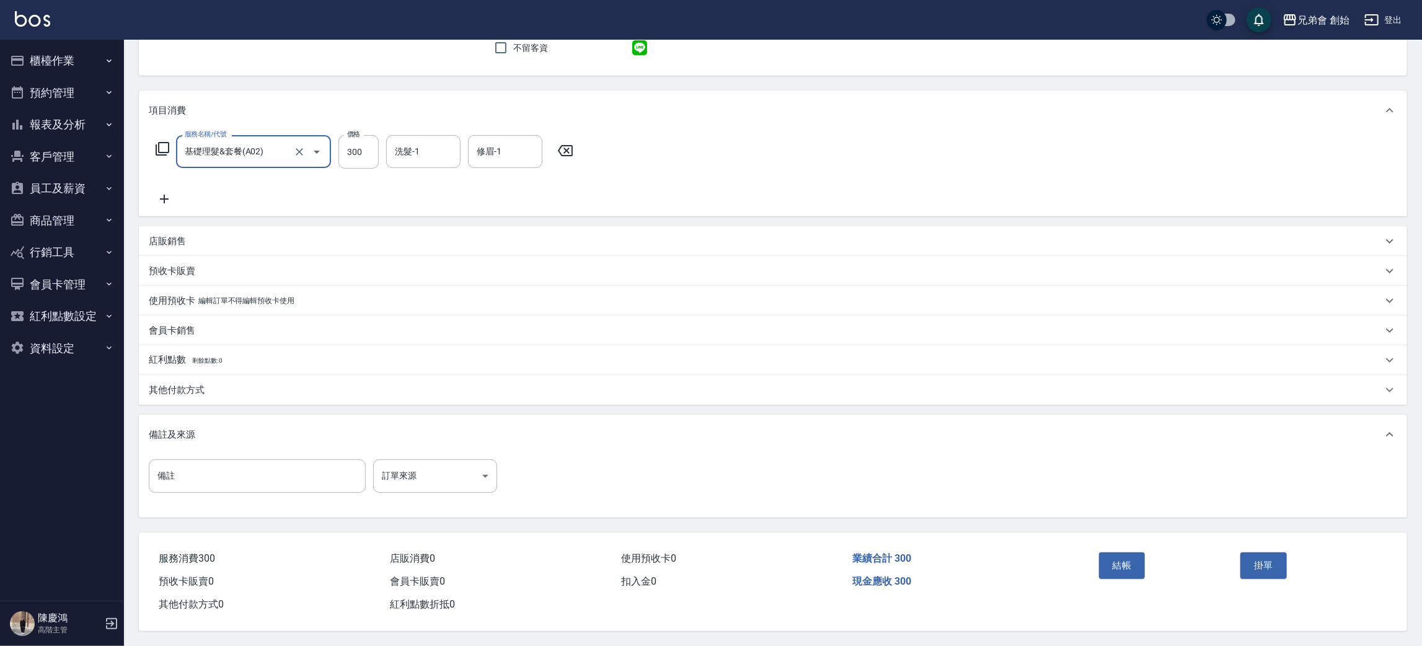
click at [1129, 555] on button "結帳" at bounding box center [1122, 565] width 46 height 26
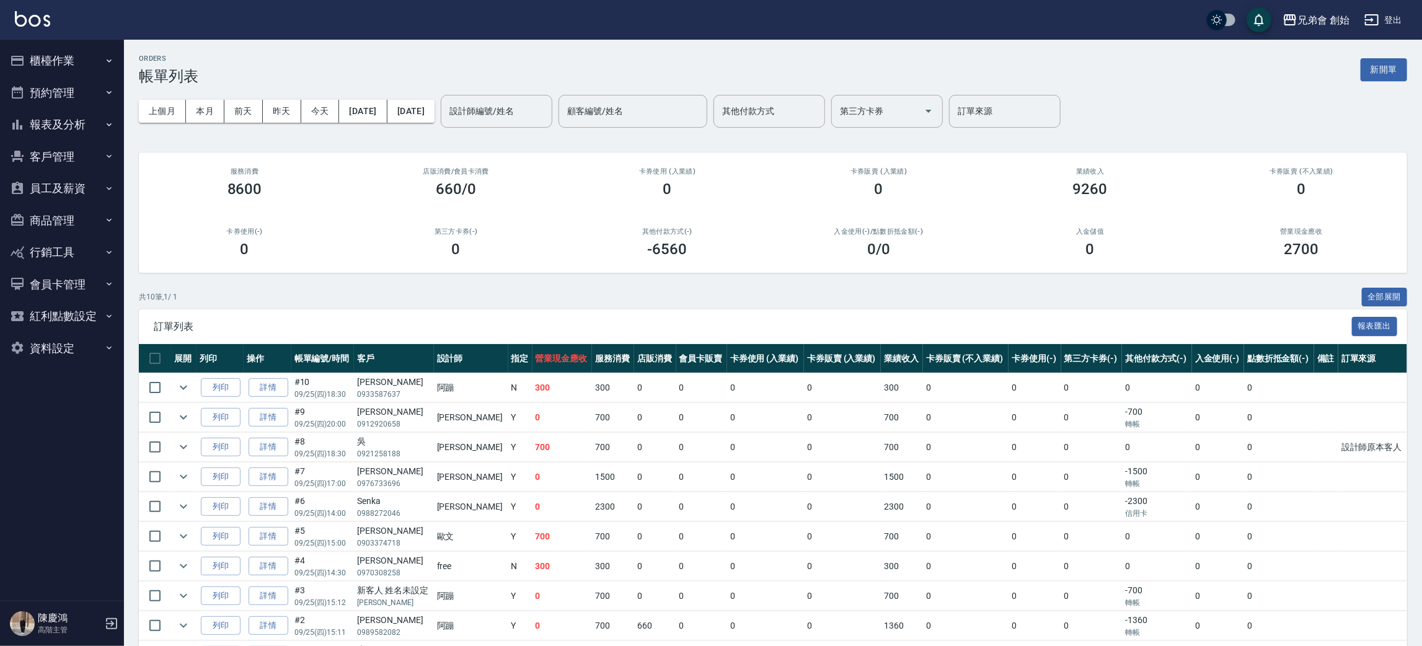
click at [50, 67] on button "櫃檯作業" at bounding box center [62, 61] width 114 height 32
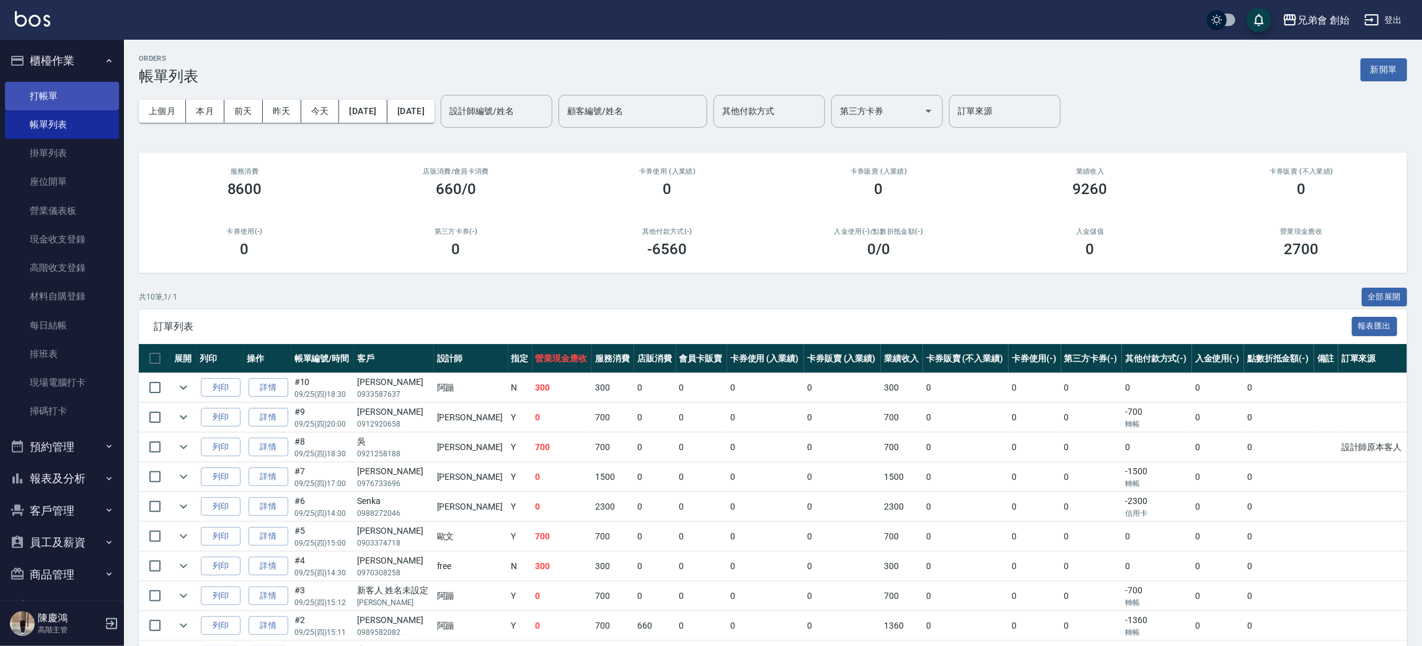
click at [77, 94] on link "打帳單" at bounding box center [62, 96] width 114 height 29
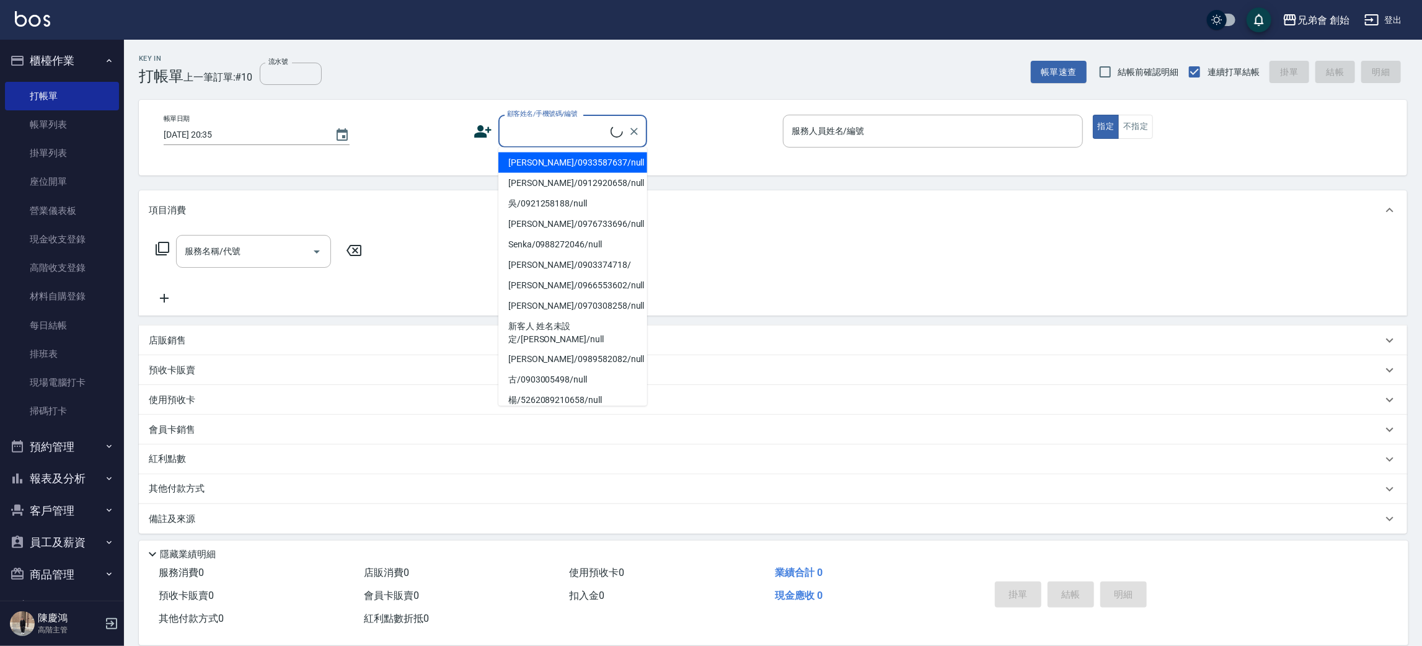
click at [544, 128] on input "顧客姓名/手機號碼/編號" at bounding box center [557, 131] width 107 height 22
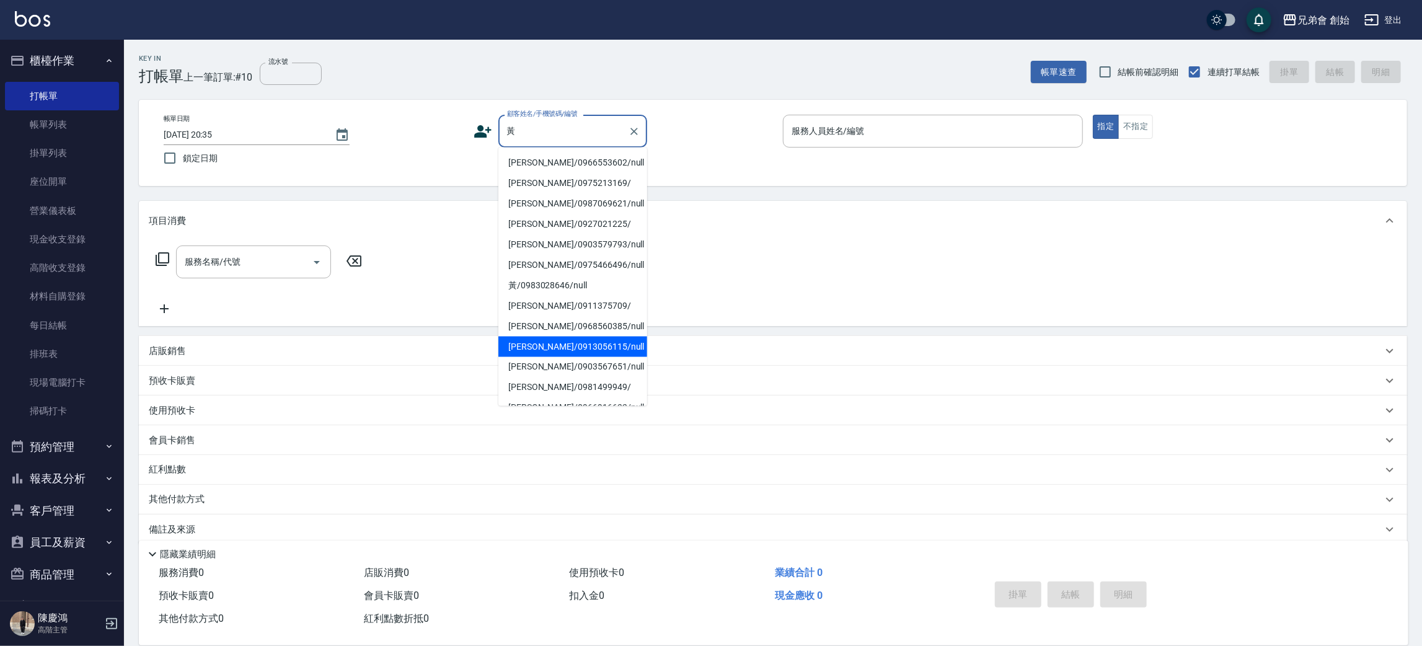
drag, startPoint x: 556, startPoint y: 345, endPoint x: 659, endPoint y: 252, distance: 138.2
click at [556, 345] on li "[PERSON_NAME]/0913056115/null" at bounding box center [572, 347] width 149 height 20
type input "[PERSON_NAME]/0913056115/null"
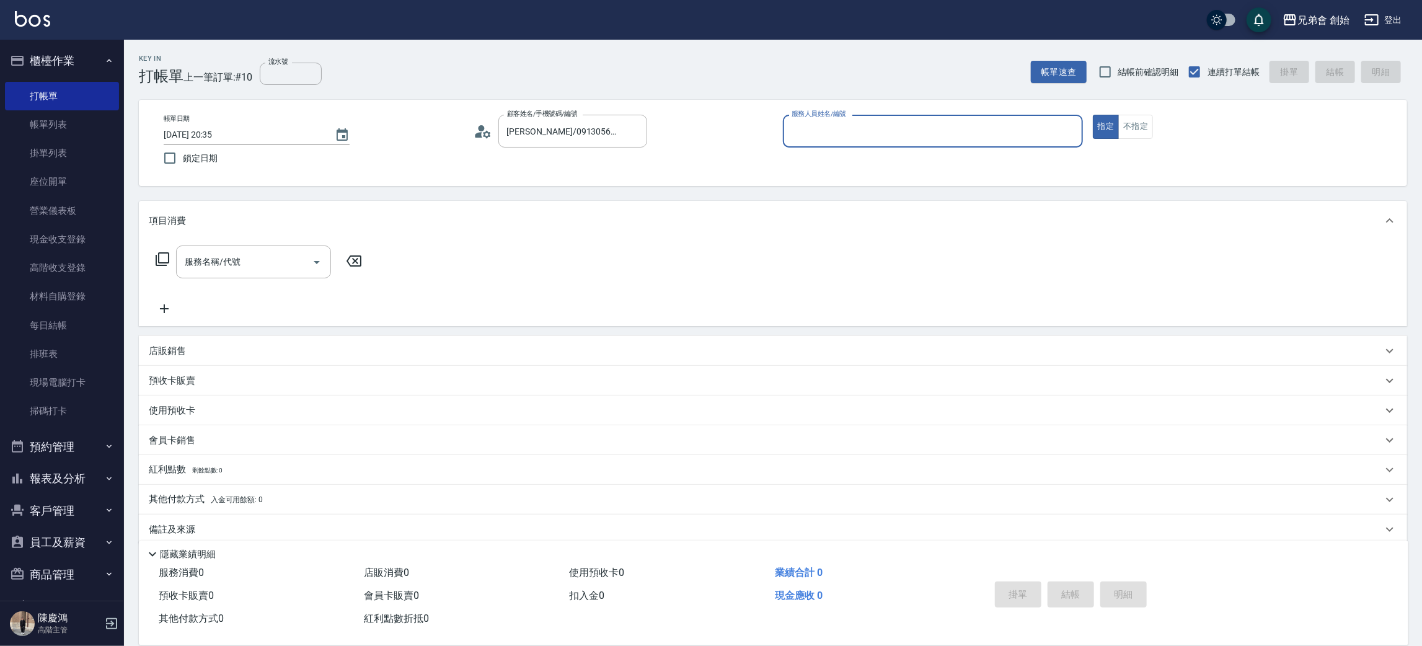
click at [835, 118] on label "服務人員姓名/編號" at bounding box center [818, 113] width 55 height 9
click at [835, 120] on input "服務人員姓名/編號" at bounding box center [932, 131] width 289 height 22
click at [837, 144] on div "服務人員姓名/編號" at bounding box center [933, 131] width 300 height 33
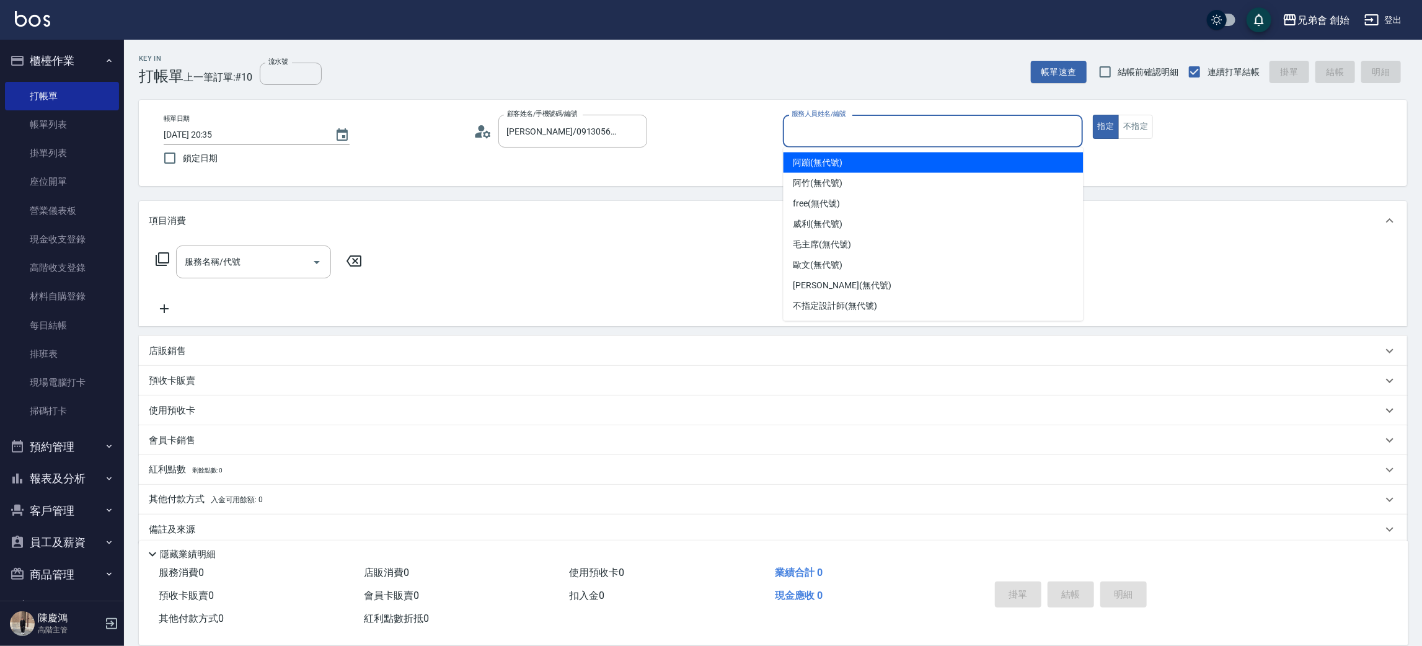
drag, startPoint x: 847, startPoint y: 163, endPoint x: 784, endPoint y: 174, distance: 64.2
click at [847, 161] on div "阿蹦 (無代號)" at bounding box center [933, 162] width 300 height 20
type input "阿蹦(無代號)"
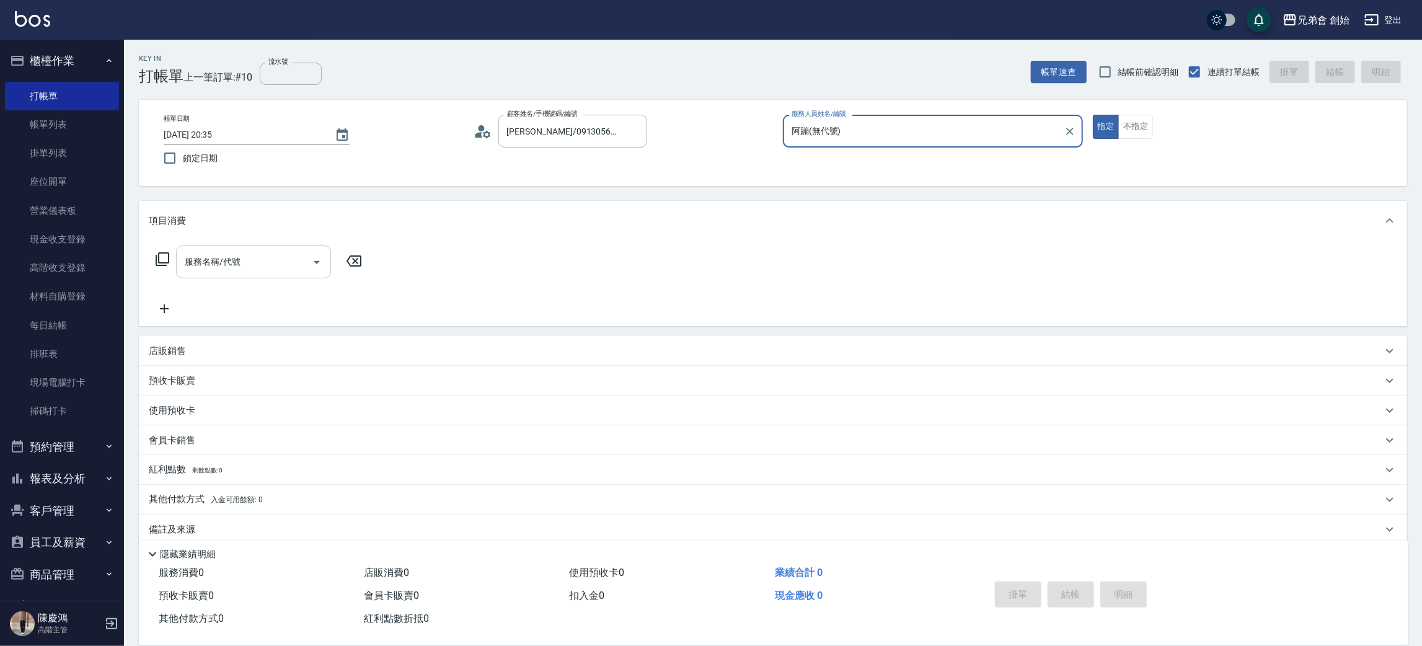
click at [292, 276] on div "服務名稱/代號" at bounding box center [253, 261] width 155 height 33
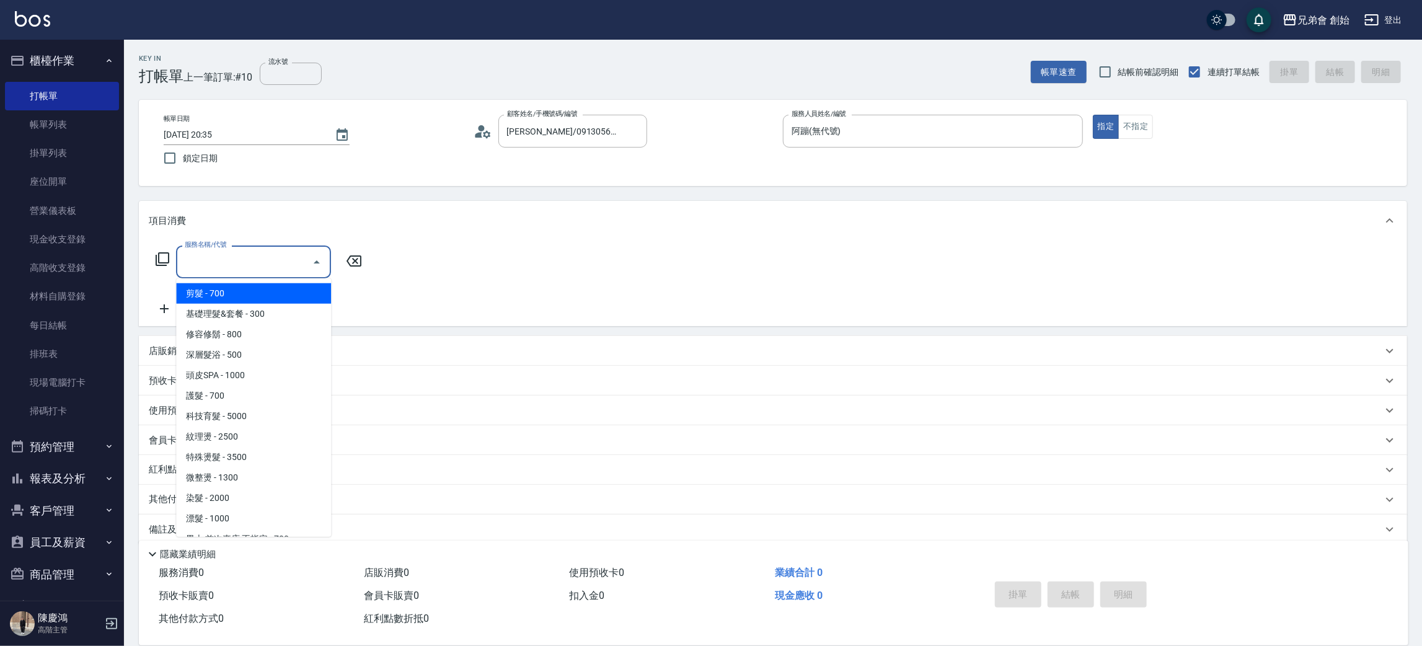
click at [274, 295] on span "剪髮 - 700" at bounding box center [253, 293] width 155 height 20
type input "剪髮(A01)"
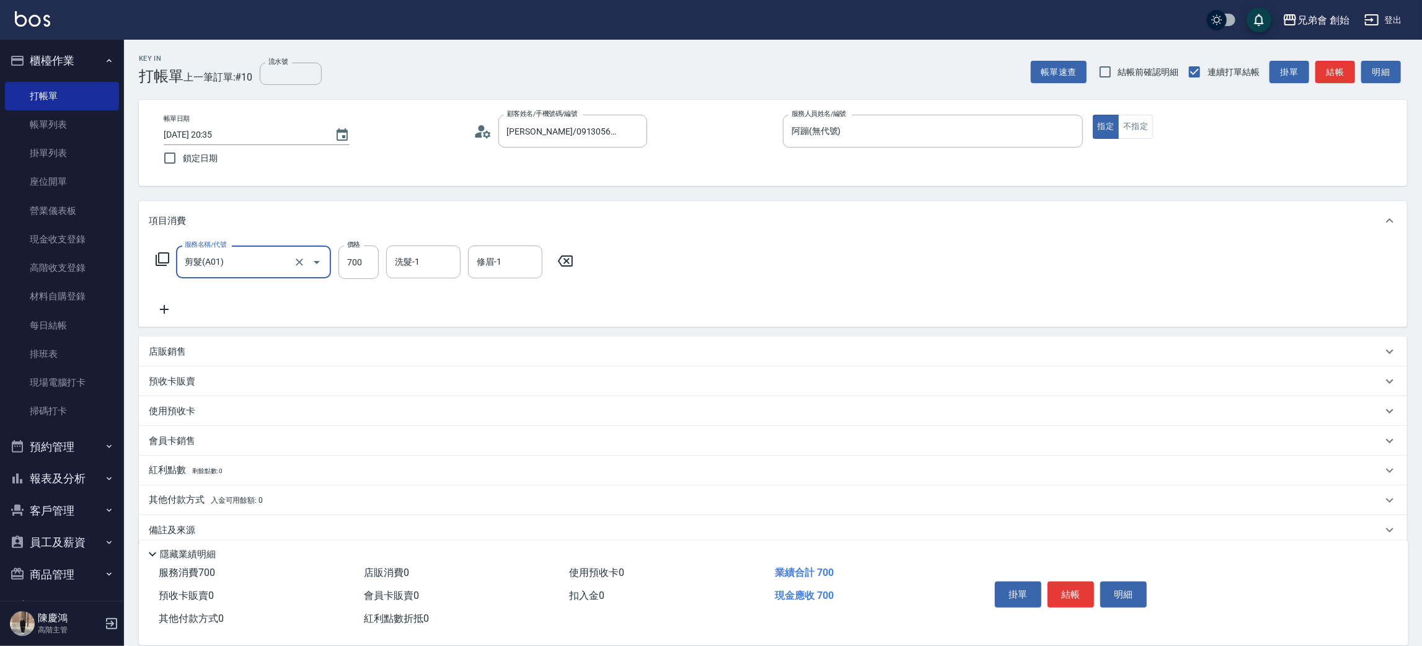
click at [1058, 581] on button "結帳" at bounding box center [1070, 594] width 46 height 26
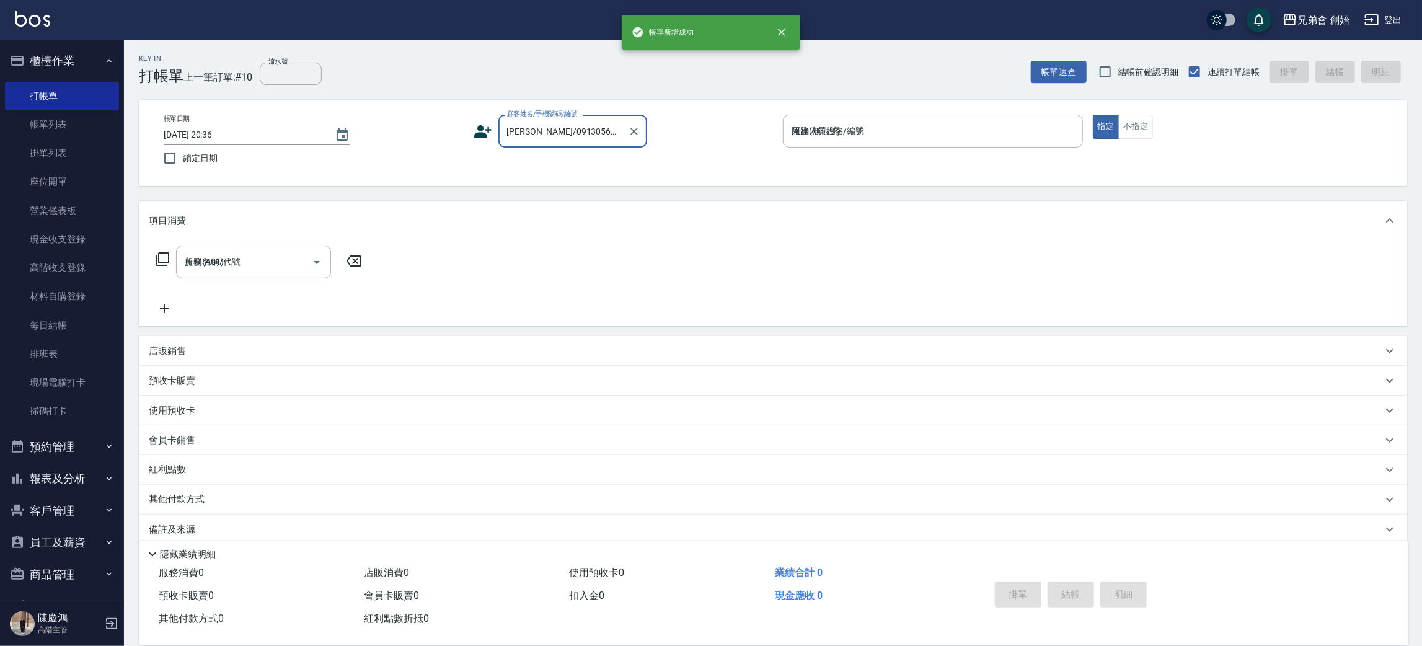
type input "2025/09/25 20:36"
click at [90, 119] on link "帳單列表" at bounding box center [62, 124] width 114 height 29
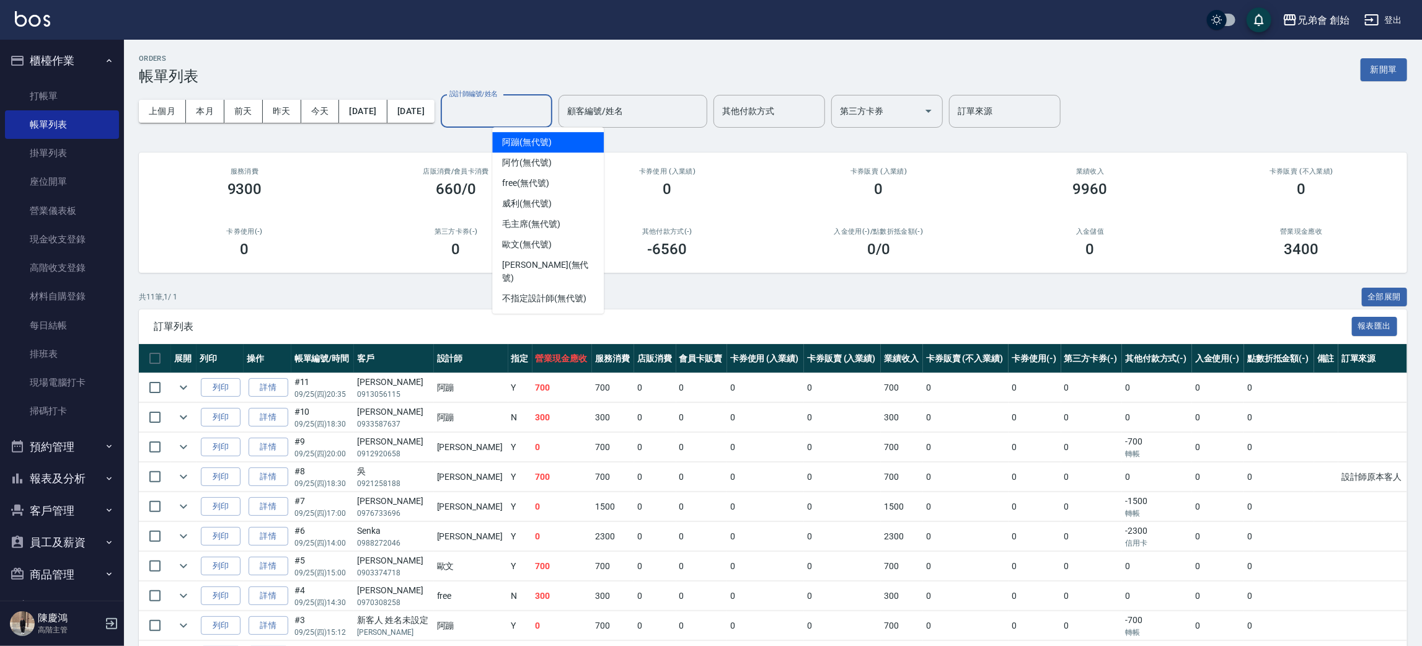
click at [552, 100] on div "設計師編號/姓名 設計師編號/姓名" at bounding box center [497, 111] width 112 height 33
click at [551, 143] on span "阿蹦 (無代號)" at bounding box center [527, 142] width 50 height 13
type input "阿蹦(無代號)"
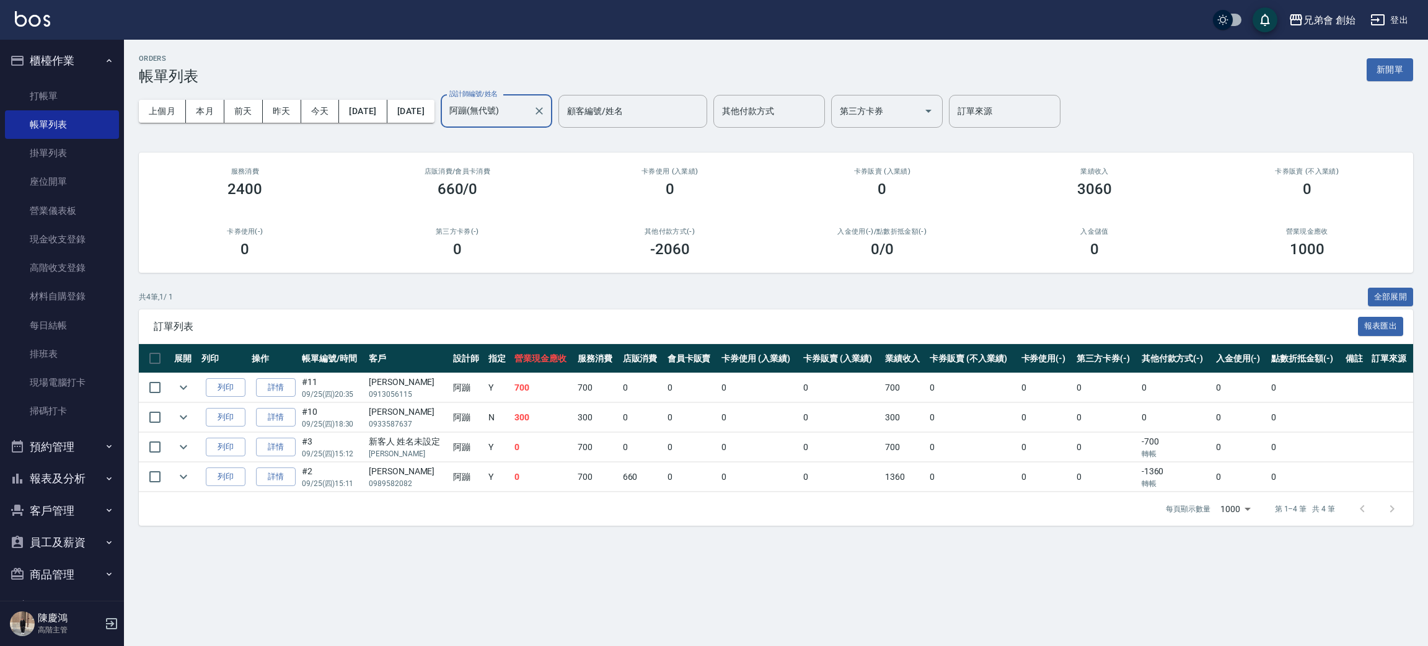
click at [213, 126] on div "上個月 本月 前天 昨天 今天 2025/09/25 2025/09/25 設計師編號/姓名 阿蹦(無代號) 設計師編號/姓名 顧客編號/姓名 顧客編號/姓名…" at bounding box center [776, 111] width 1274 height 53
click at [210, 105] on button "本月" at bounding box center [205, 111] width 38 height 23
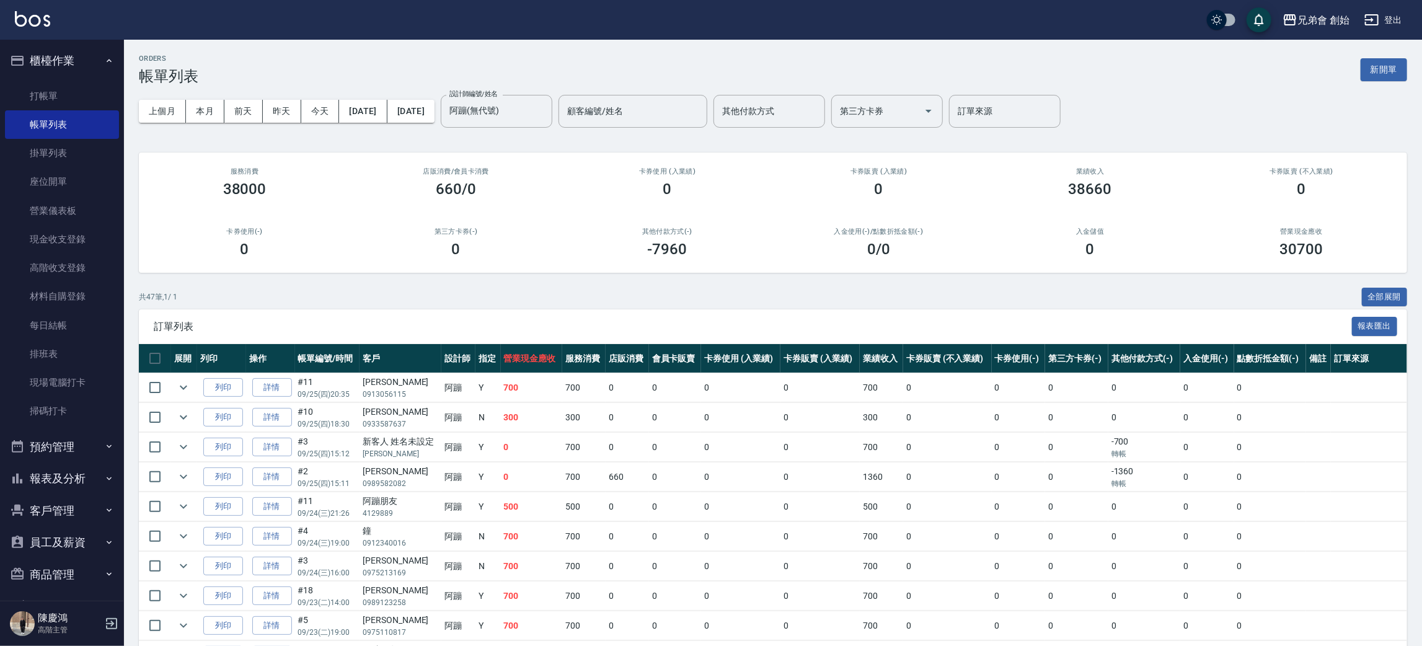
click at [205, 125] on div "上個月 本月 前天 昨天 今天 2025/09/01 2025/09/30 設計師編號/姓名 阿蹦(無代號) 設計師編號/姓名 顧客編號/姓名 顧客編號/姓名…" at bounding box center [773, 111] width 1268 height 53
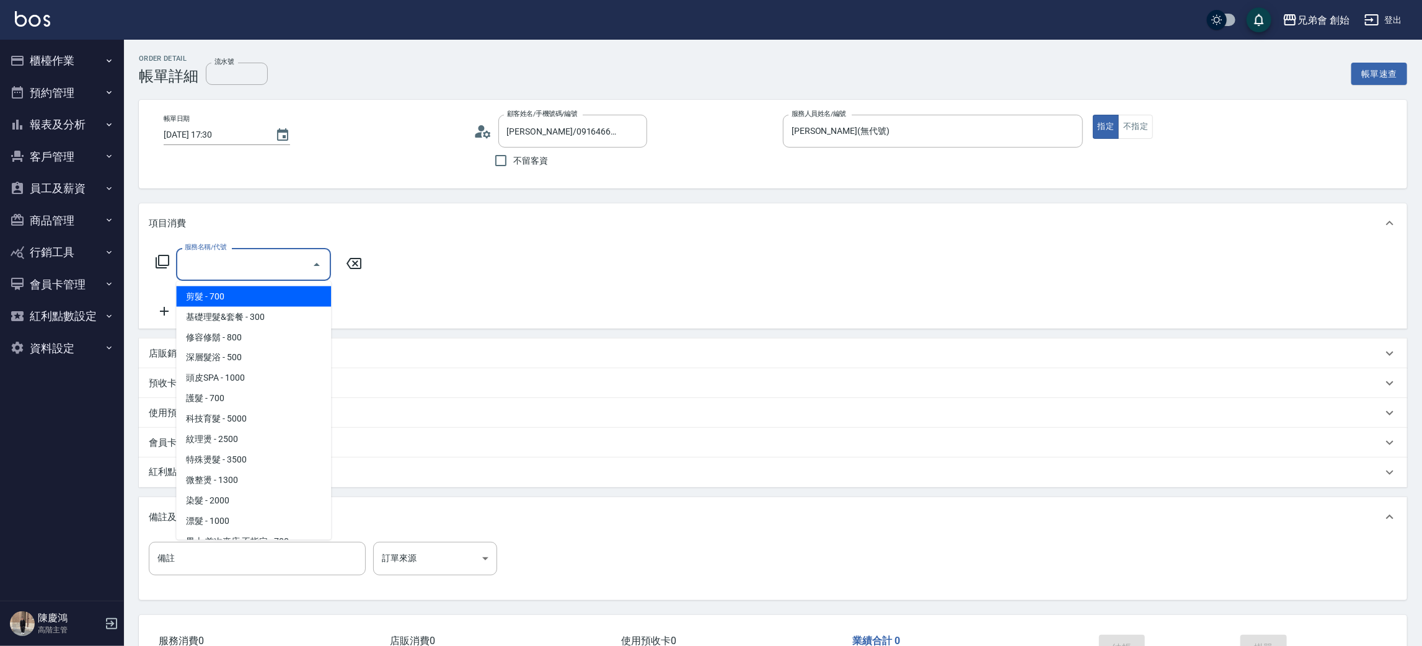
click at [237, 299] on span "剪髮 - 700" at bounding box center [253, 296] width 155 height 20
type input "剪髮(A01)"
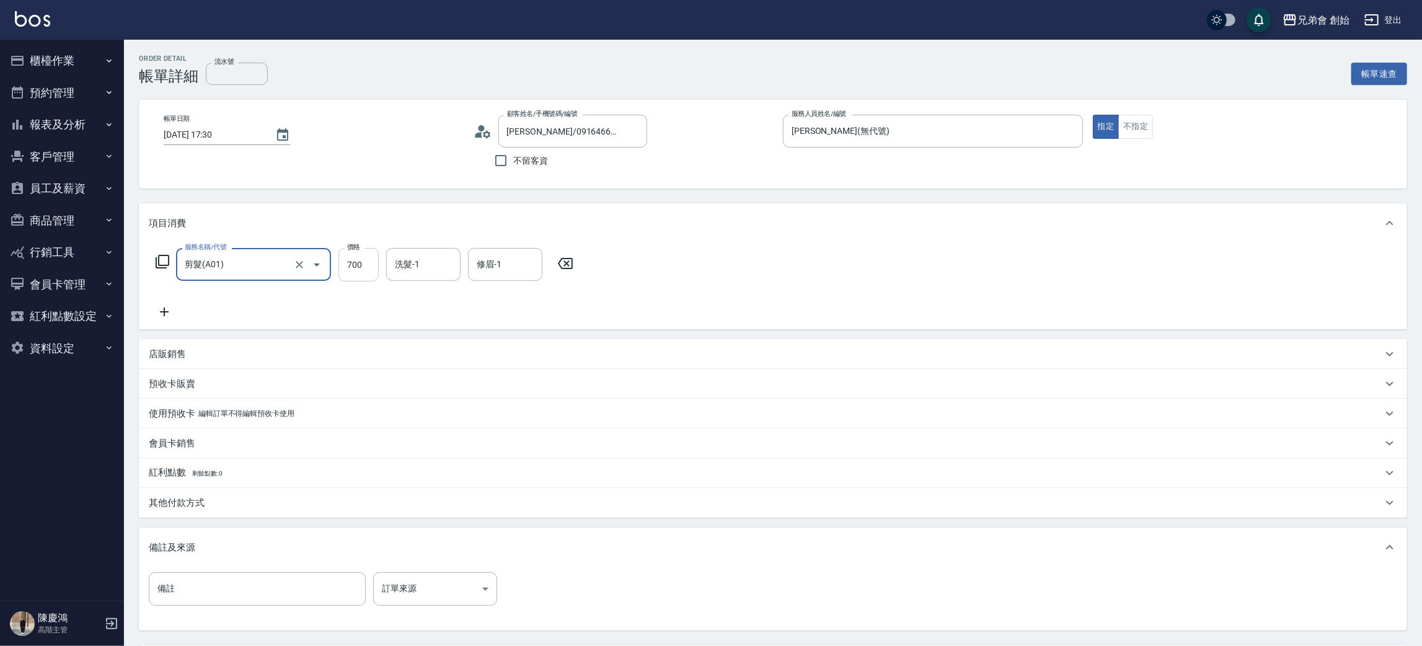
click at [338, 265] on input "700" at bounding box center [358, 264] width 40 height 33
type input "500"
click at [1062, 266] on div "服務名稱/代號 剪髮(A01) 服務名稱/代號 價格 500 價格 洗髮-1 洗髮-1 修眉-1 修眉-1" at bounding box center [773, 286] width 1268 height 86
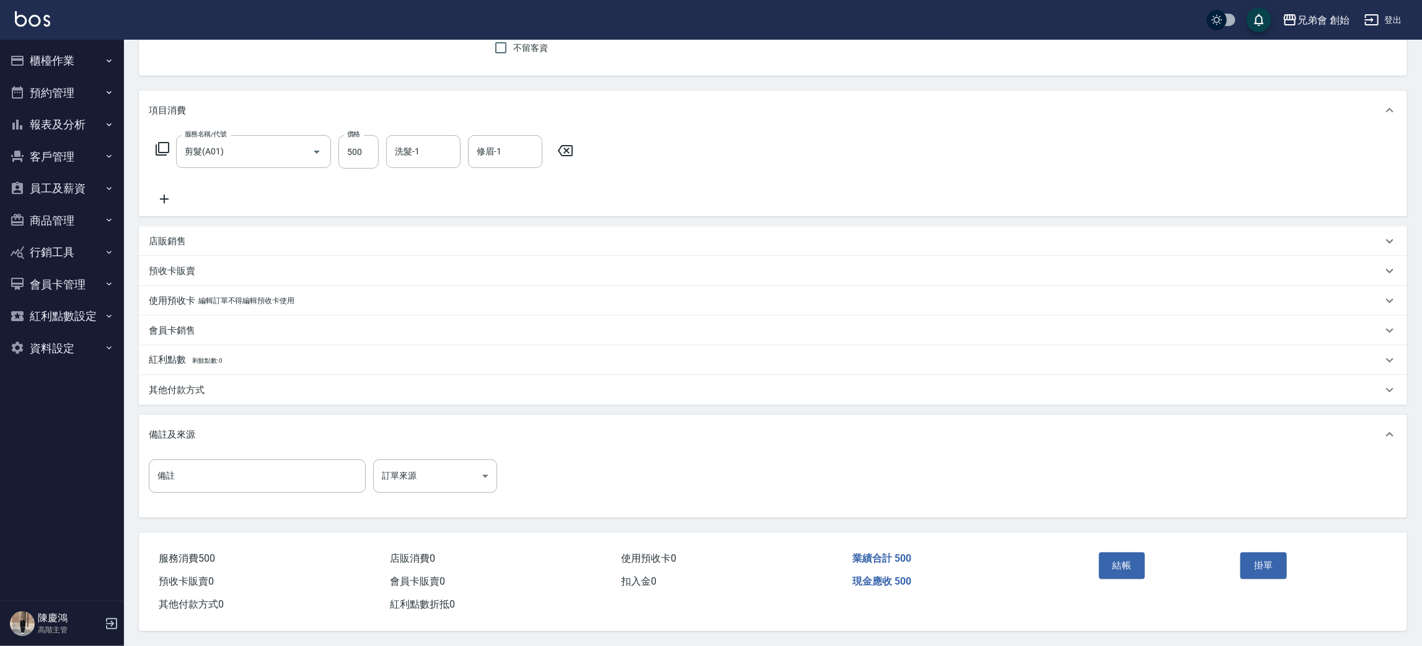
drag, startPoint x: 1141, startPoint y: 569, endPoint x: 1137, endPoint y: 560, distance: 9.4
click at [1140, 568] on button "結帳" at bounding box center [1122, 565] width 46 height 26
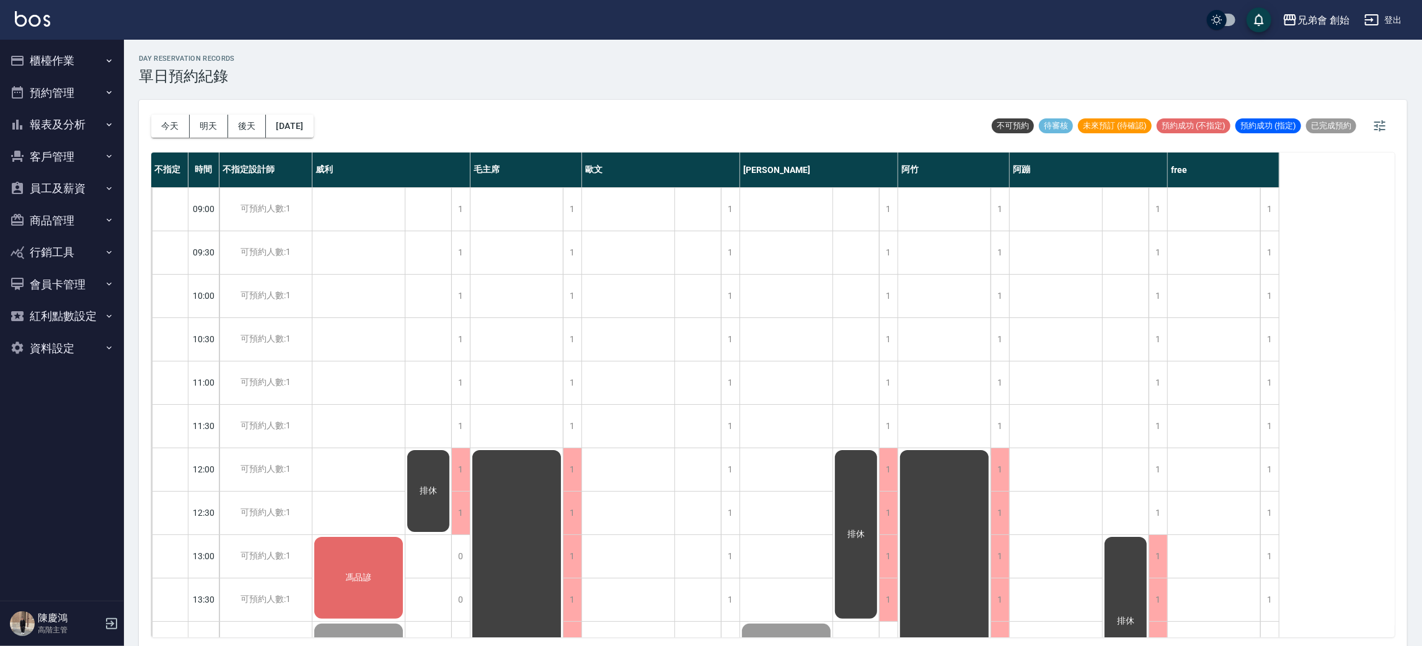
click at [29, 53] on button "櫃檯作業" at bounding box center [62, 61] width 114 height 32
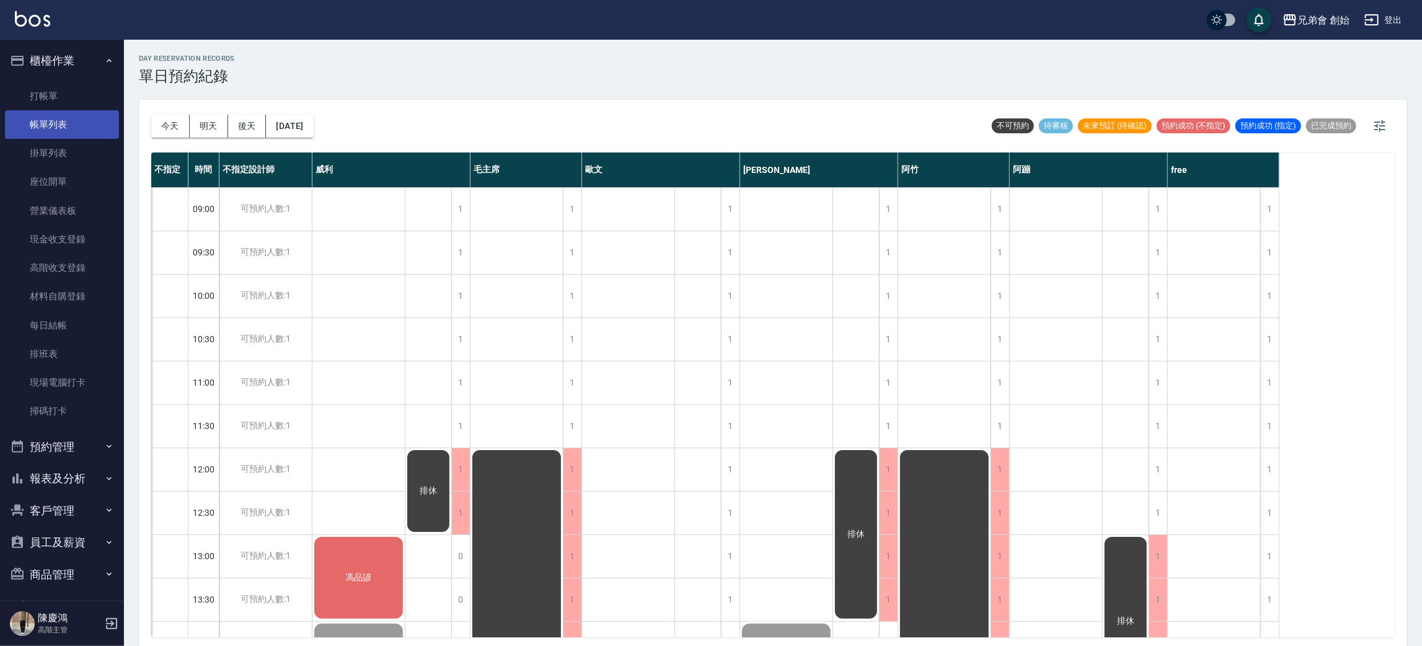
click at [56, 120] on link "帳單列表" at bounding box center [62, 124] width 114 height 29
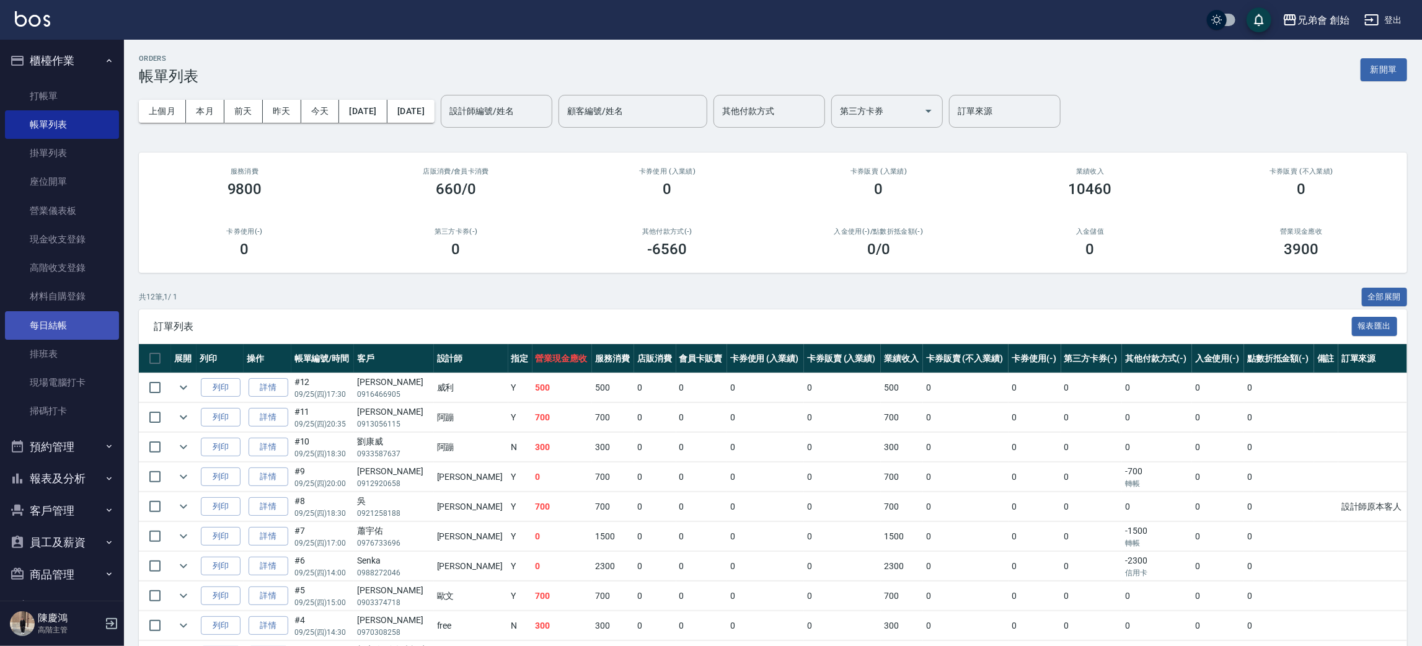
click at [46, 325] on link "每日結帳" at bounding box center [62, 325] width 114 height 29
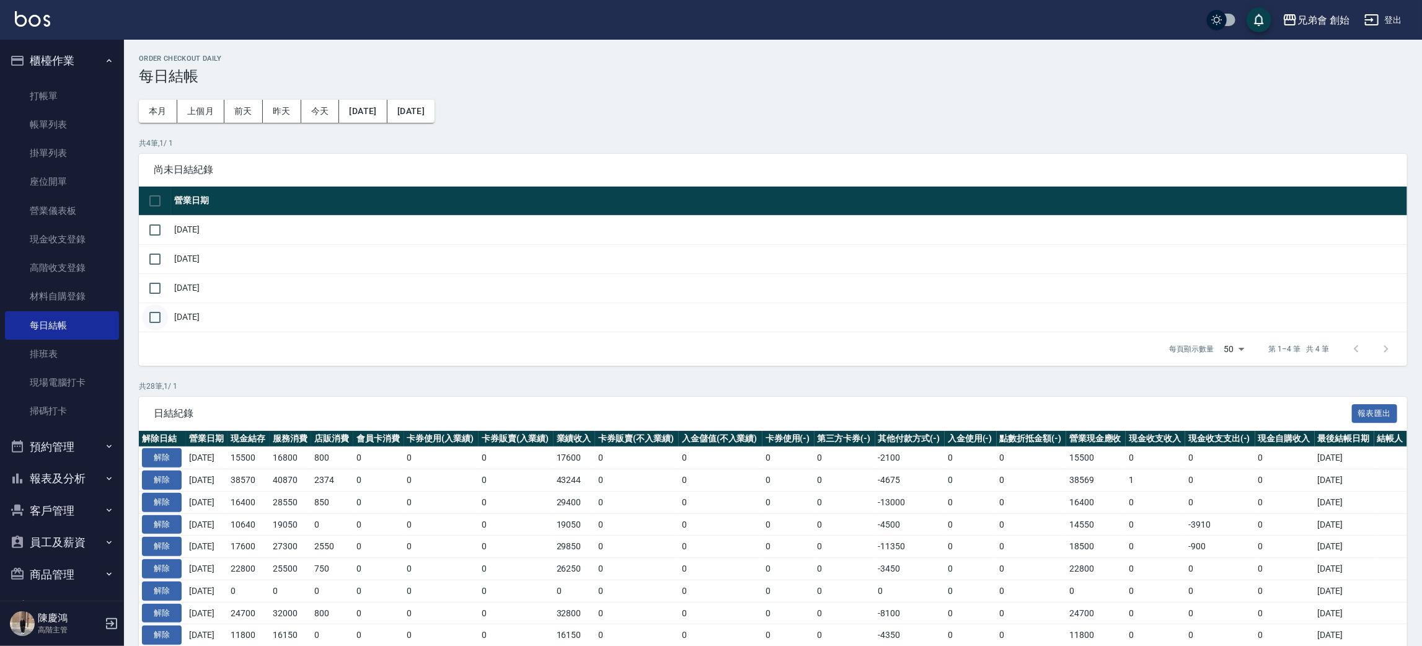
click at [159, 310] on input "checkbox" at bounding box center [155, 317] width 26 height 26
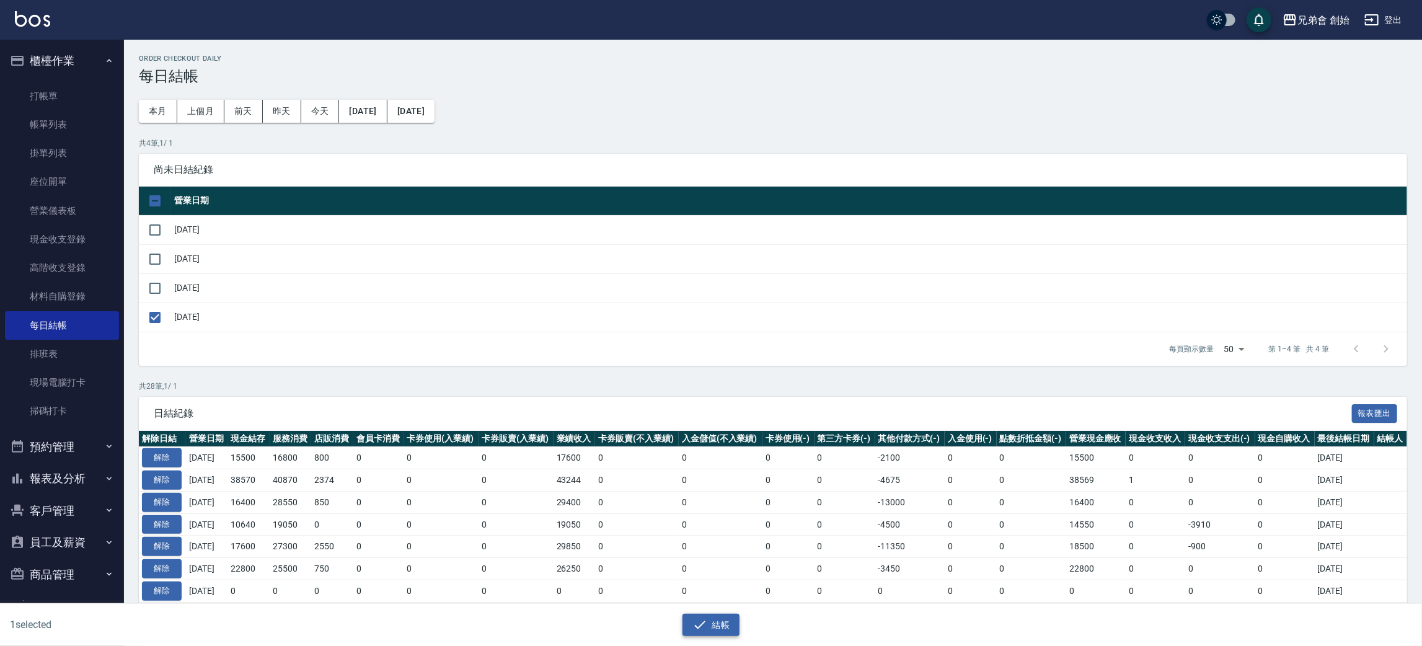
click at [693, 614] on button "結帳" at bounding box center [711, 625] width 58 height 23
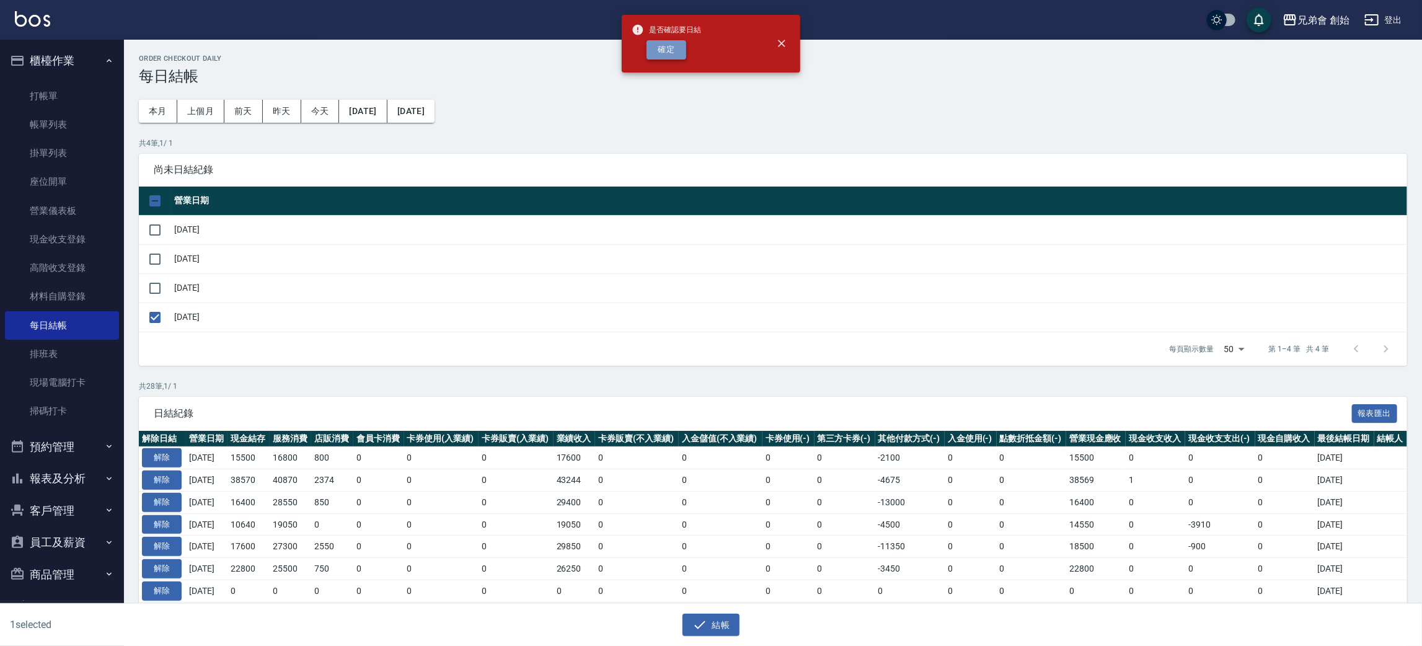
click at [661, 43] on button "確定" at bounding box center [666, 49] width 40 height 19
checkbox input "false"
